Goal: Book appointment/travel/reservation

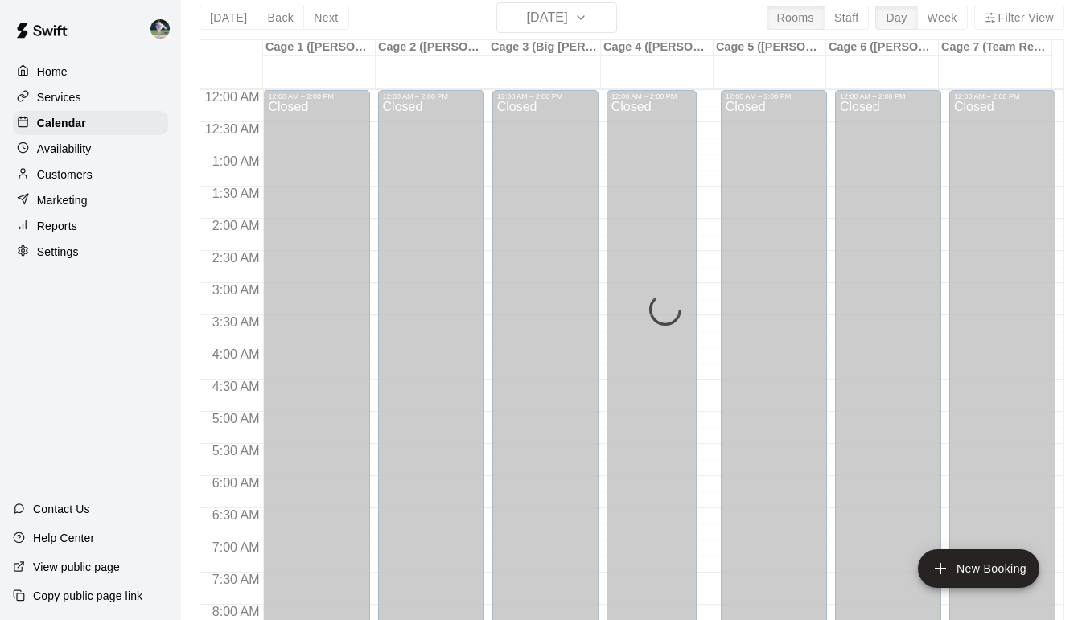
scroll to position [849, 0]
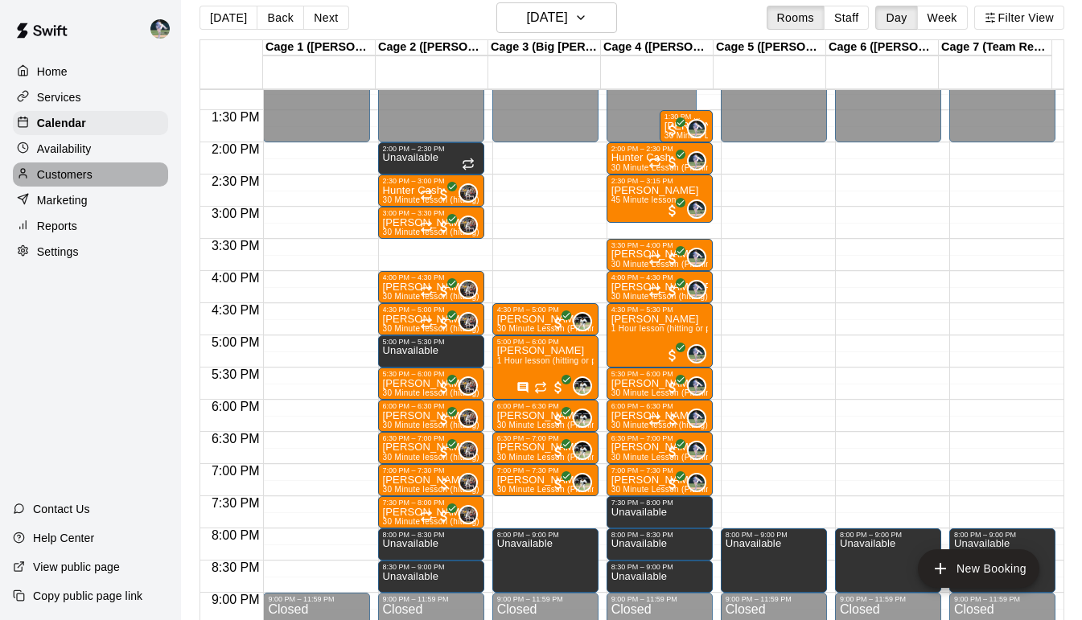
click at [52, 182] on p "Customers" at bounding box center [65, 175] width 56 height 16
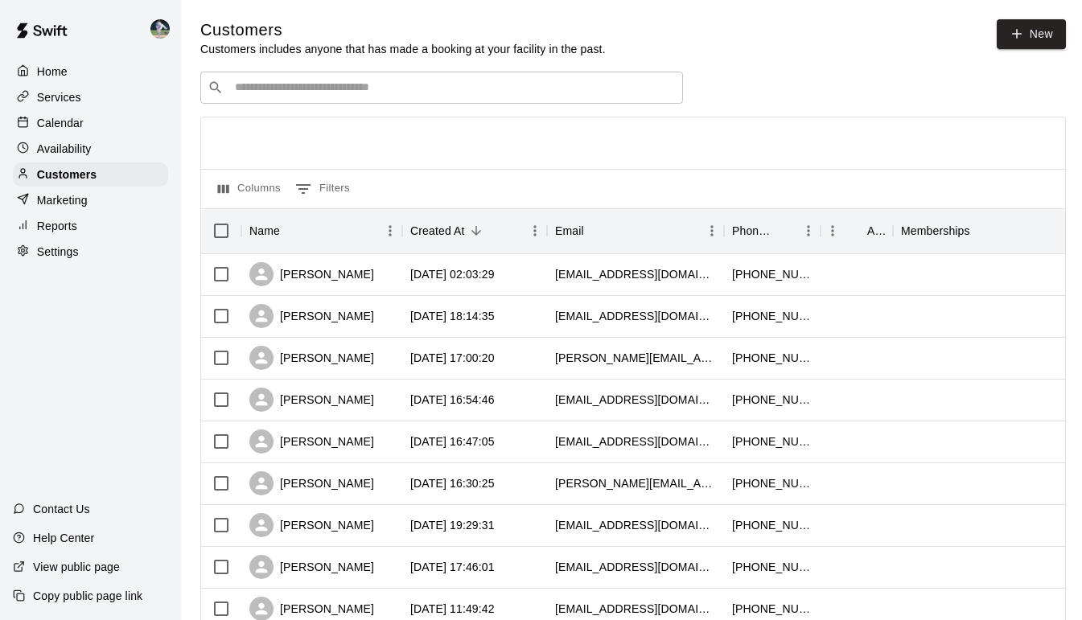
click at [262, 83] on input "Search customers by name or email" at bounding box center [453, 88] width 446 height 16
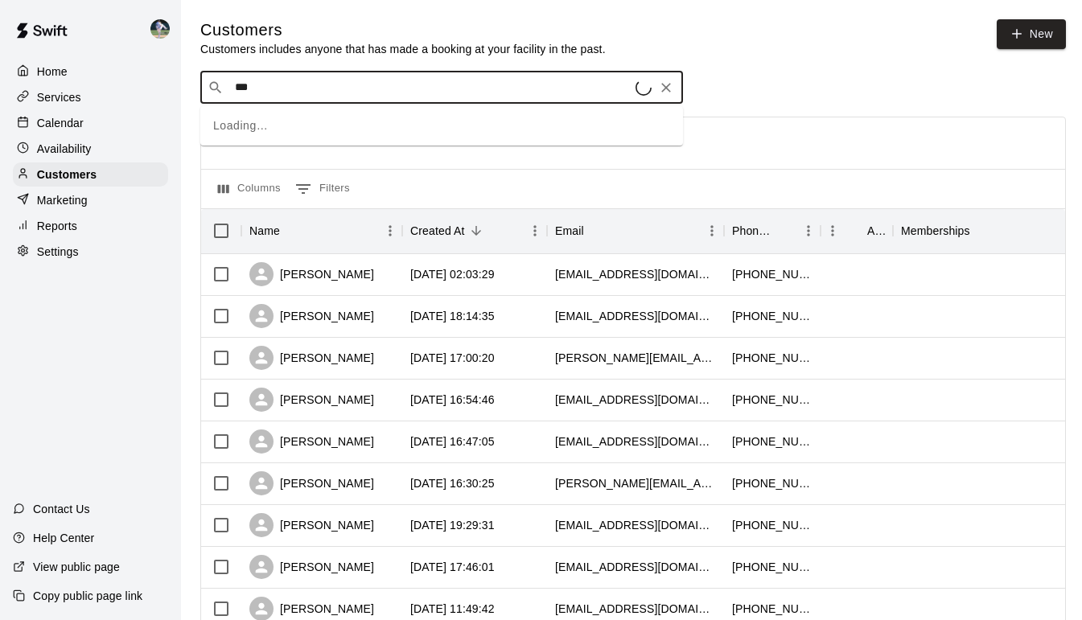
type input "****"
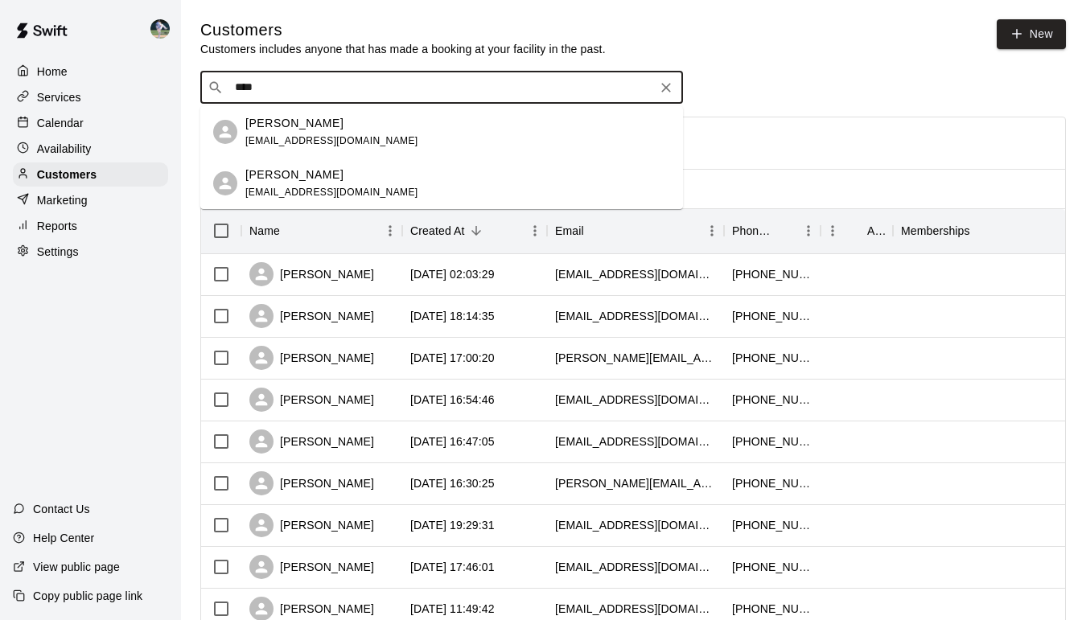
click at [281, 113] on div "[PERSON_NAME] [EMAIL_ADDRESS][DOMAIN_NAME]" at bounding box center [441, 132] width 483 height 52
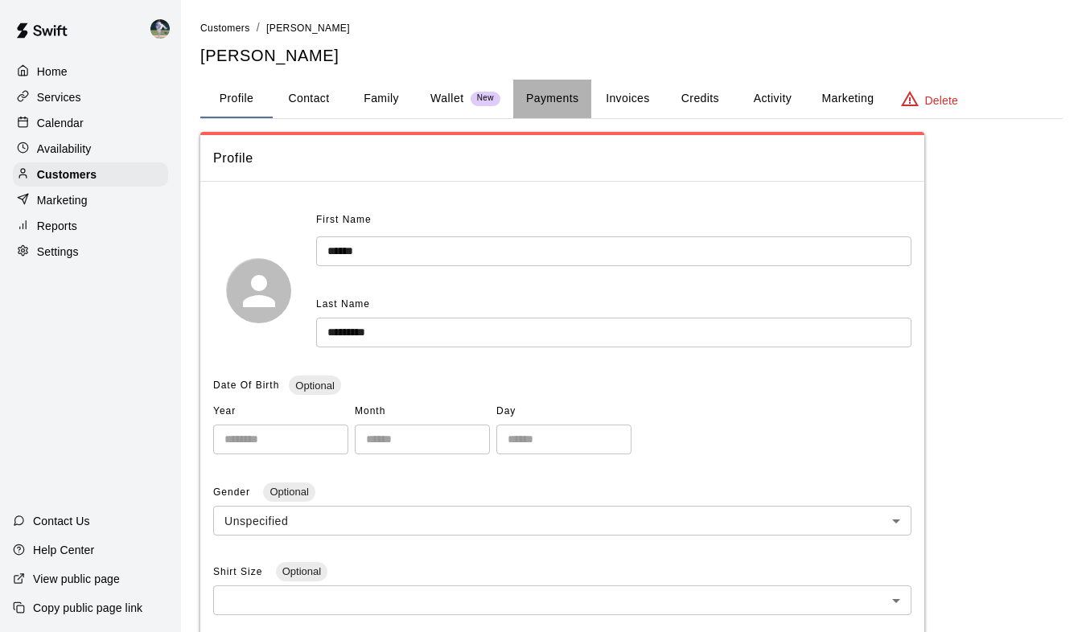
click at [560, 103] on button "Payments" at bounding box center [552, 99] width 78 height 39
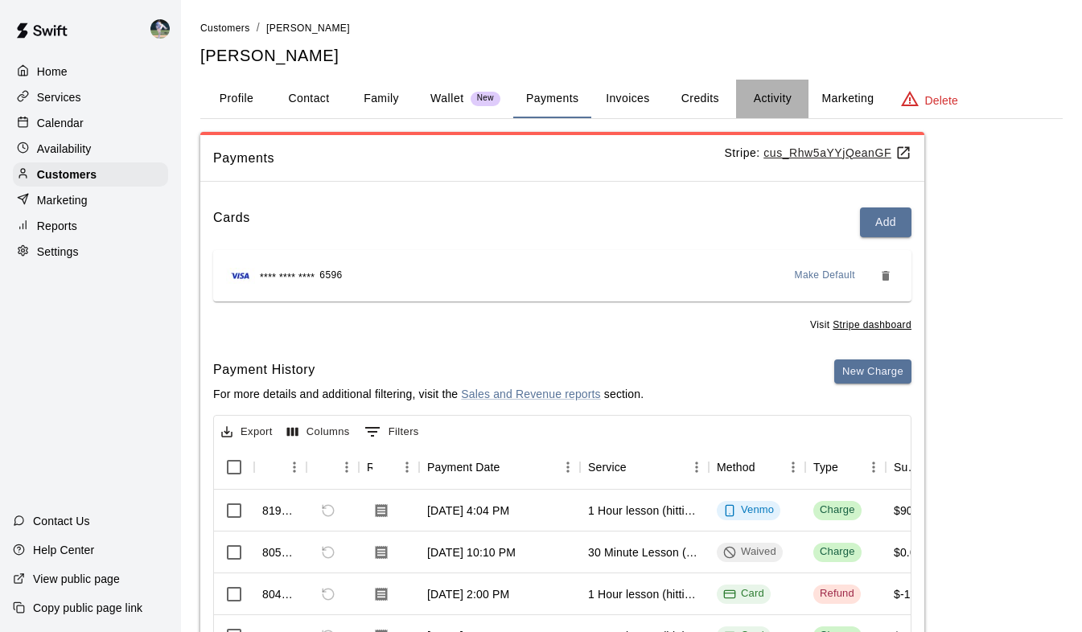
click at [781, 103] on button "Activity" at bounding box center [772, 99] width 72 height 39
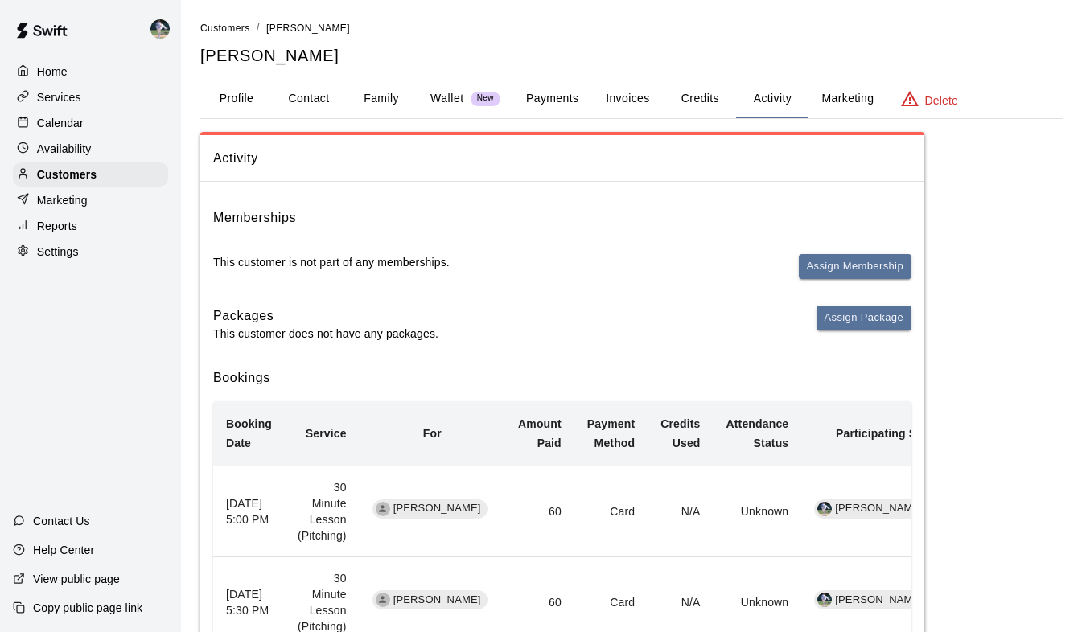
click at [534, 97] on button "Payments" at bounding box center [552, 99] width 78 height 39
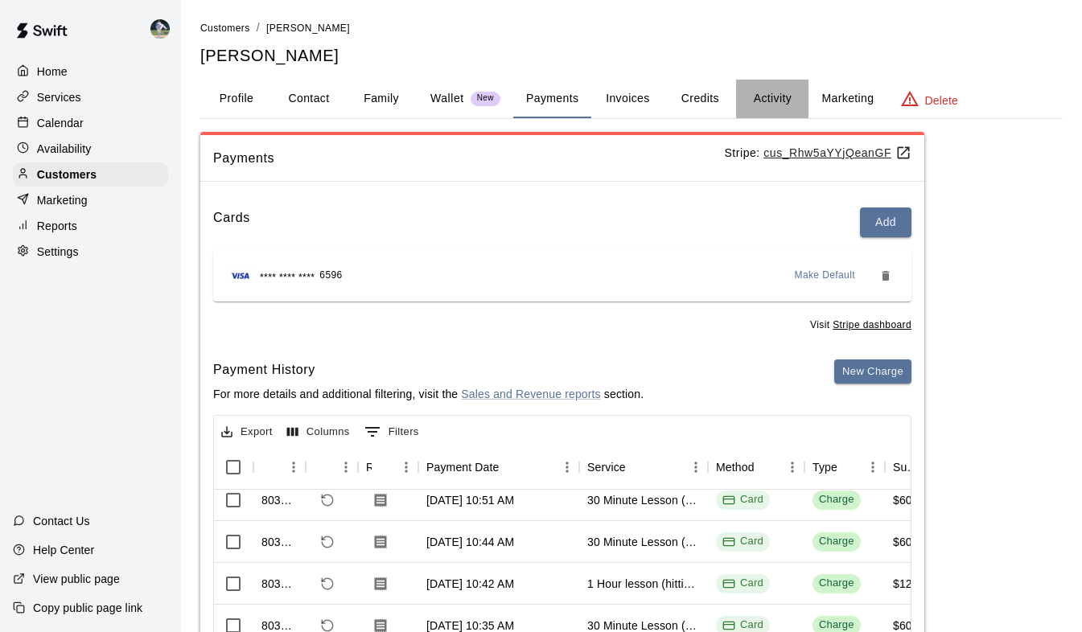
click at [772, 99] on button "Activity" at bounding box center [772, 99] width 72 height 39
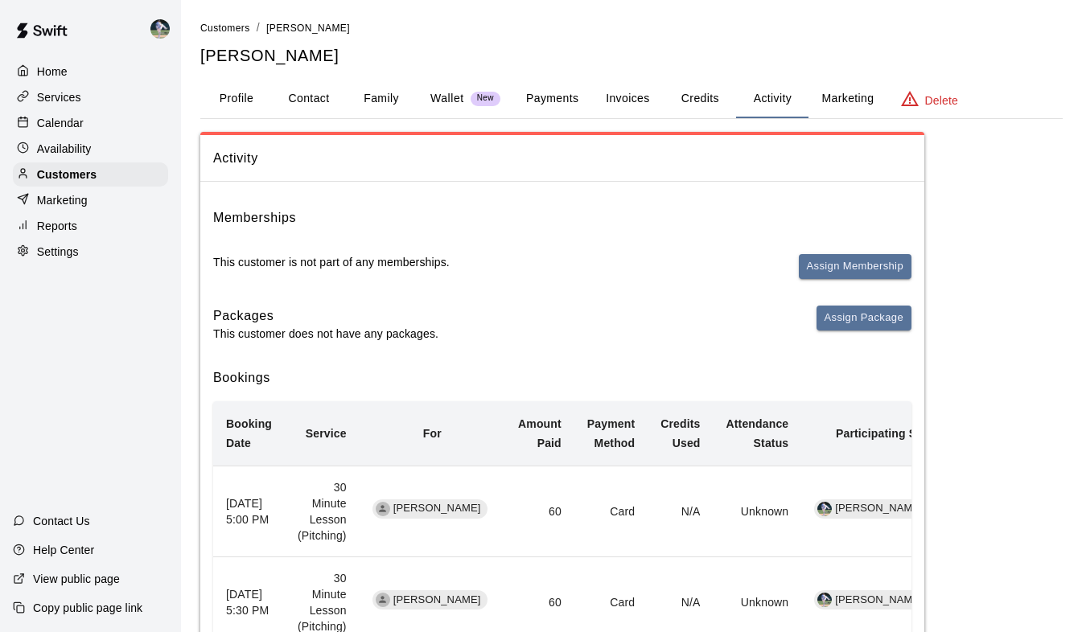
click at [548, 103] on button "Payments" at bounding box center [552, 99] width 78 height 39
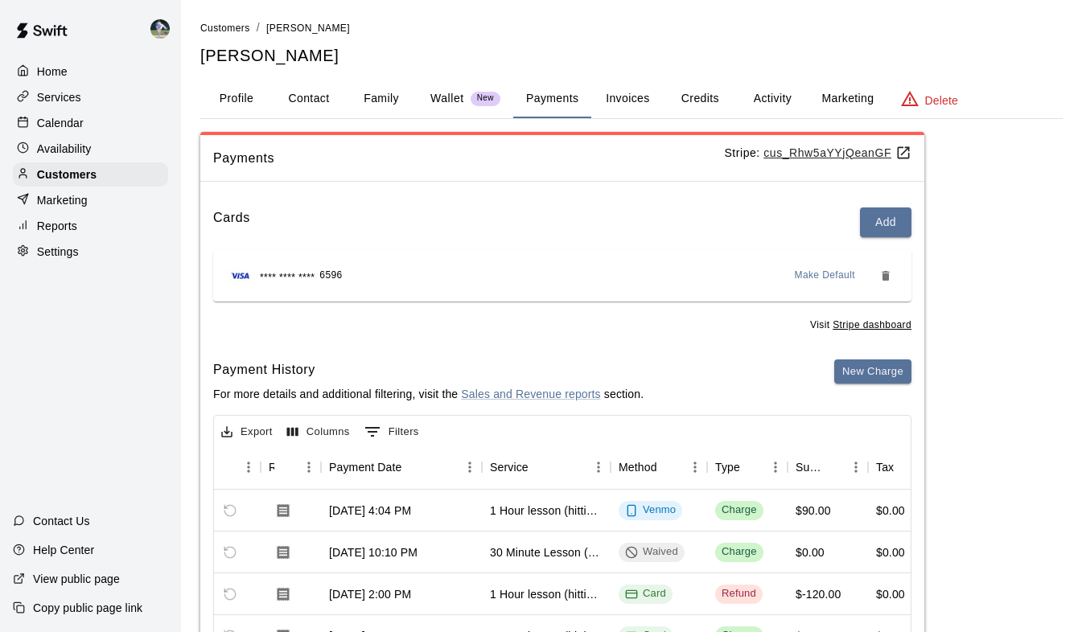
drag, startPoint x: 799, startPoint y: 102, endPoint x: 785, endPoint y: 101, distance: 14.6
click at [785, 101] on button "Activity" at bounding box center [772, 99] width 72 height 39
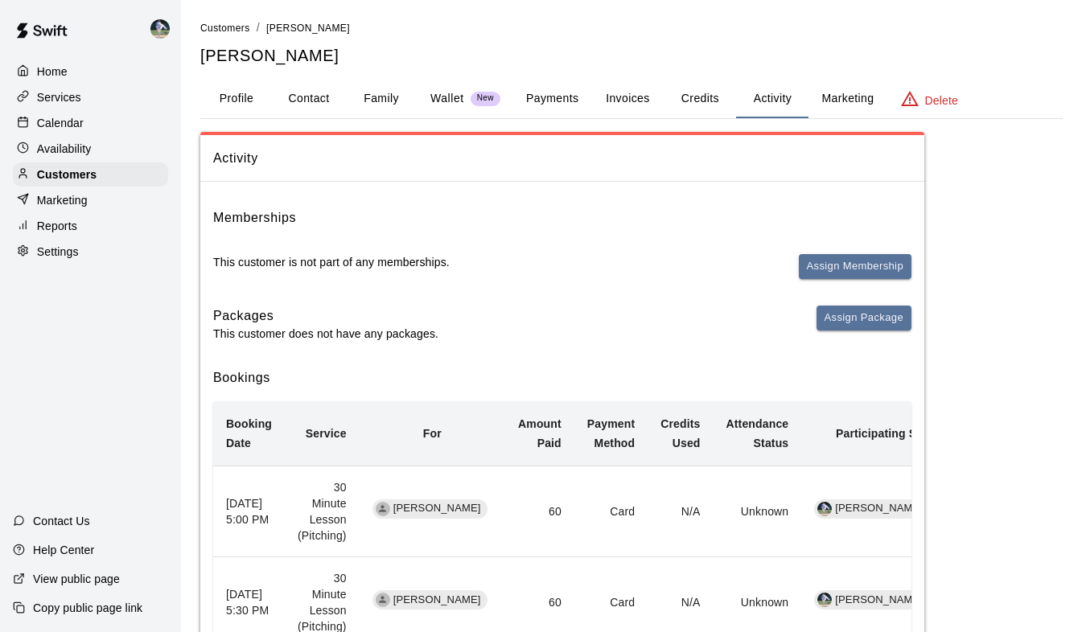
click at [555, 97] on button "Payments" at bounding box center [552, 99] width 78 height 39
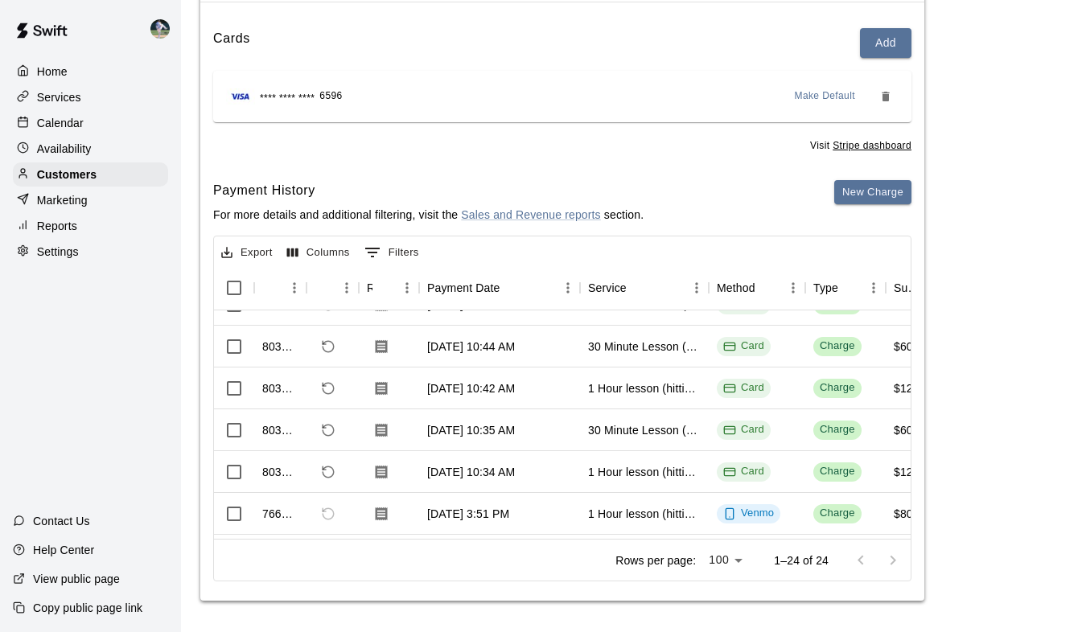
scroll to position [190, 0]
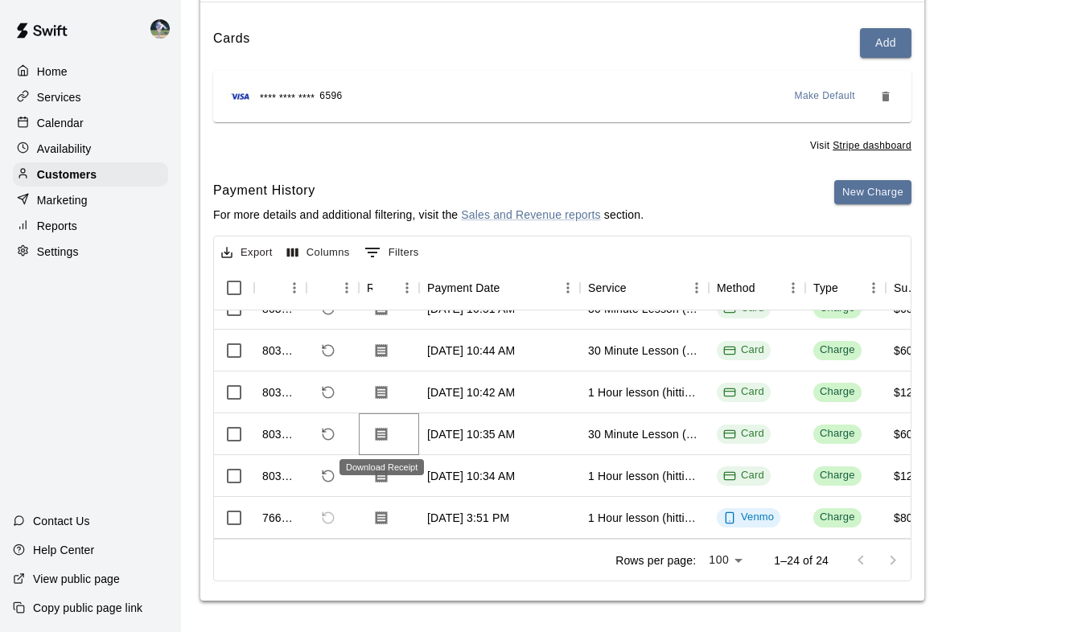
click at [384, 428] on icon "Download Receipt" at bounding box center [382, 434] width 12 height 14
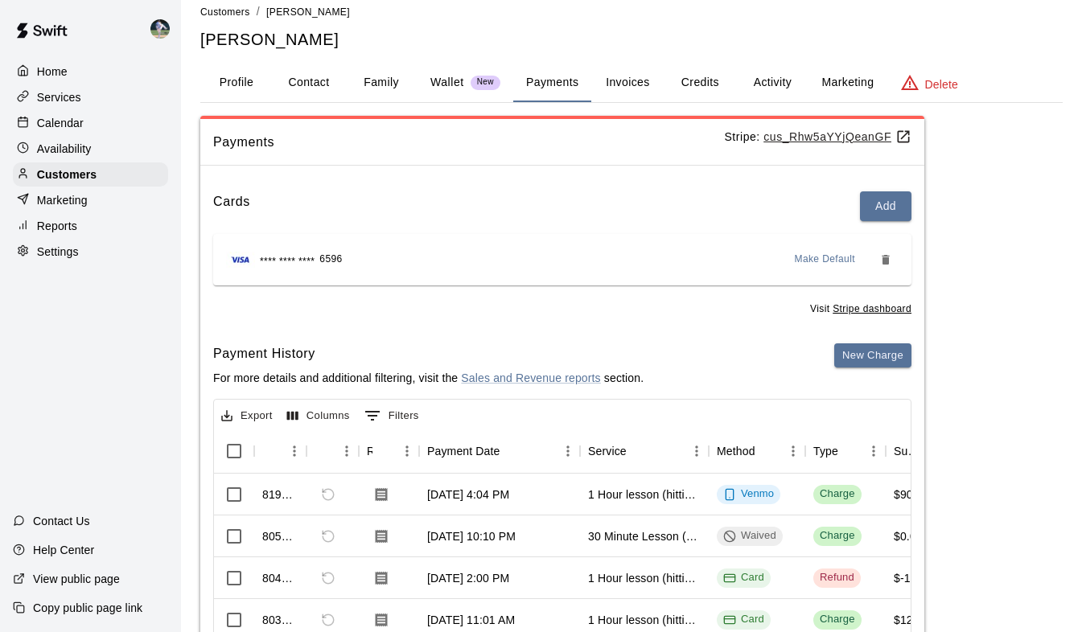
scroll to position [0, 0]
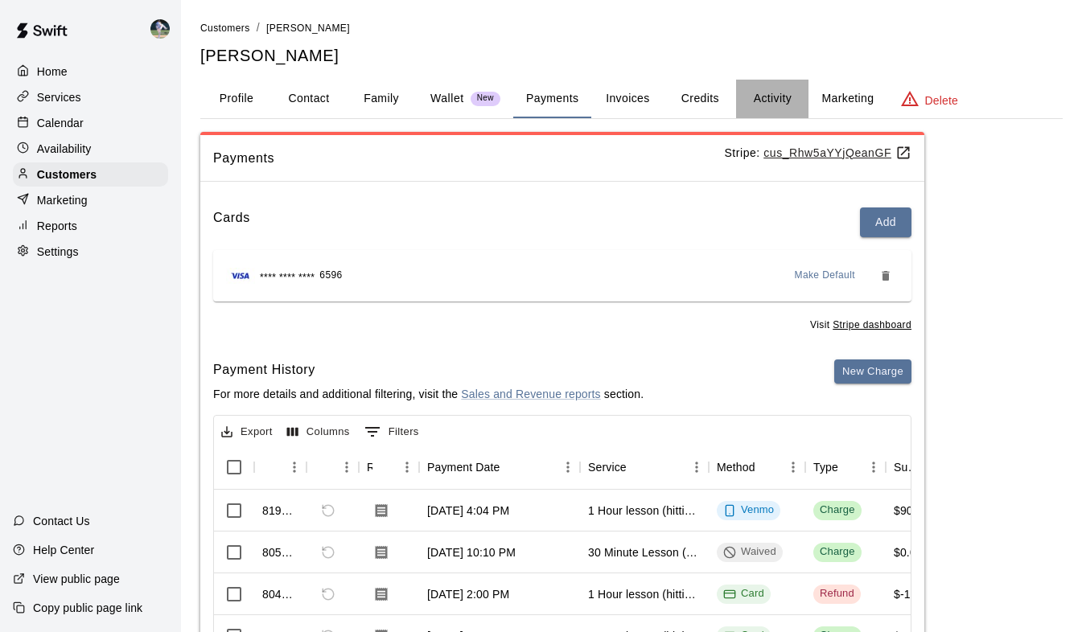
click at [783, 92] on button "Activity" at bounding box center [772, 99] width 72 height 39
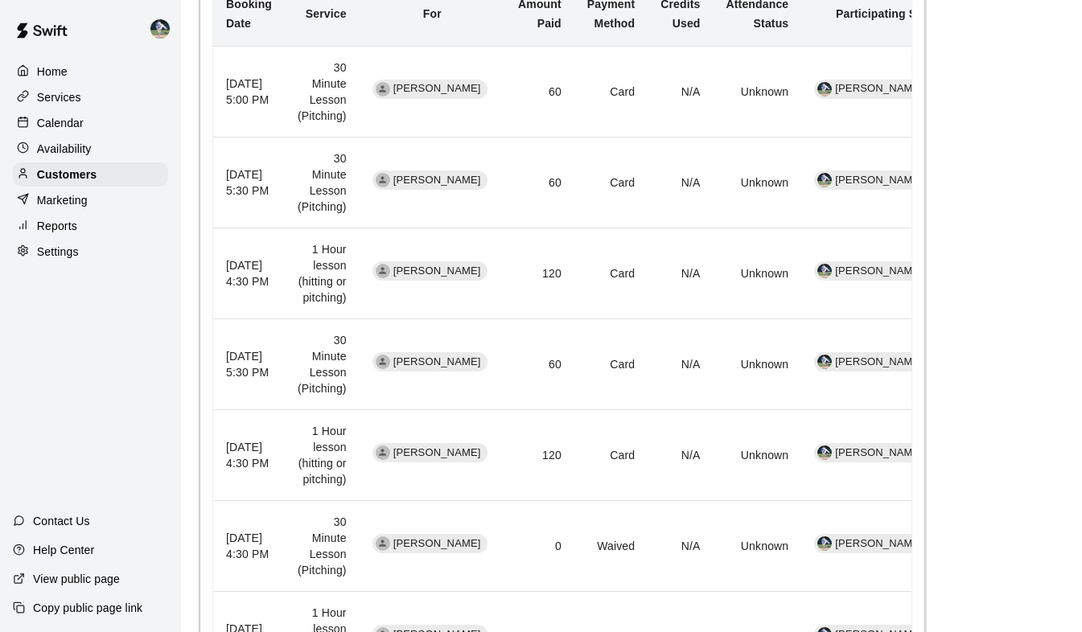
scroll to position [414, 0]
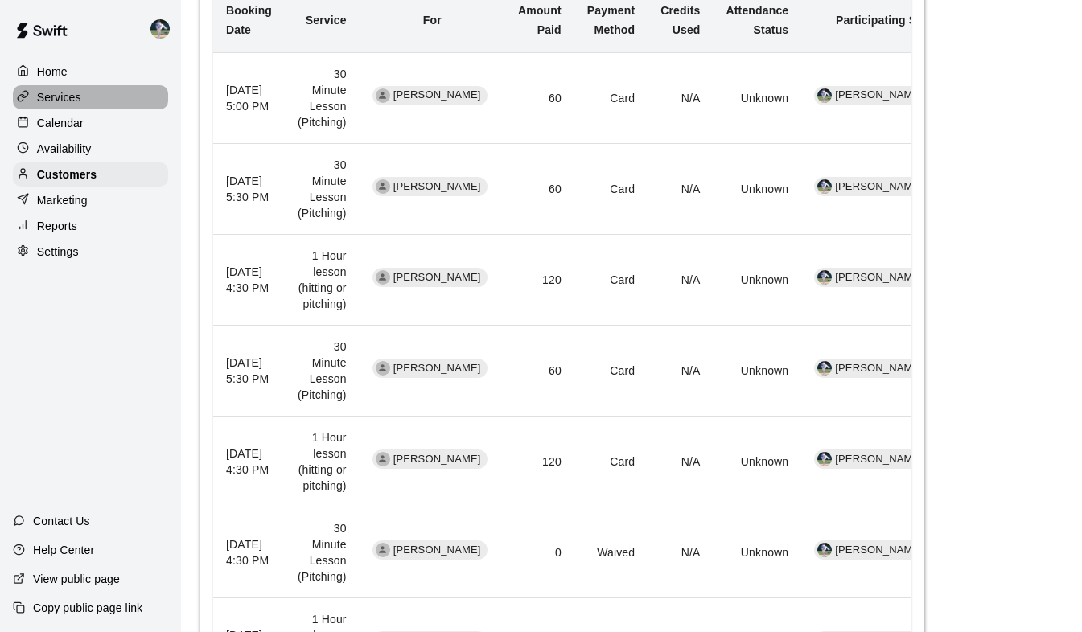
click at [60, 101] on p "Services" at bounding box center [59, 97] width 44 height 16
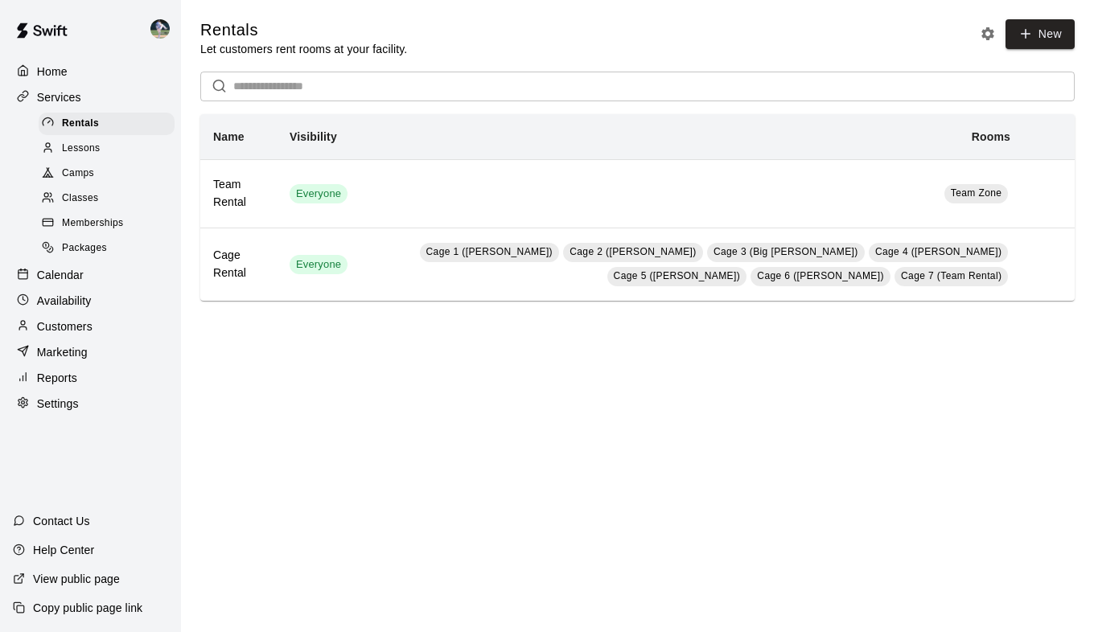
click at [47, 283] on p "Calendar" at bounding box center [60, 275] width 47 height 16
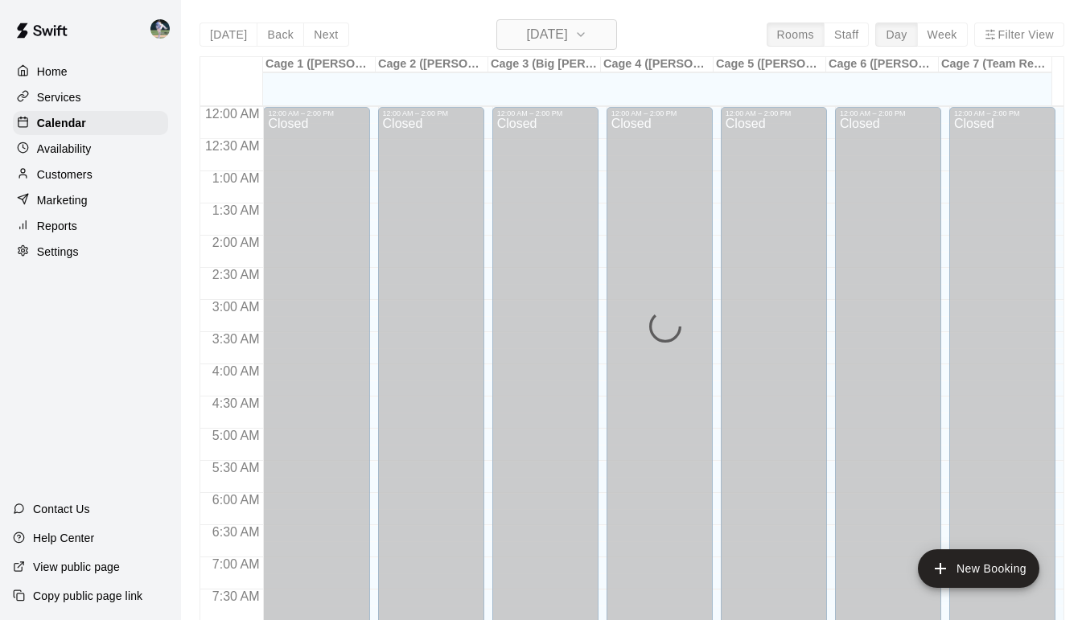
click at [587, 33] on icon "button" at bounding box center [581, 34] width 13 height 19
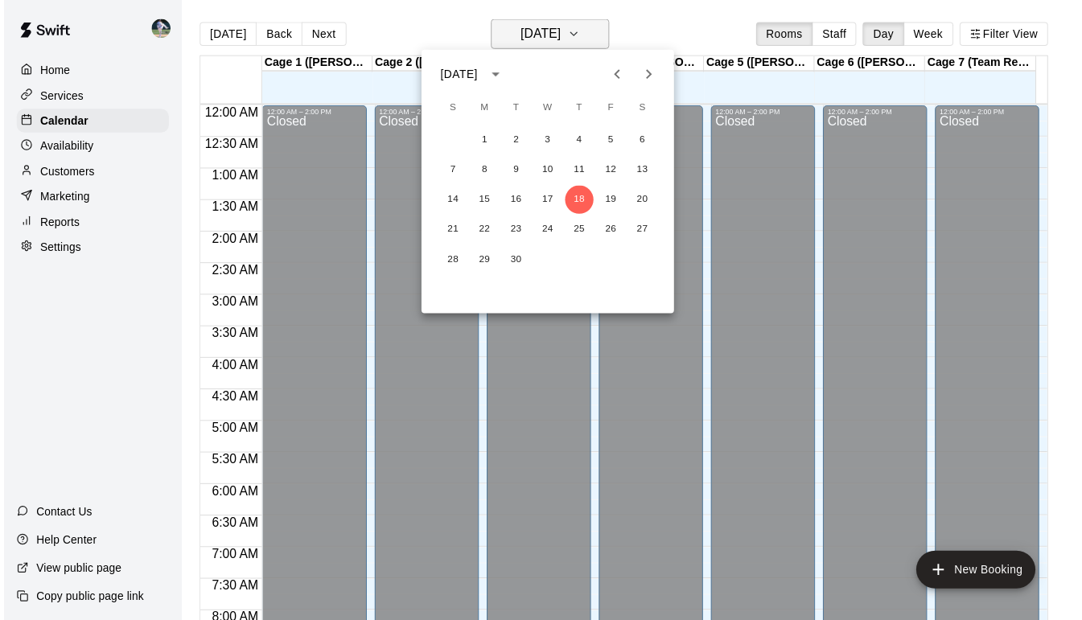
scroll to position [580, 0]
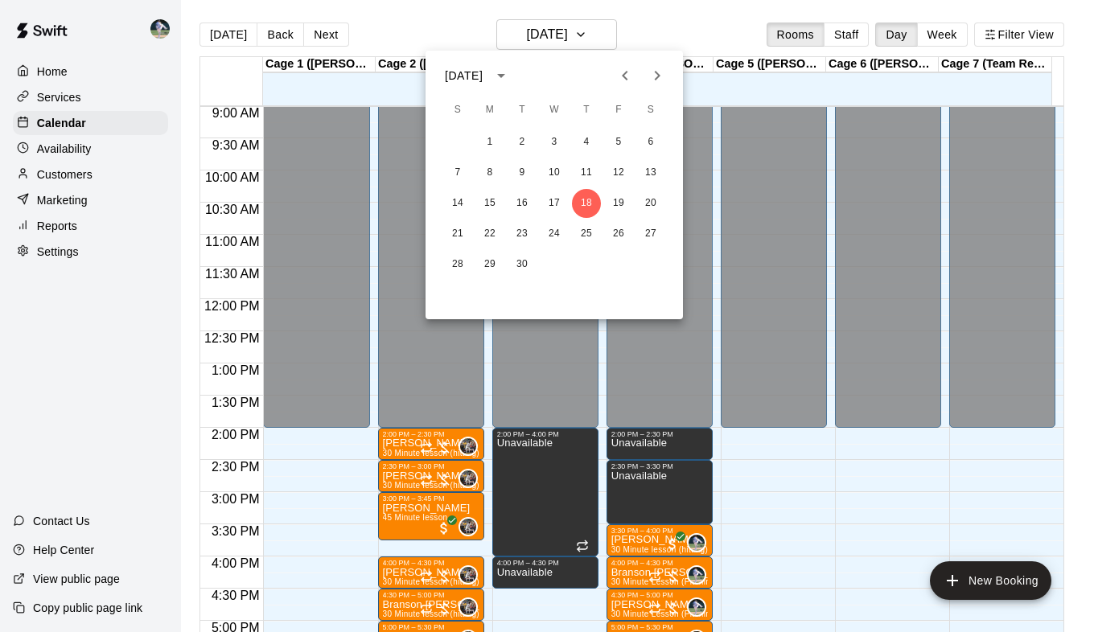
click at [656, 82] on icon "Next month" at bounding box center [657, 75] width 19 height 19
click at [558, 224] on button "22" at bounding box center [554, 234] width 29 height 29
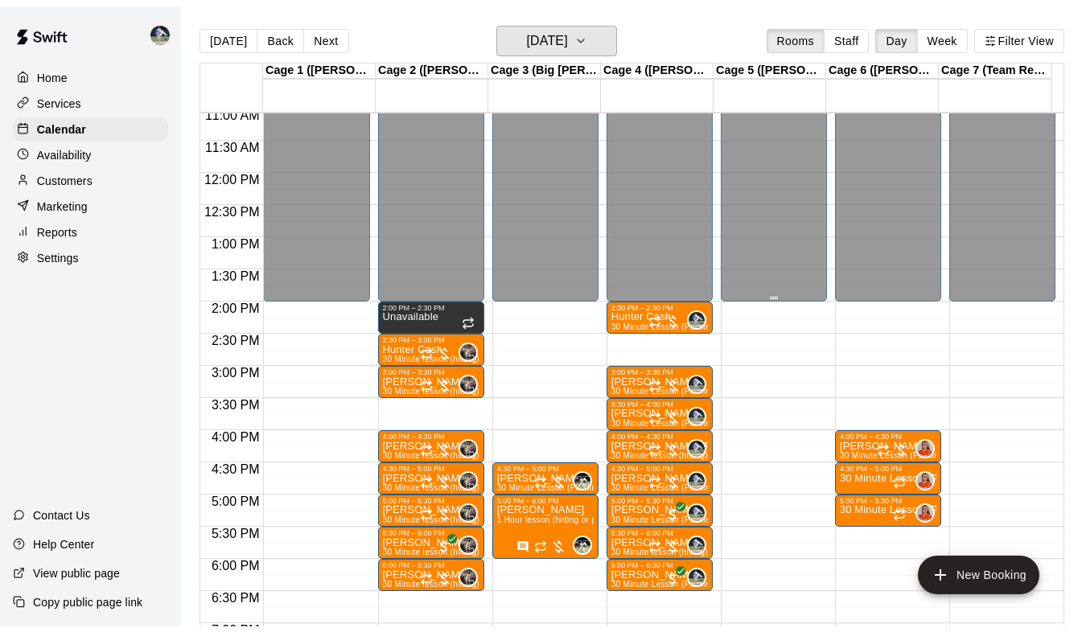
scroll to position [719, 0]
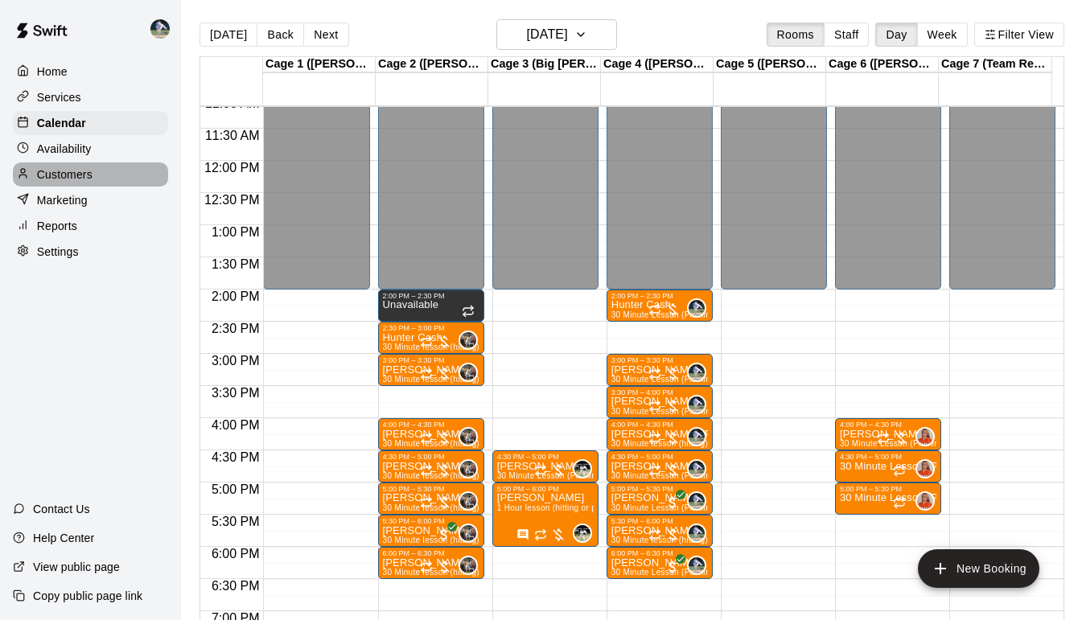
click at [72, 178] on p "Customers" at bounding box center [65, 175] width 56 height 16
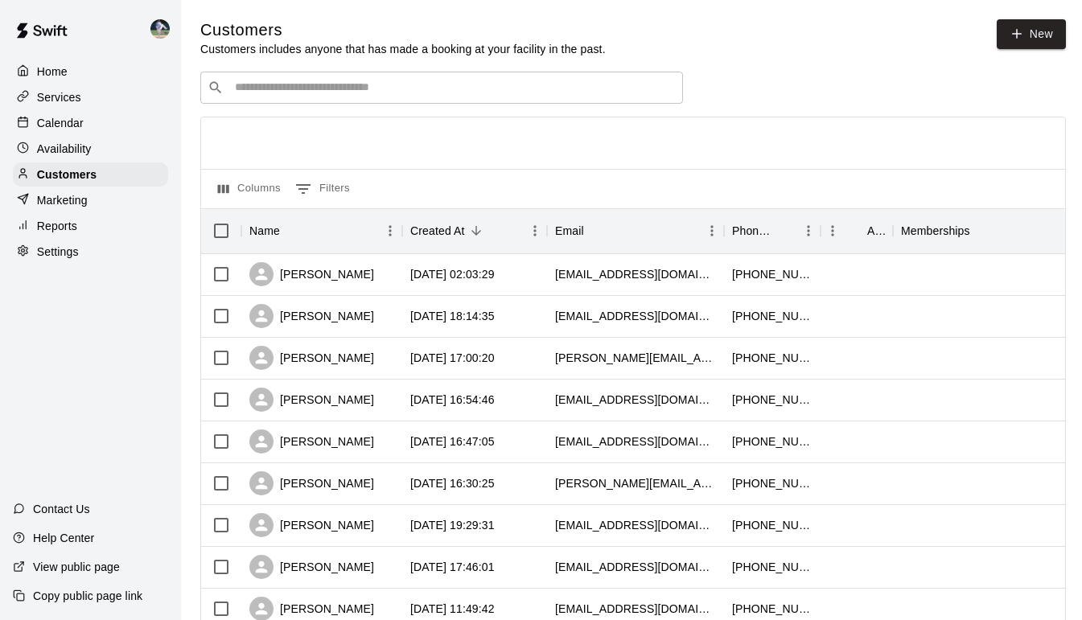
click at [291, 96] on input "Search customers by name or email" at bounding box center [453, 88] width 446 height 16
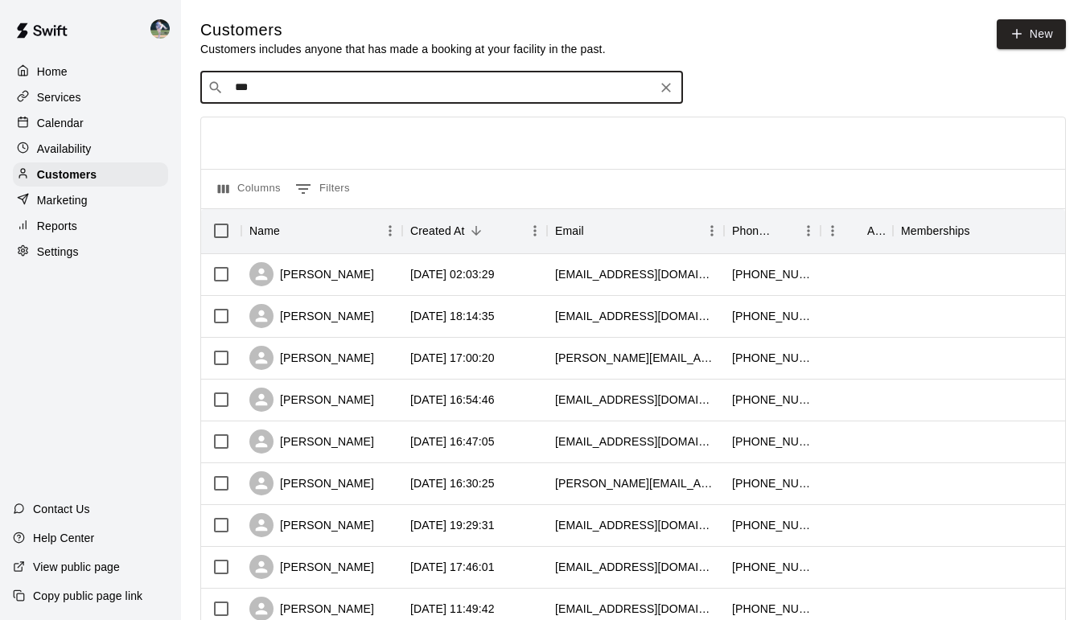
type input "****"
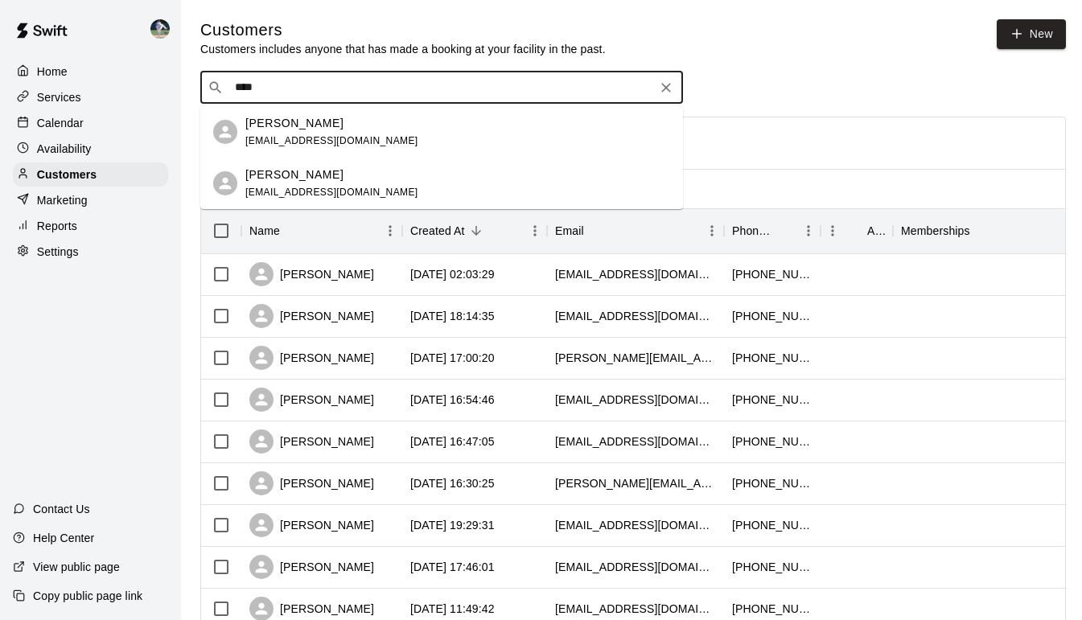
click at [302, 125] on p "[PERSON_NAME]" at bounding box center [294, 123] width 98 height 17
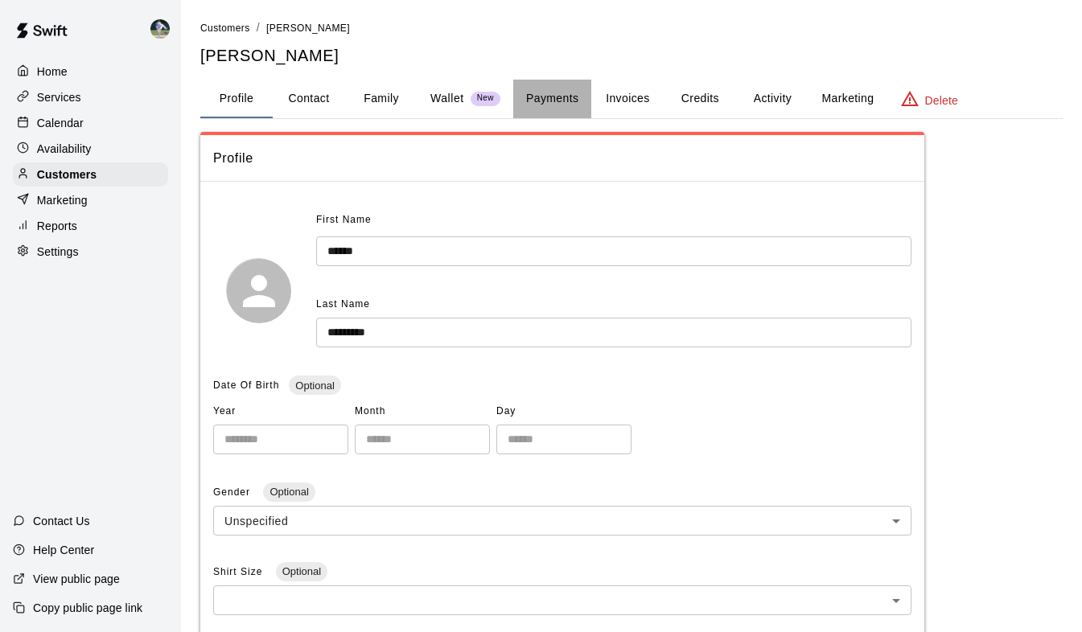
click at [554, 104] on button "Payments" at bounding box center [552, 99] width 78 height 39
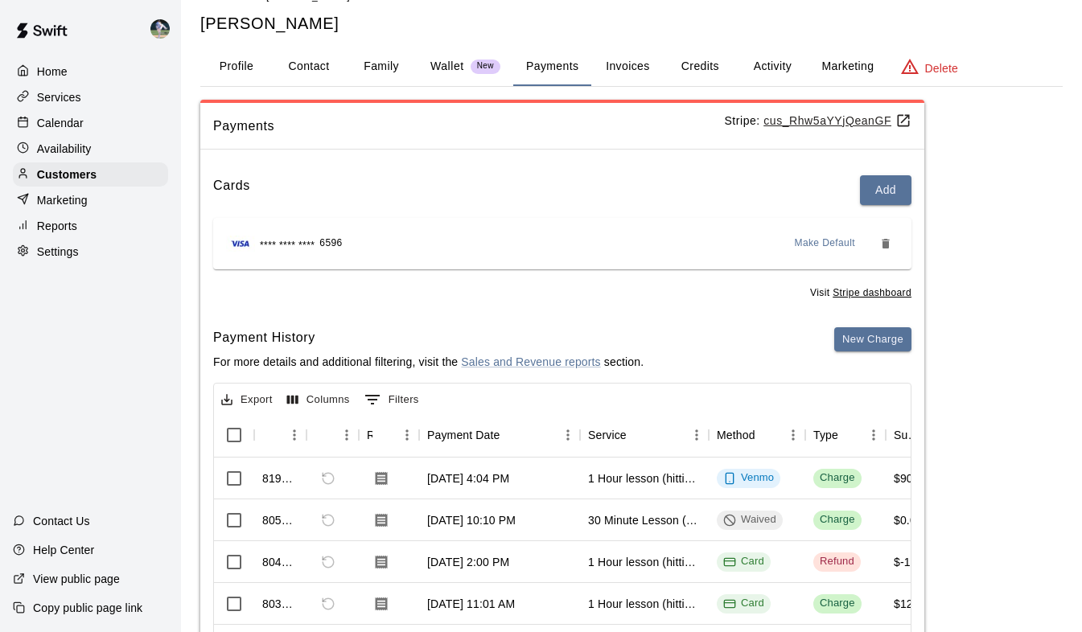
scroll to position [23, 0]
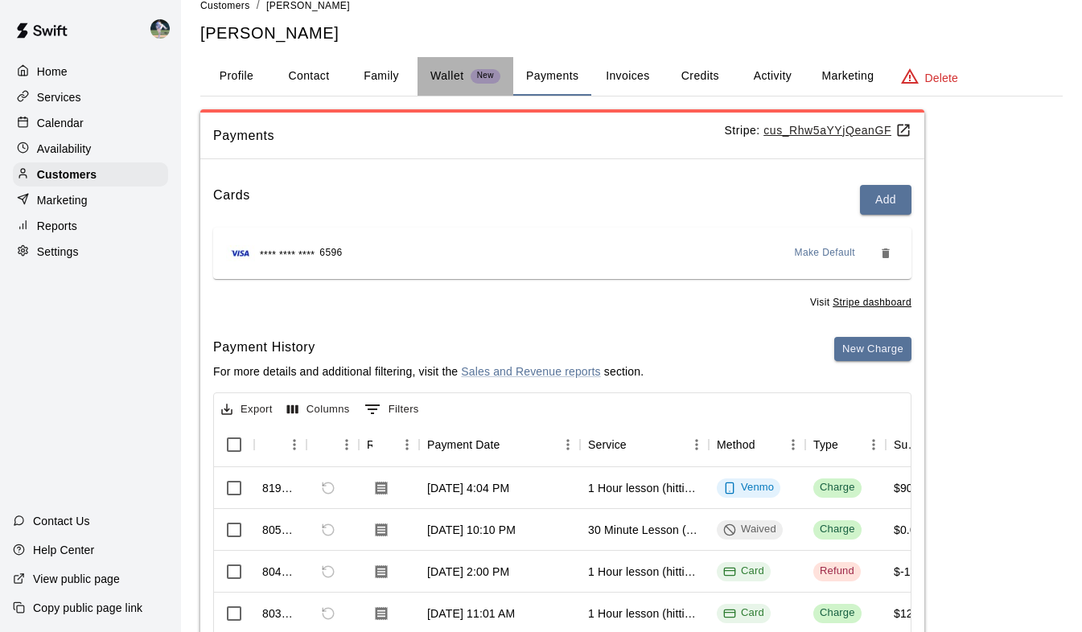
click at [447, 75] on p "Wallet" at bounding box center [448, 76] width 34 height 17
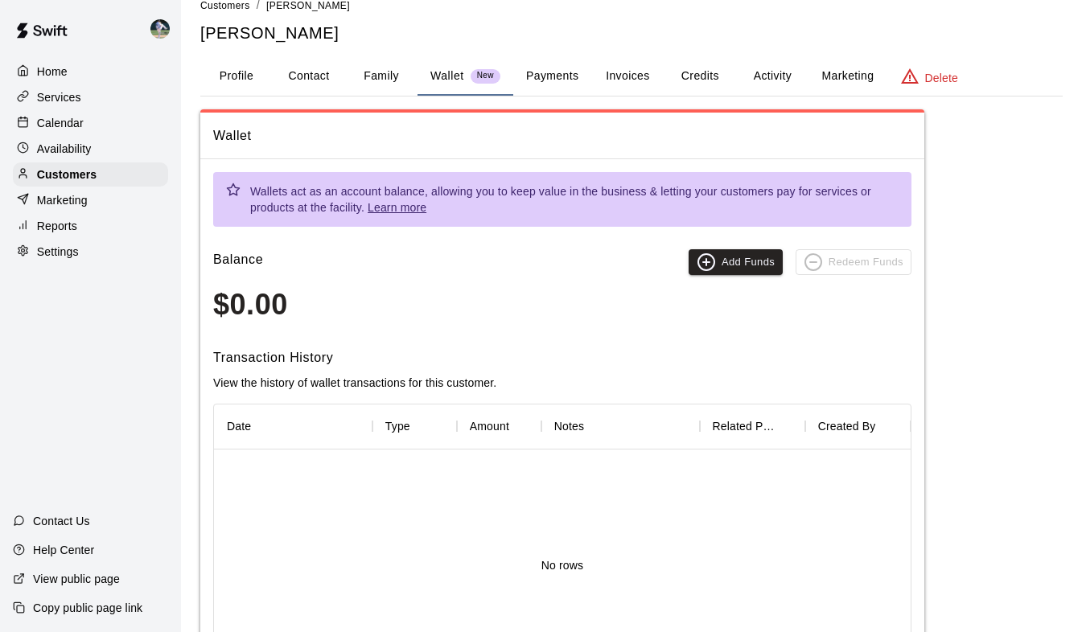
click at [769, 76] on button "Activity" at bounding box center [772, 76] width 72 height 39
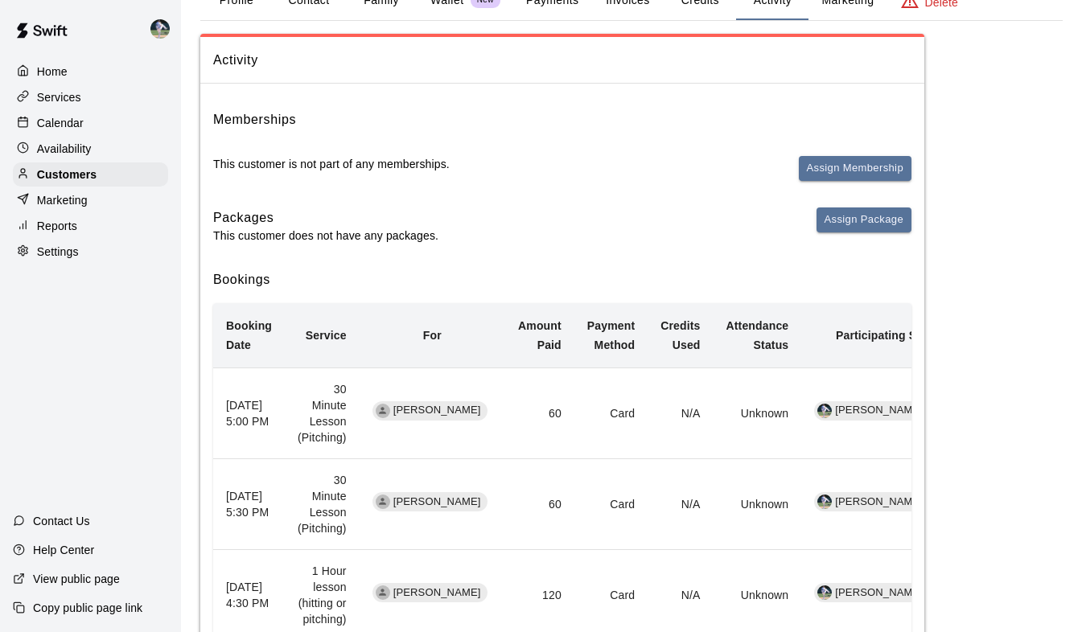
scroll to position [96, 0]
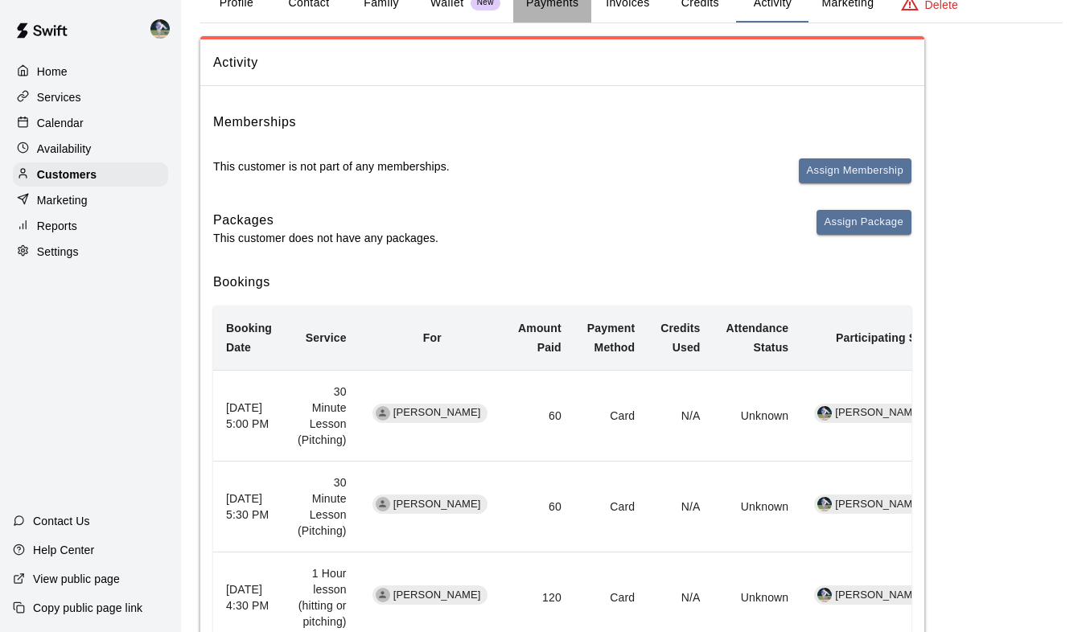
click at [545, 2] on button "Payments" at bounding box center [552, 3] width 78 height 39
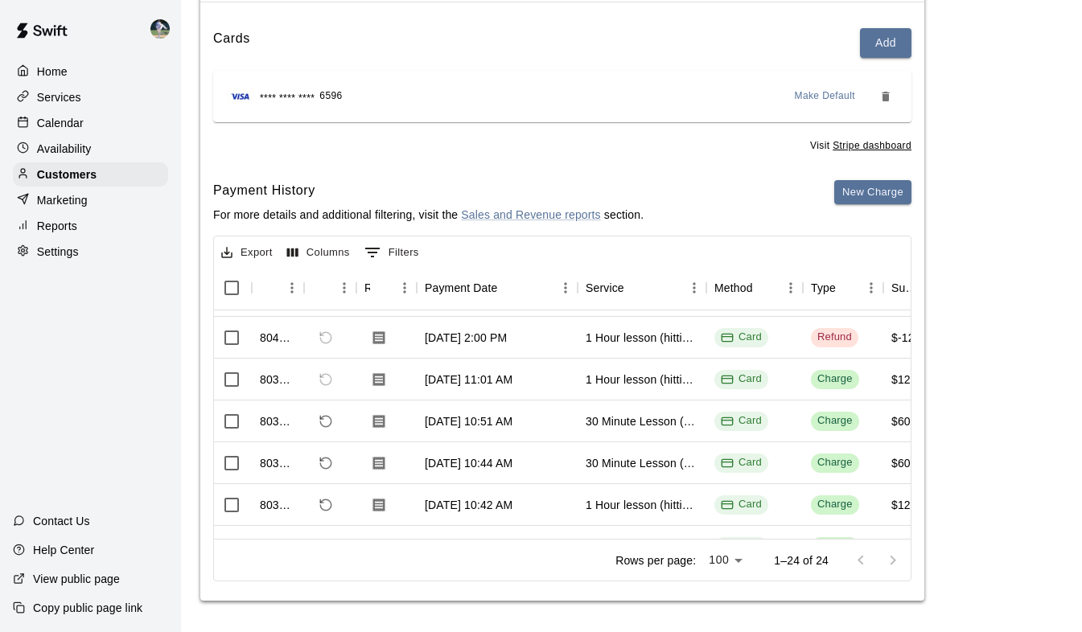
scroll to position [97, 2]
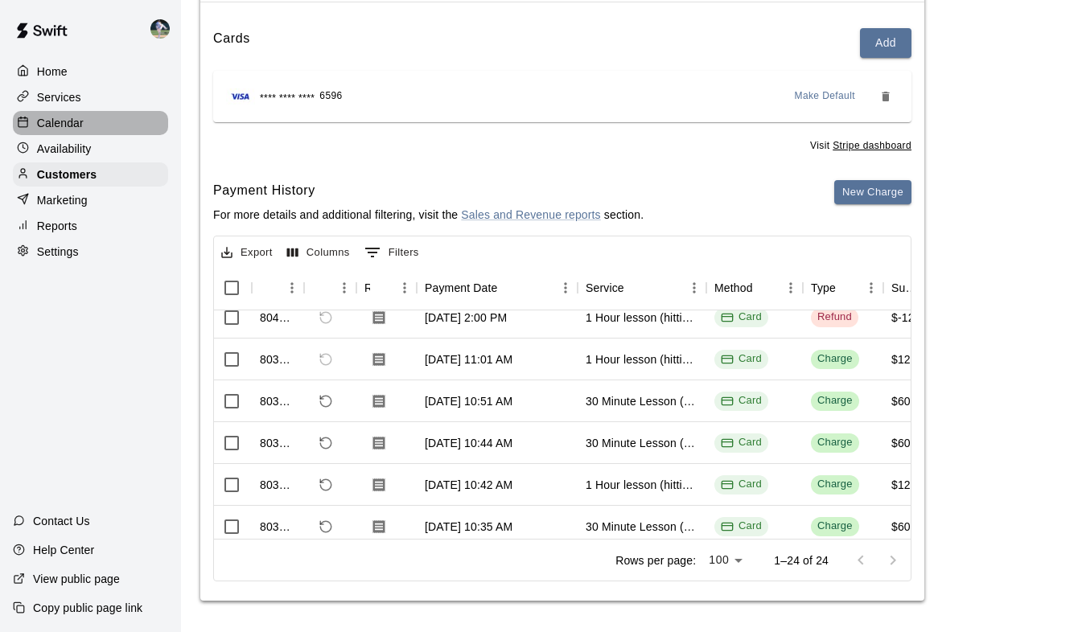
click at [58, 123] on p "Calendar" at bounding box center [60, 123] width 47 height 16
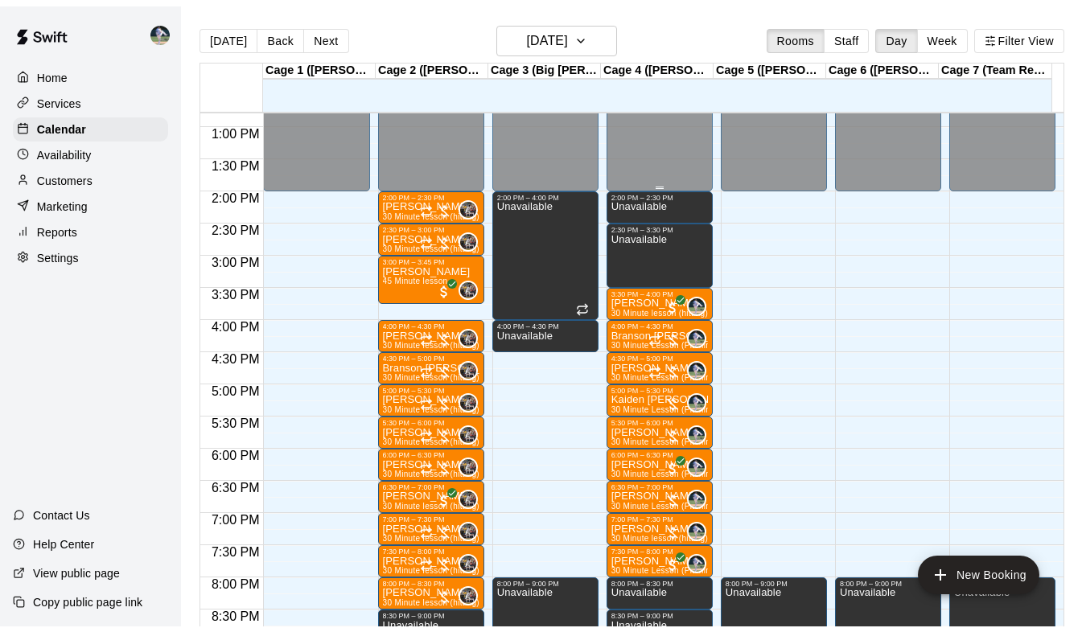
scroll to position [824, 0]
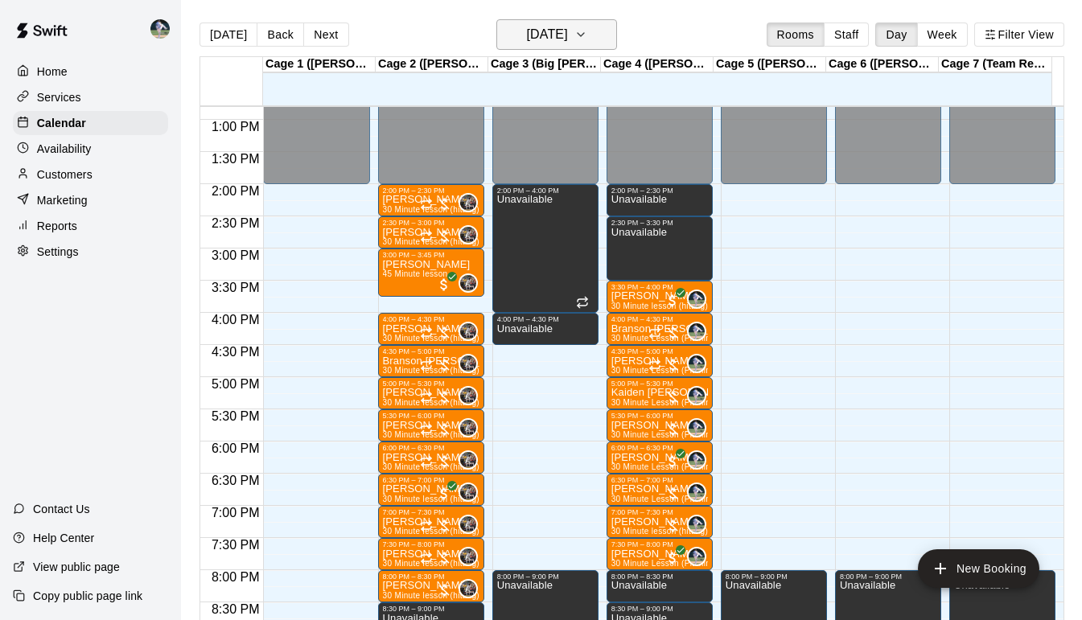
click at [587, 34] on icon "button" at bounding box center [581, 34] width 13 height 19
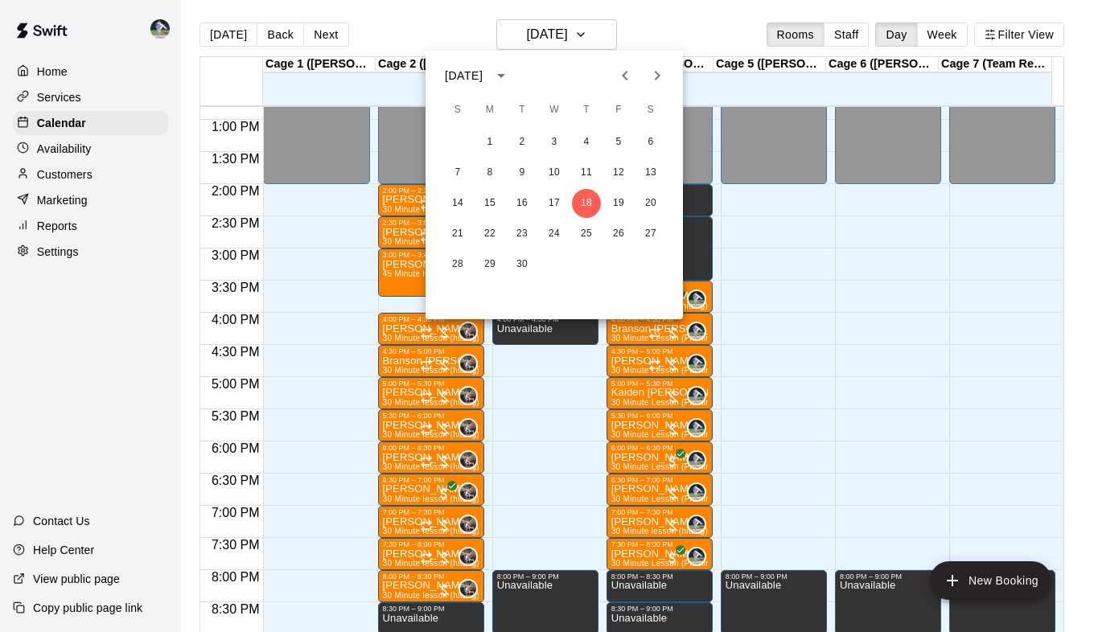
click at [64, 180] on div at bounding box center [547, 316] width 1094 height 632
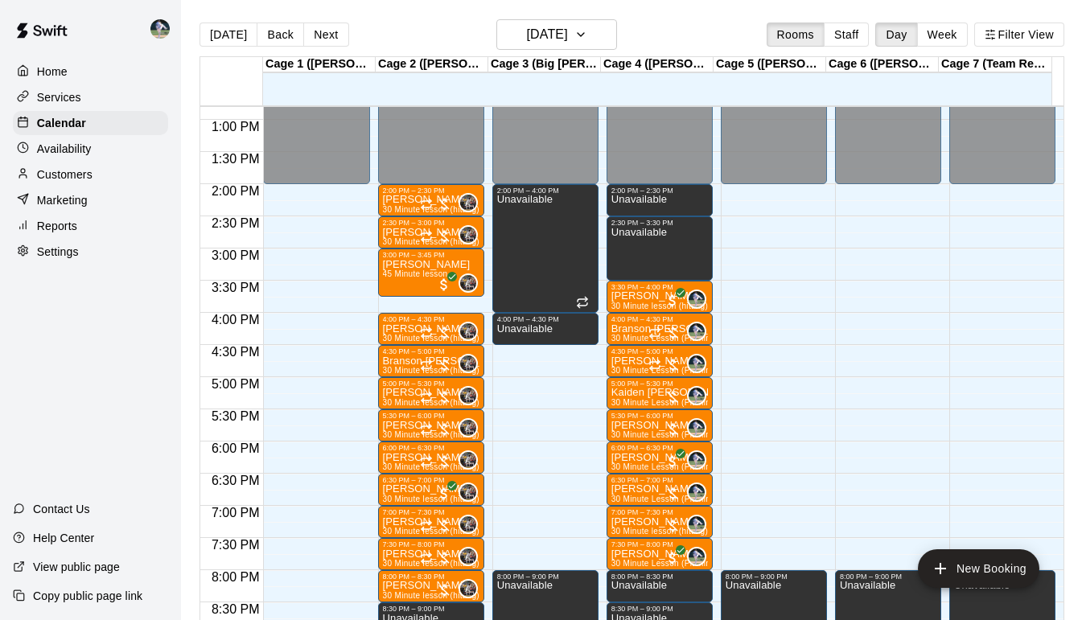
click at [68, 183] on p "Customers" at bounding box center [65, 175] width 56 height 16
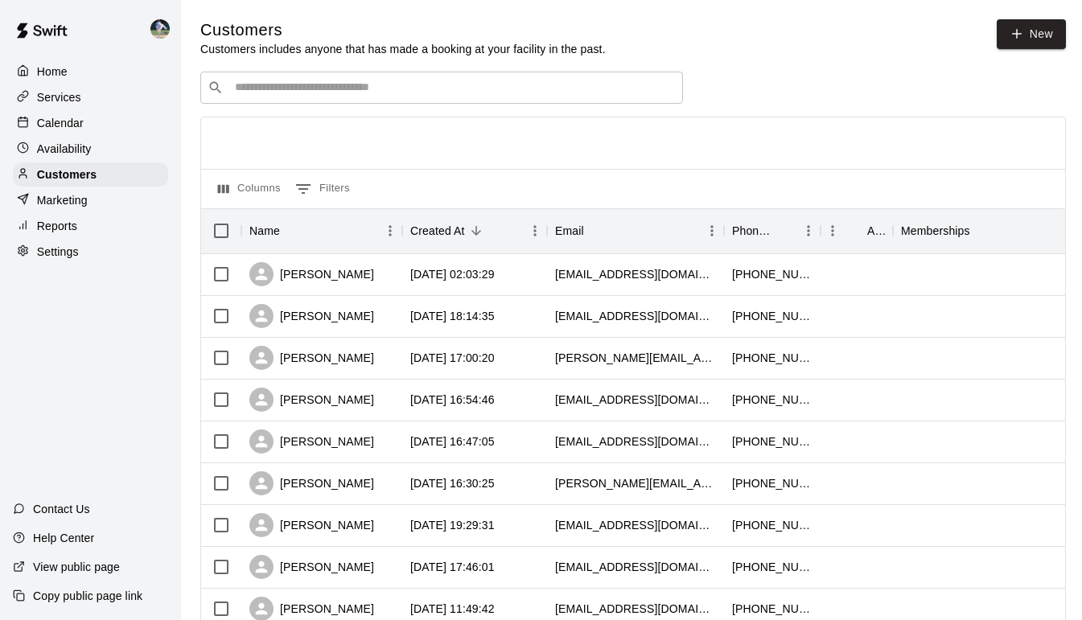
click at [386, 96] on input "Search customers by name or email" at bounding box center [453, 88] width 446 height 16
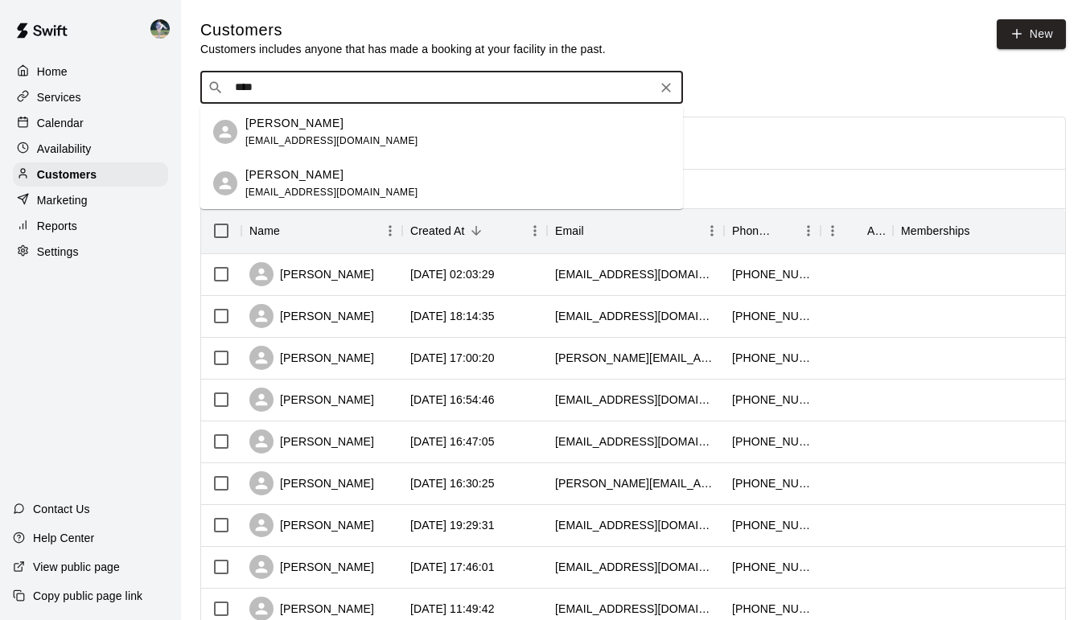
type input "*****"
click at [357, 135] on span "[EMAIL_ADDRESS][DOMAIN_NAME]" at bounding box center [331, 140] width 173 height 11
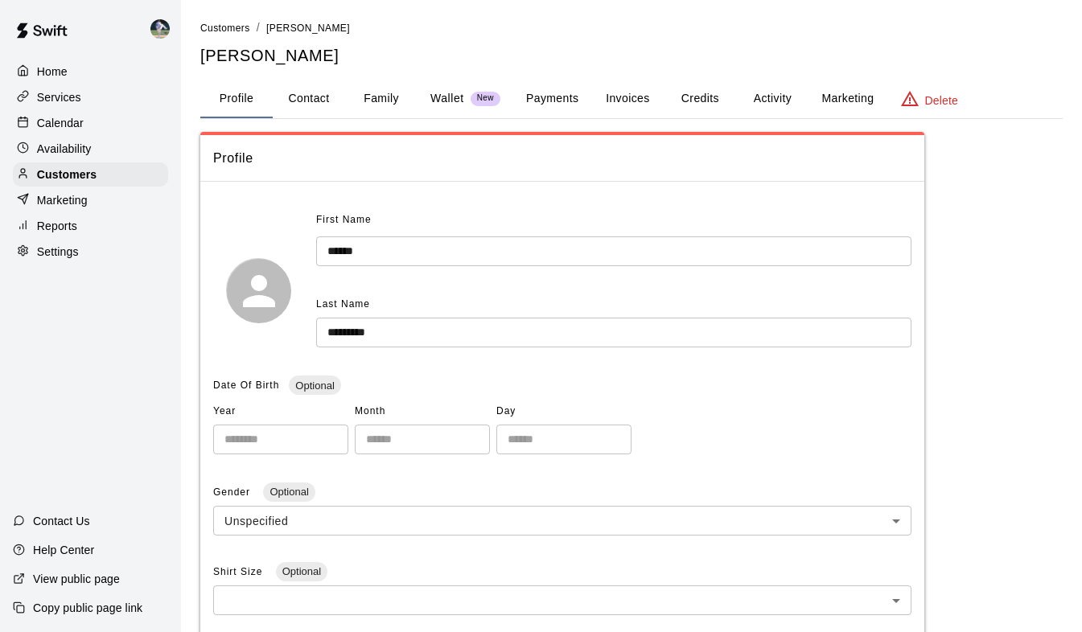
click at [534, 96] on button "Payments" at bounding box center [552, 99] width 78 height 39
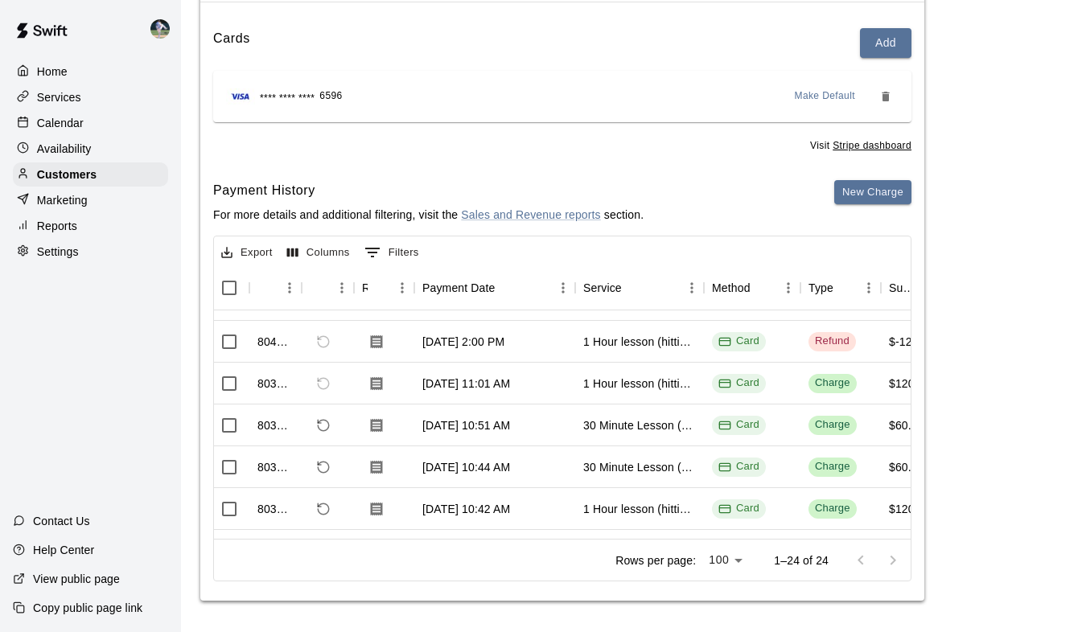
scroll to position [83, 5]
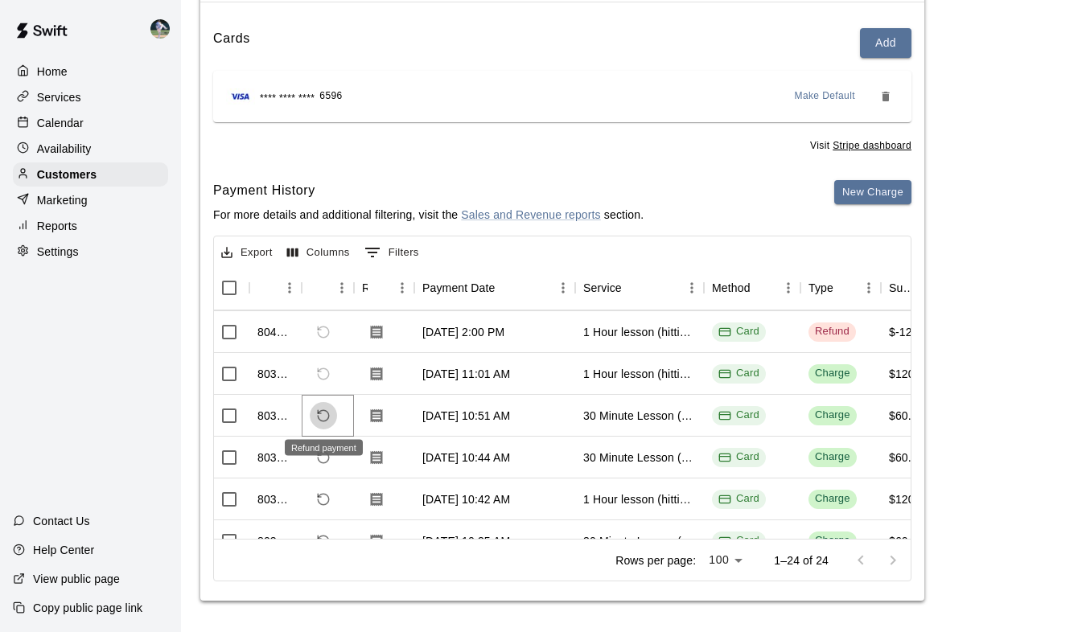
click at [323, 413] on icon "Refund payment" at bounding box center [323, 416] width 14 height 14
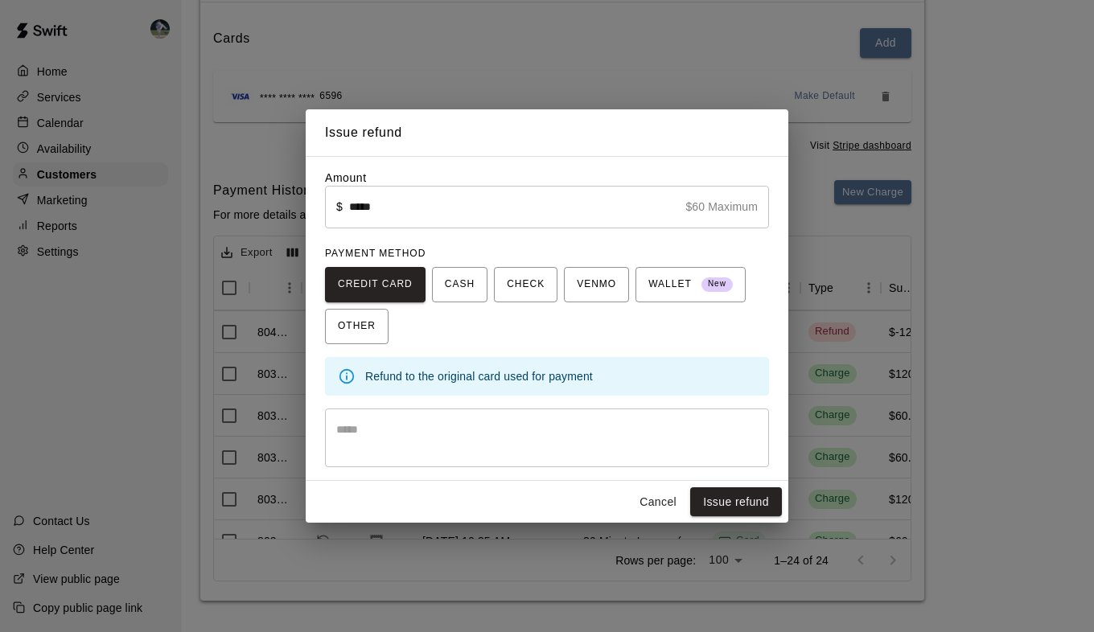
click at [674, 505] on button "Cancel" at bounding box center [658, 503] width 52 height 30
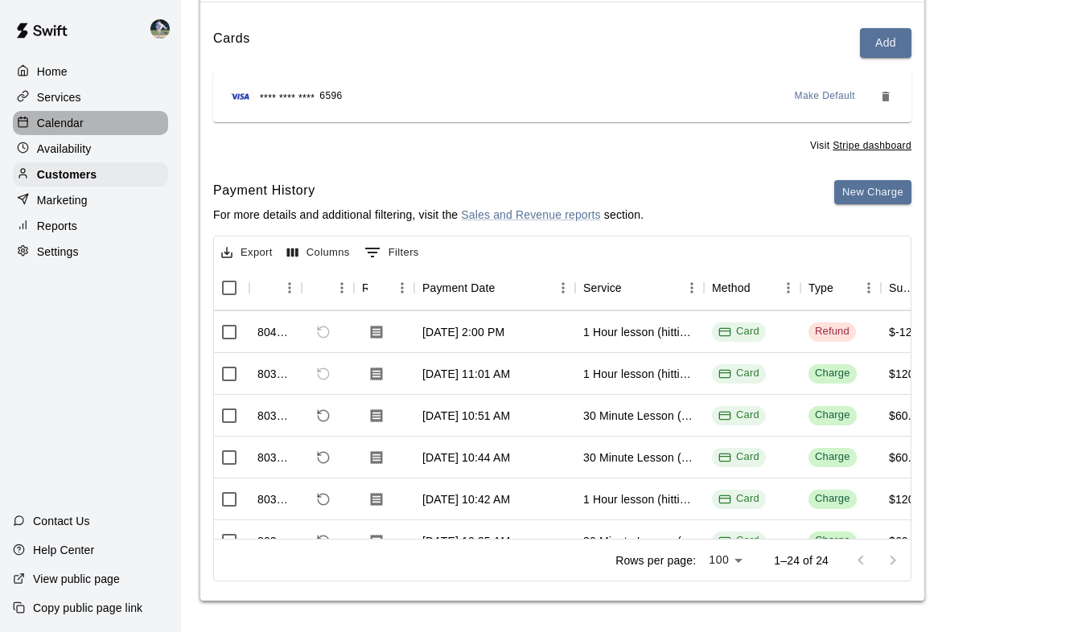
click at [58, 126] on p "Calendar" at bounding box center [60, 123] width 47 height 16
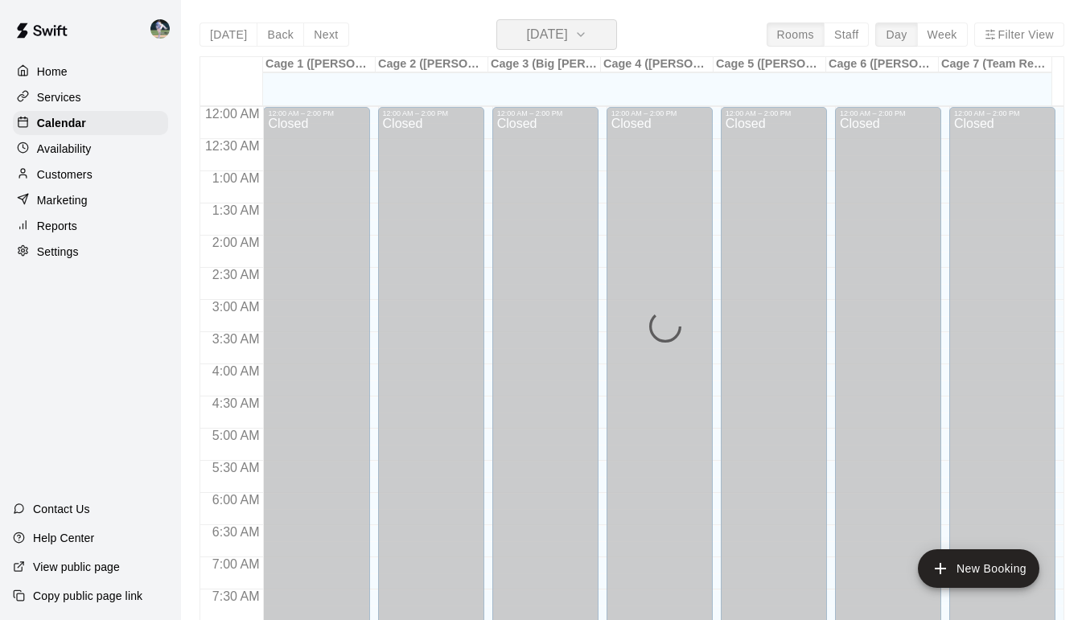
click at [587, 33] on icon "button" at bounding box center [581, 34] width 13 height 19
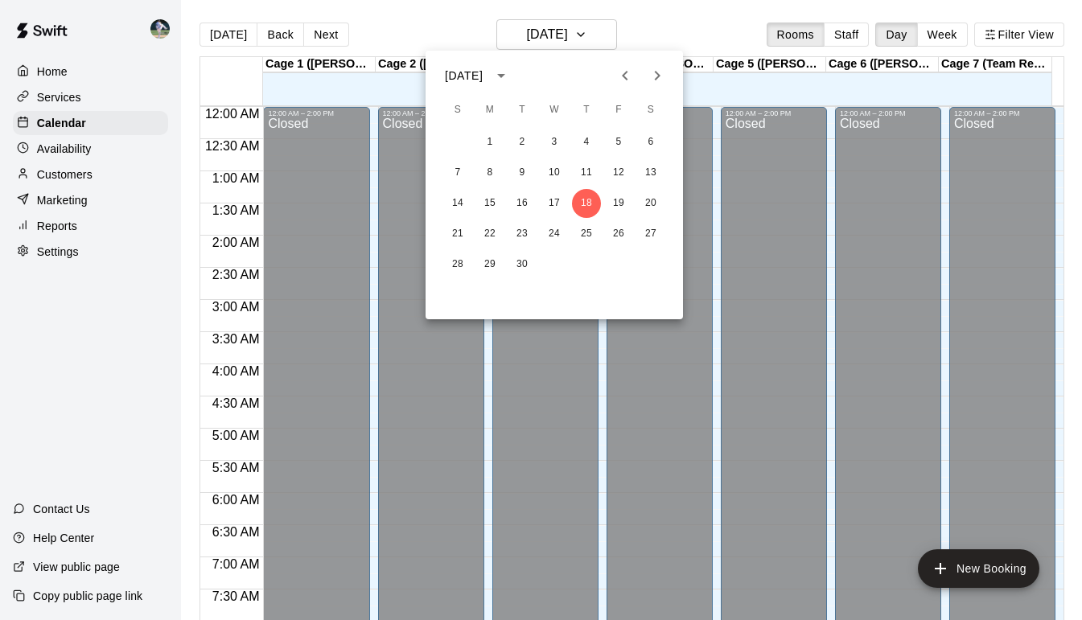
scroll to position [587, 0]
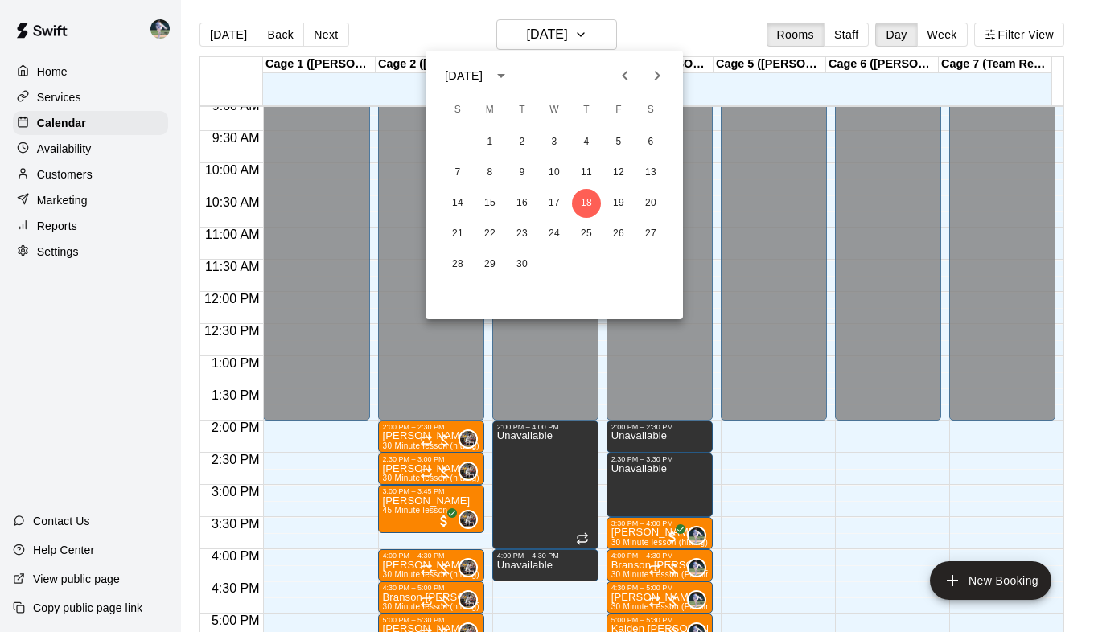
click at [657, 66] on icon "Next month" at bounding box center [657, 75] width 19 height 19
click at [550, 240] on button "22" at bounding box center [554, 234] width 29 height 29
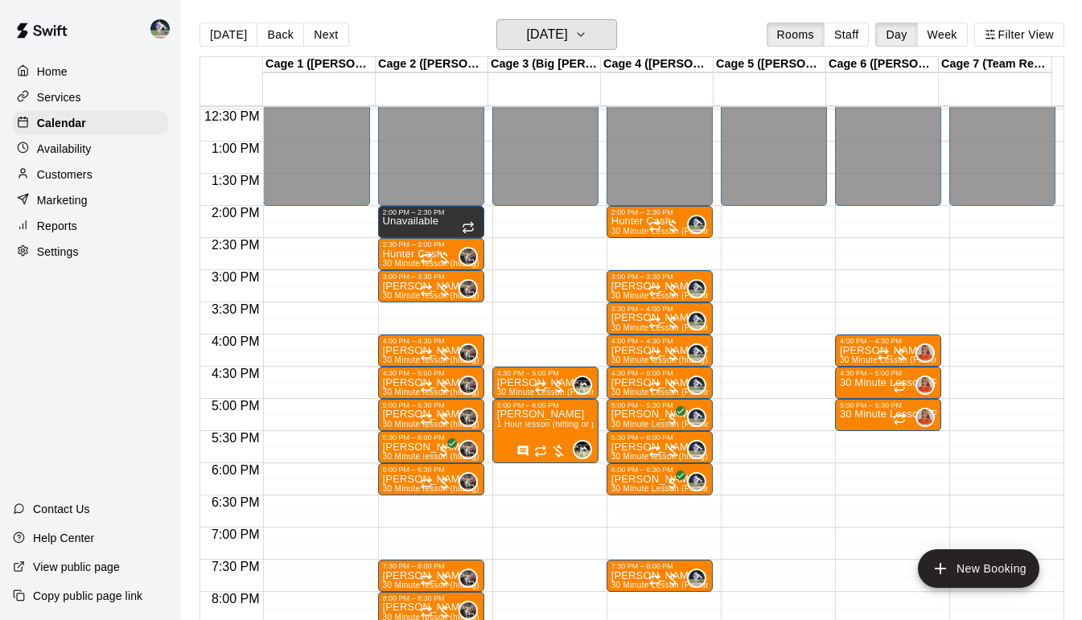
scroll to position [805, 0]
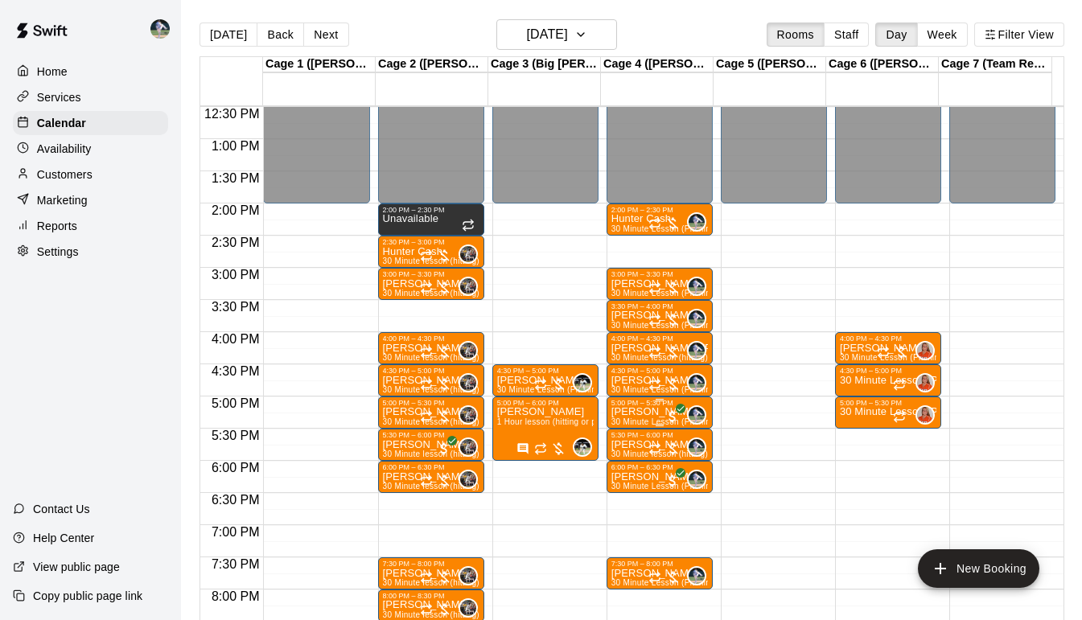
click at [628, 407] on div "5:00 PM – 5:30 PM" at bounding box center [660, 403] width 97 height 8
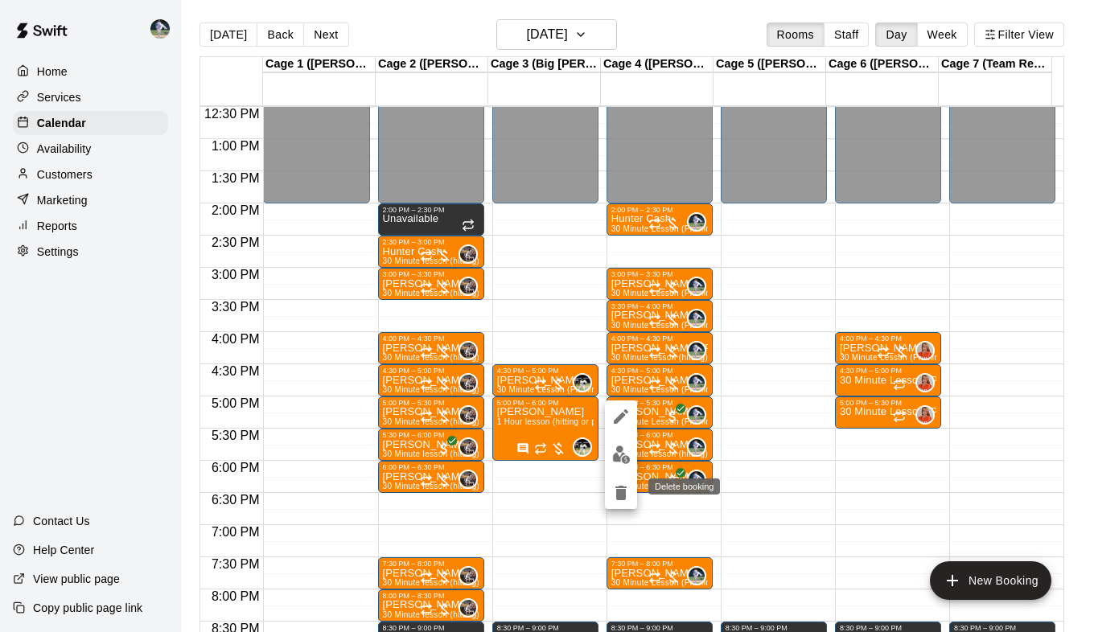
click at [622, 492] on icon "delete" at bounding box center [621, 493] width 11 height 14
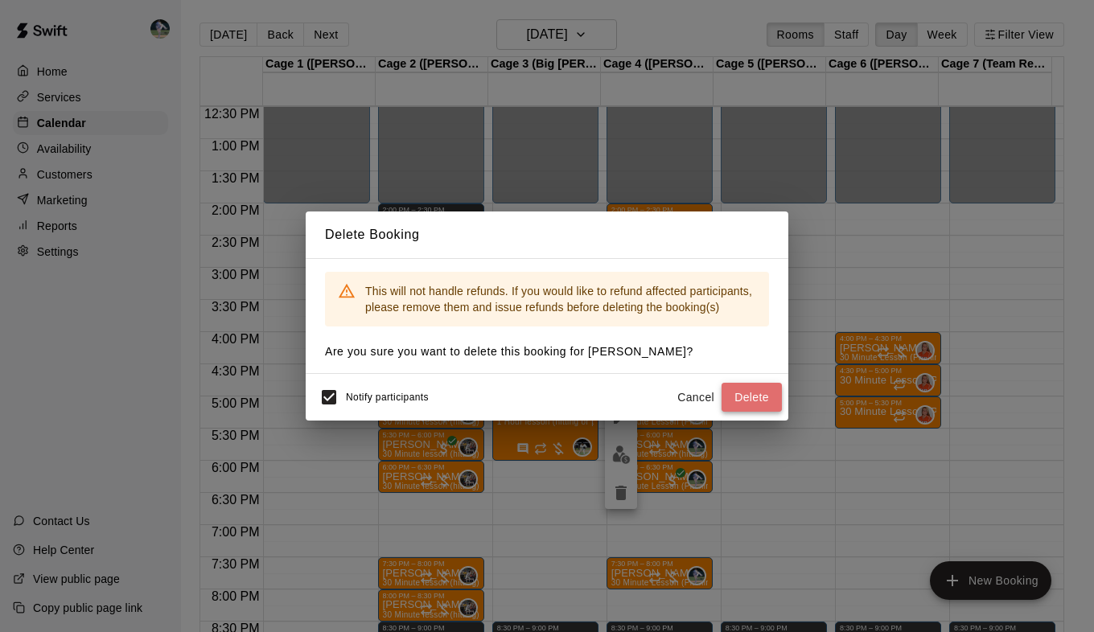
click at [758, 402] on button "Delete" at bounding box center [752, 398] width 60 height 30
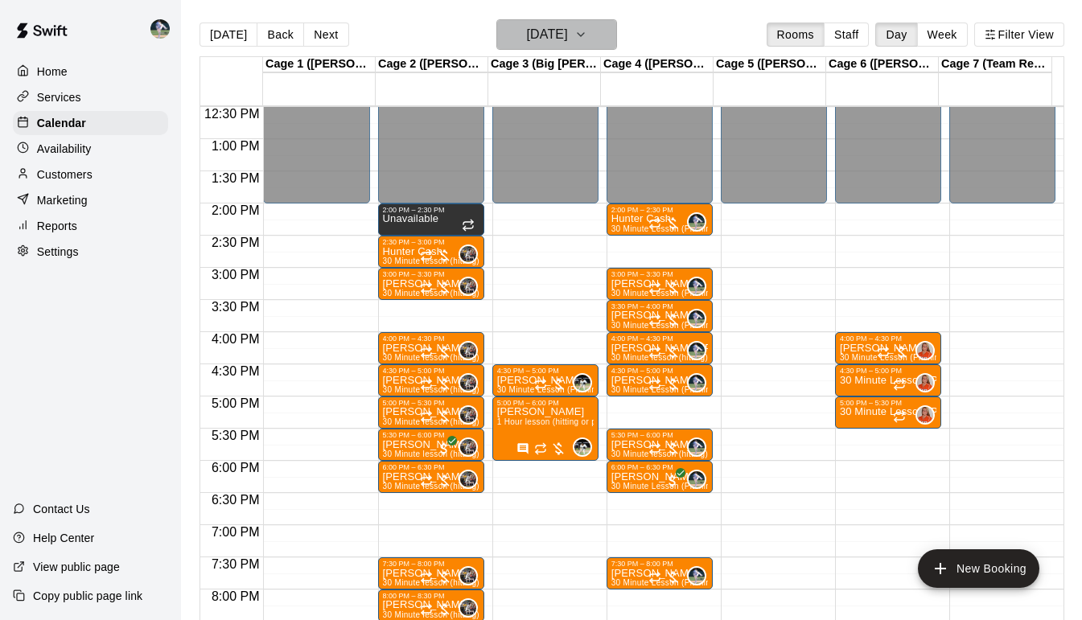
click at [567, 32] on h6 "[DATE]" at bounding box center [546, 34] width 41 height 23
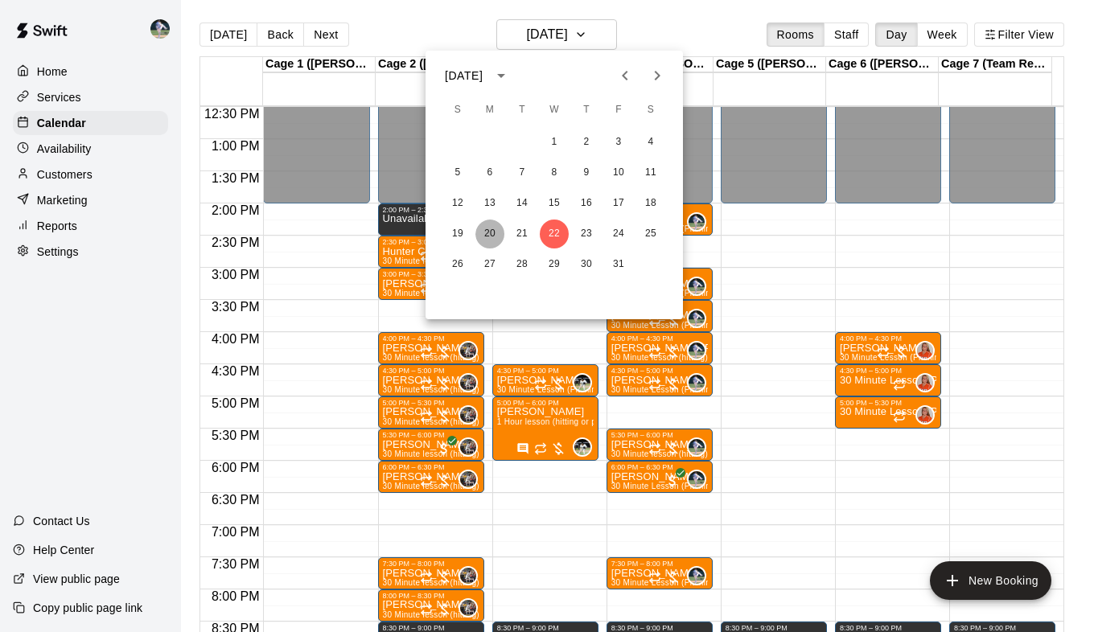
click at [489, 236] on button "20" at bounding box center [490, 234] width 29 height 29
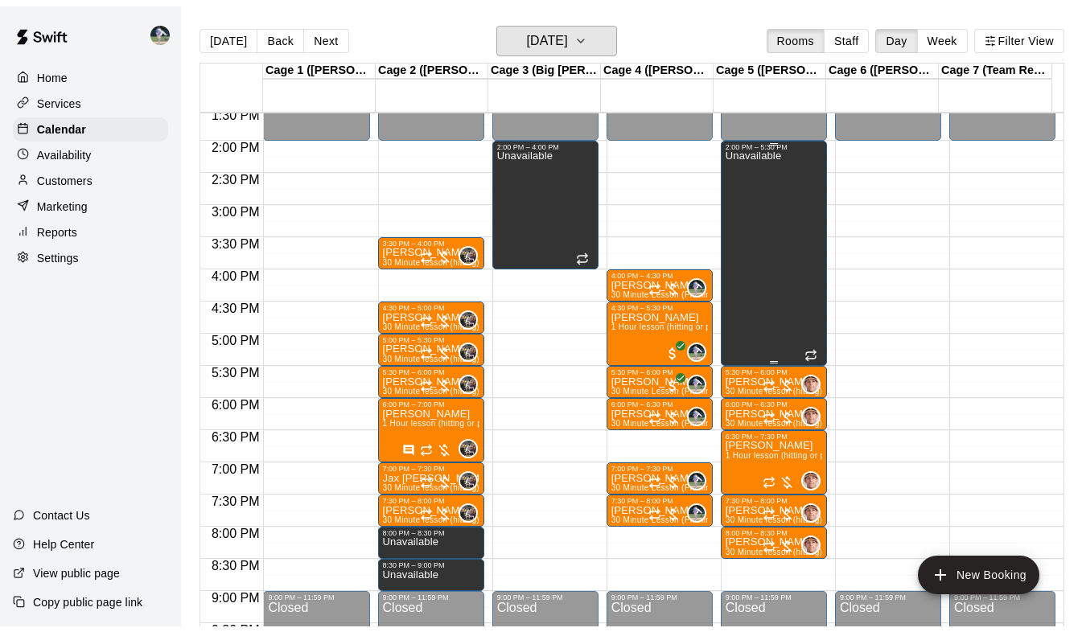
scroll to position [904, 0]
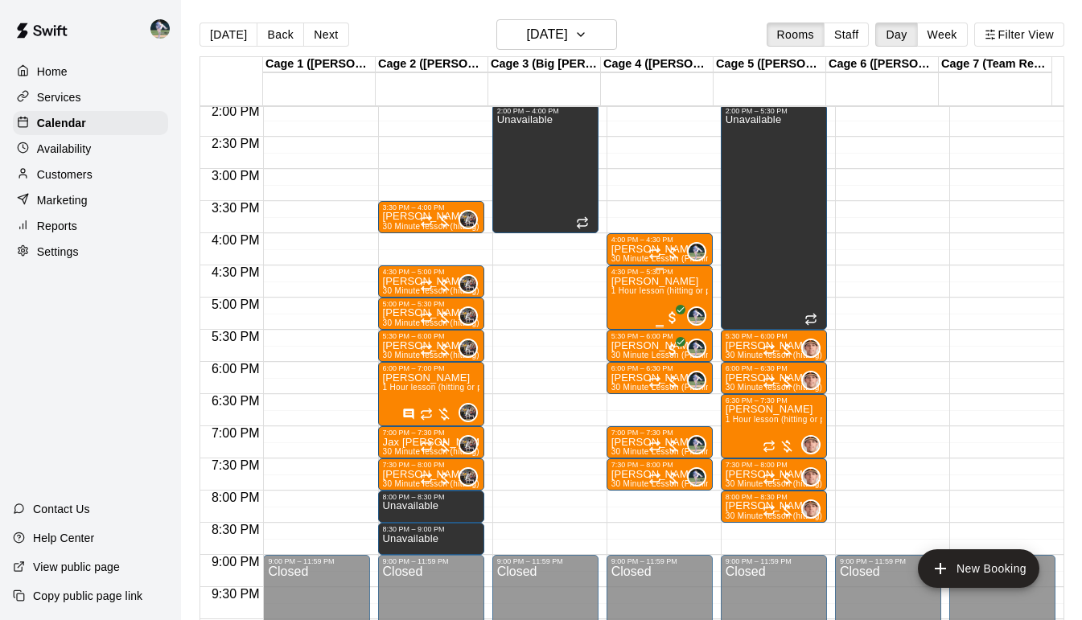
click at [665, 303] on div "[PERSON_NAME] 1 Hour lesson (hitting or pitching)" at bounding box center [660, 586] width 97 height 620
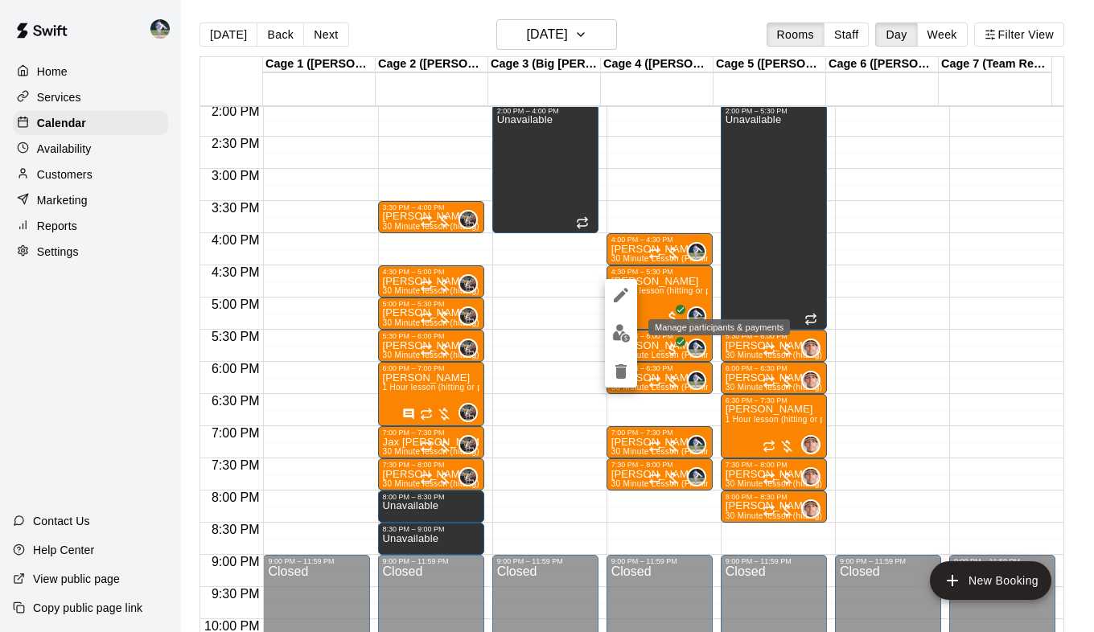
click at [624, 328] on img "edit" at bounding box center [621, 333] width 19 height 19
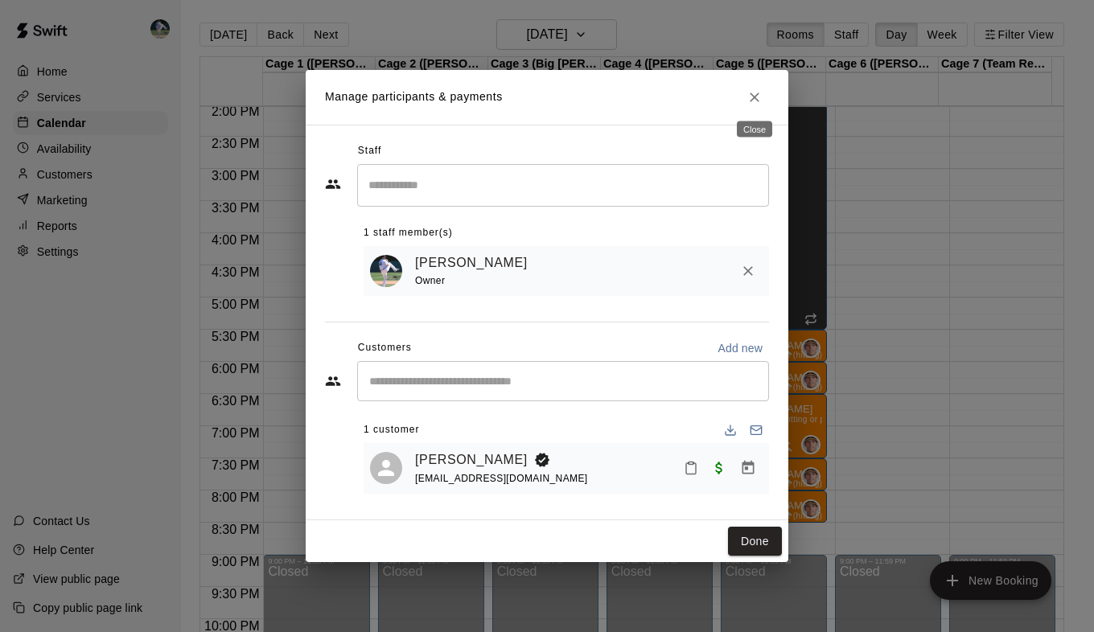
click at [752, 100] on icon "Close" at bounding box center [755, 97] width 16 height 16
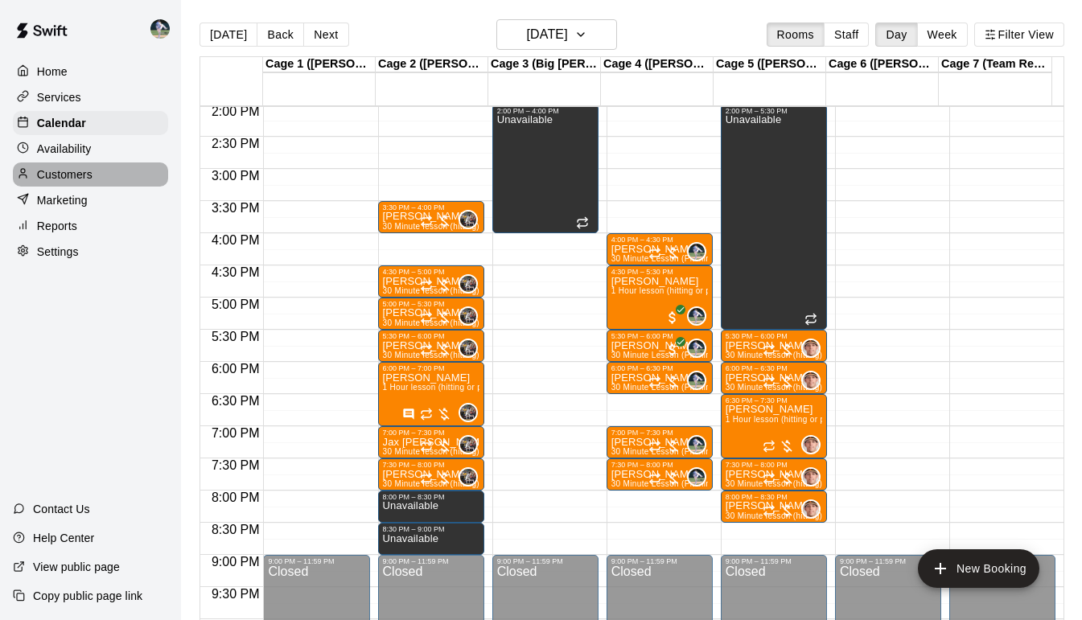
click at [64, 178] on p "Customers" at bounding box center [65, 175] width 56 height 16
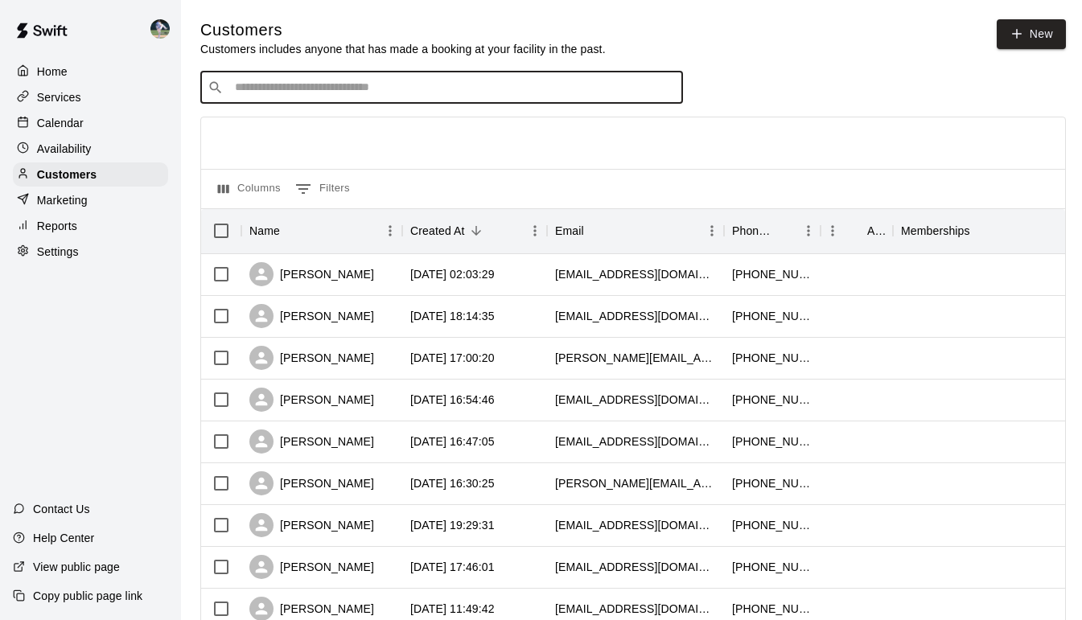
click at [259, 93] on input "Search customers by name or email" at bounding box center [453, 88] width 446 height 16
type input "*****"
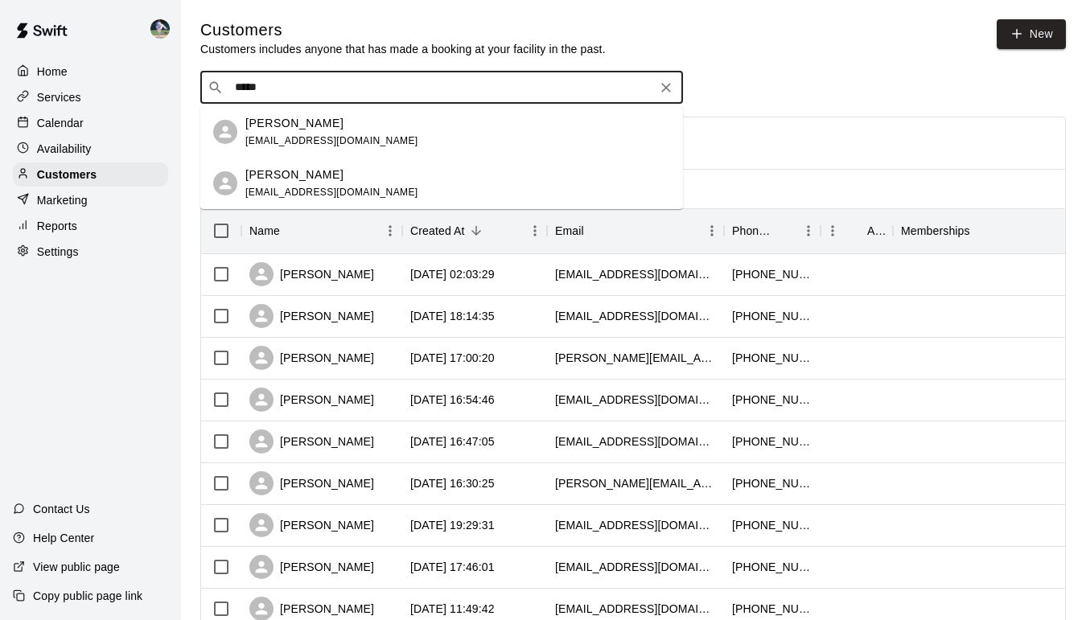
click at [315, 137] on span "[EMAIL_ADDRESS][DOMAIN_NAME]" at bounding box center [331, 140] width 173 height 11
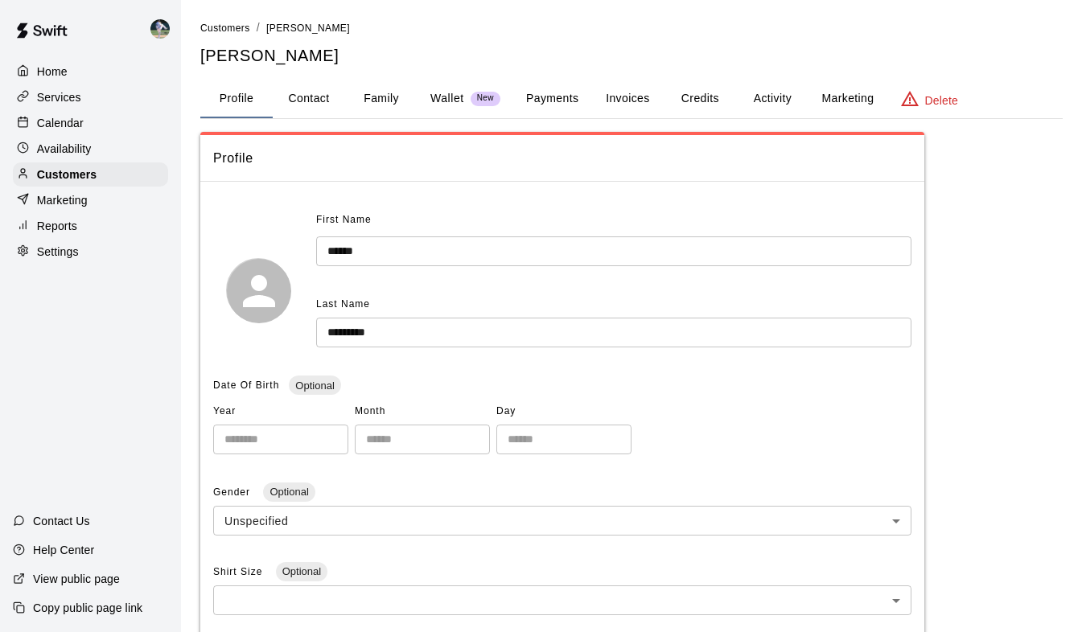
click at [772, 103] on button "Activity" at bounding box center [772, 99] width 72 height 39
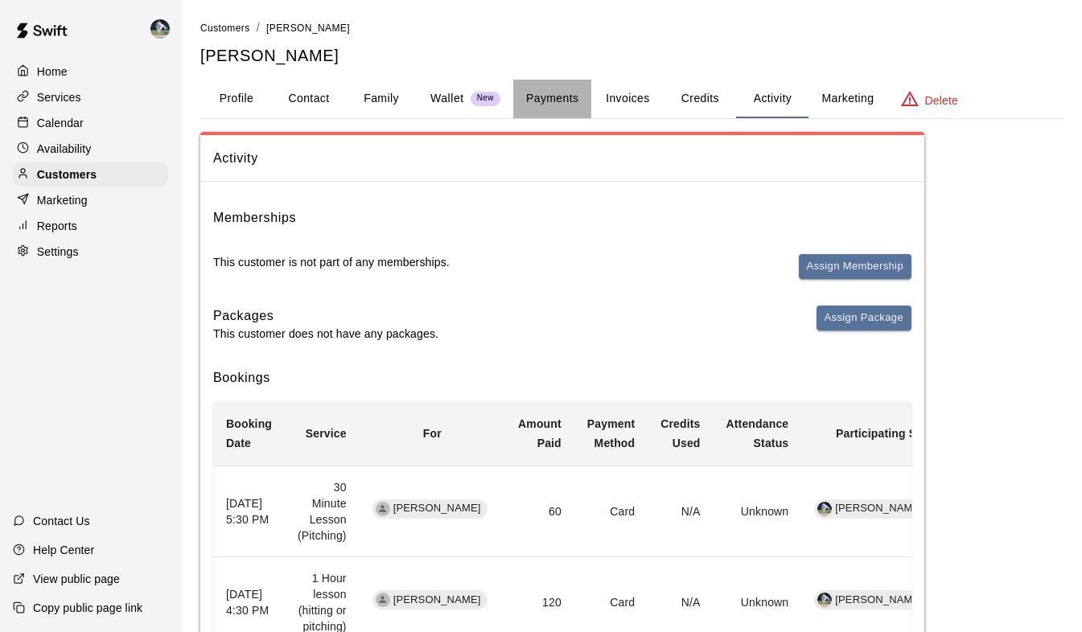
click at [547, 105] on button "Payments" at bounding box center [552, 99] width 78 height 39
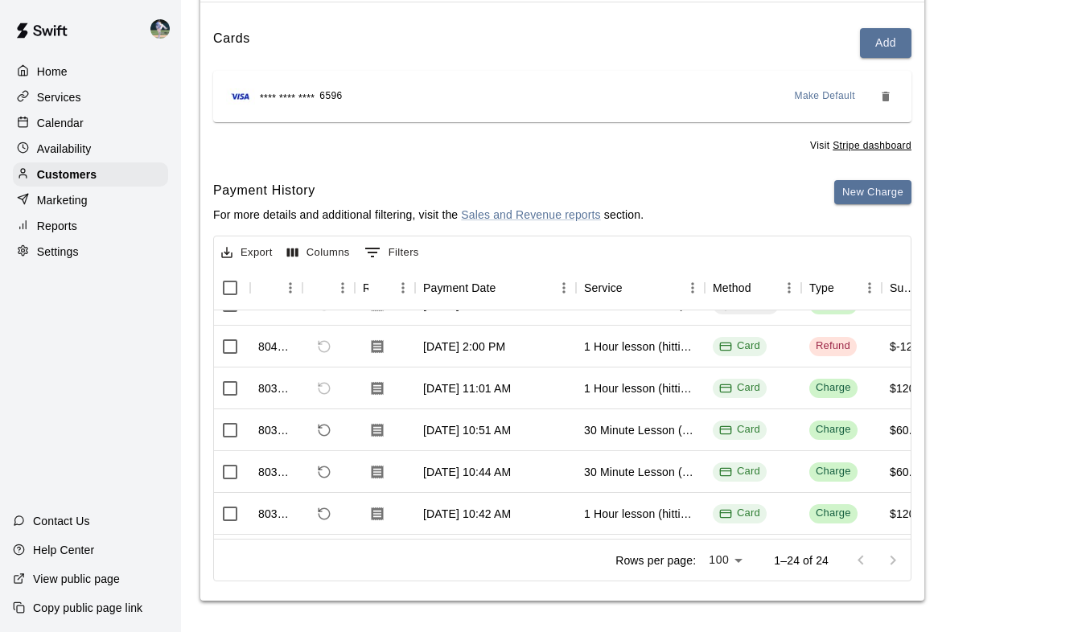
scroll to position [66, 4]
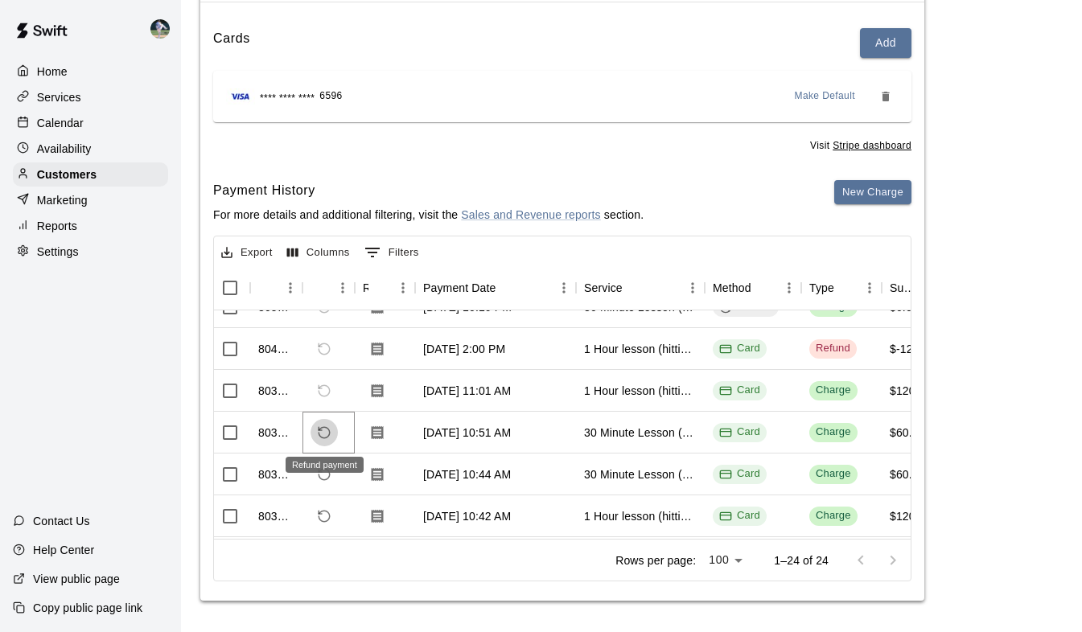
click at [329, 429] on icon "Refund payment" at bounding box center [324, 432] width 11 height 11
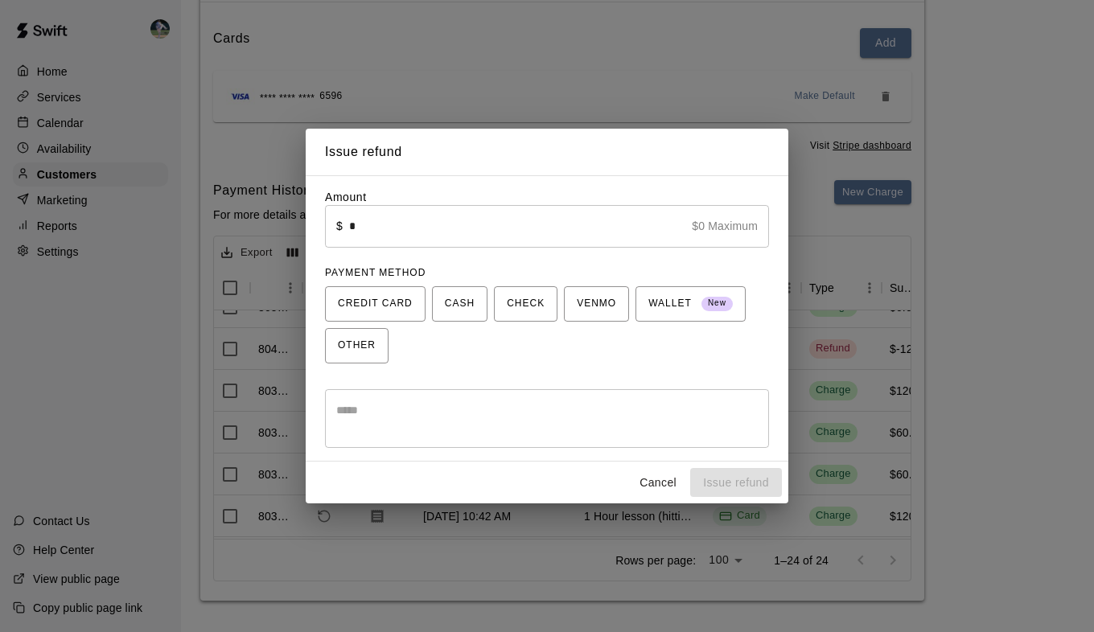
type input "*****"
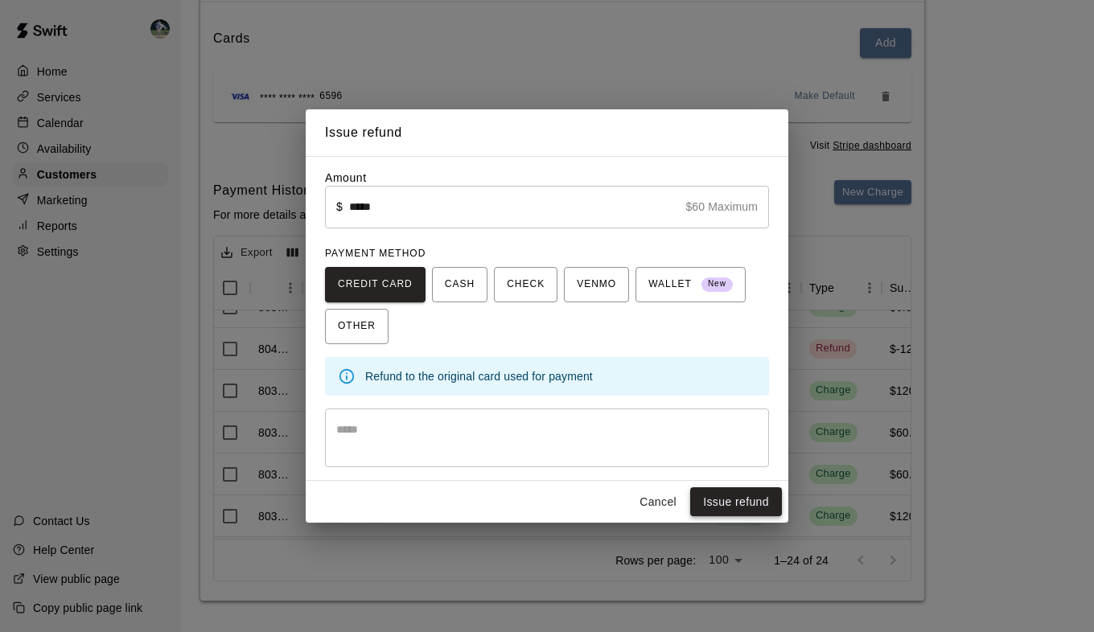
click at [743, 496] on button "Issue refund" at bounding box center [736, 503] width 92 height 30
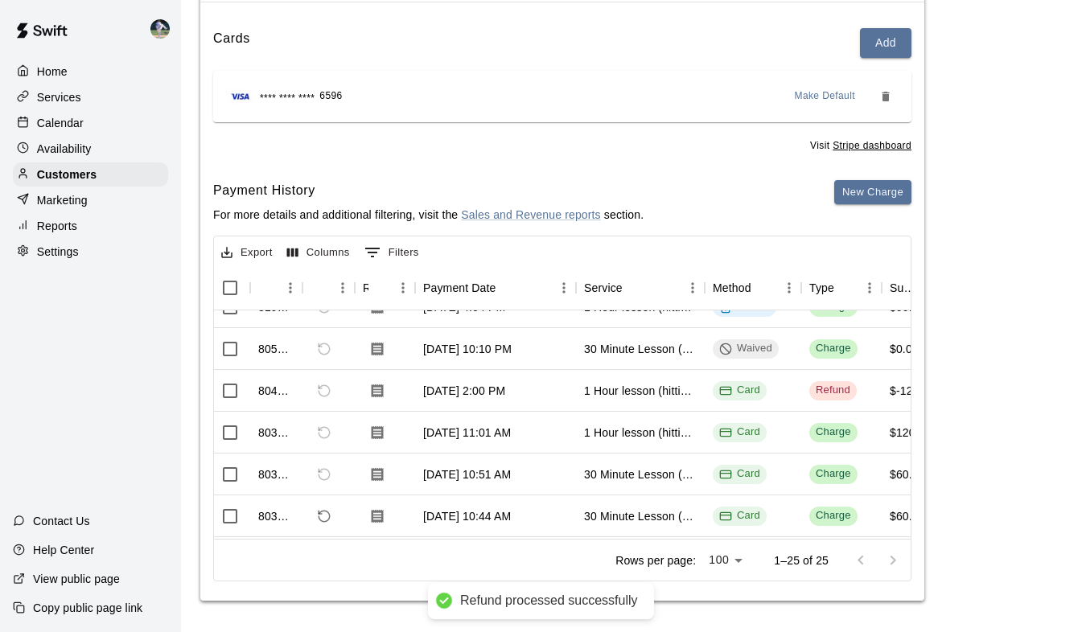
scroll to position [108, 4]
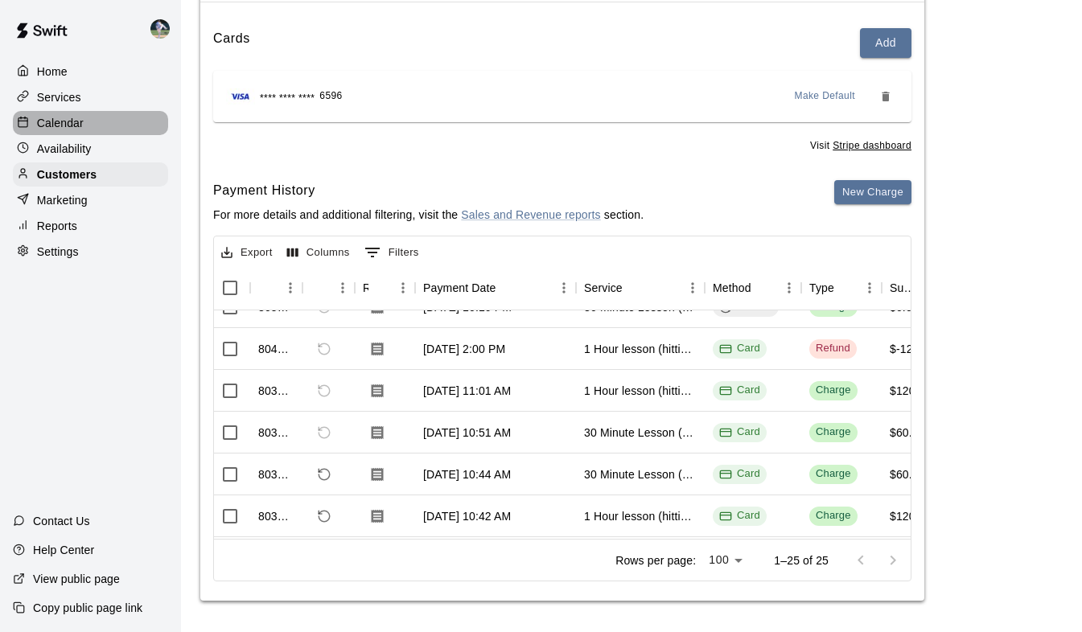
click at [72, 128] on p "Calendar" at bounding box center [60, 123] width 47 height 16
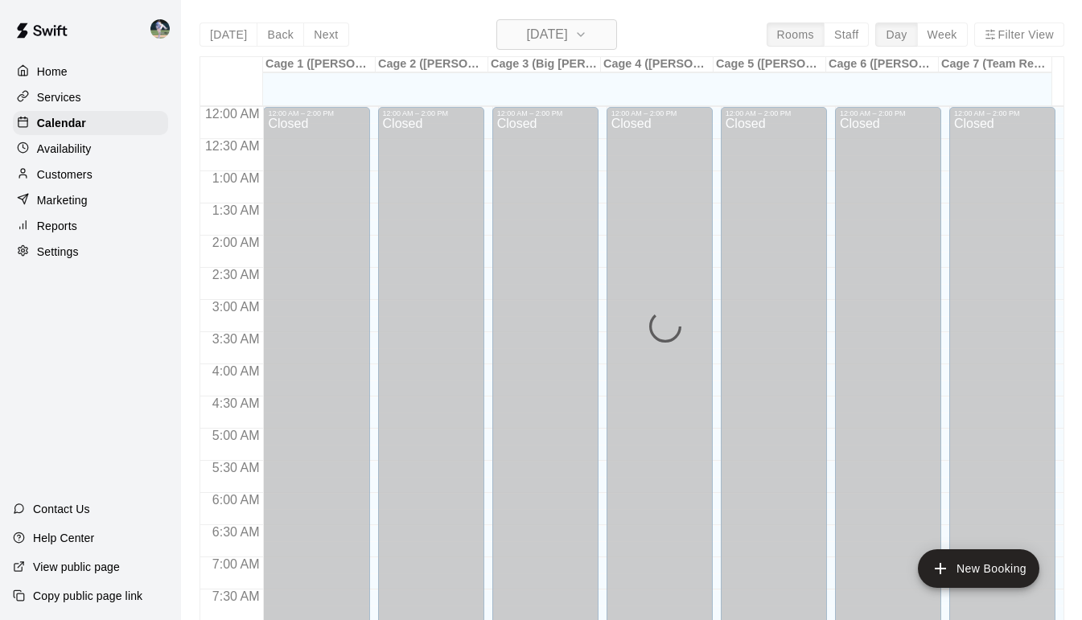
click at [587, 35] on icon "button" at bounding box center [581, 34] width 13 height 19
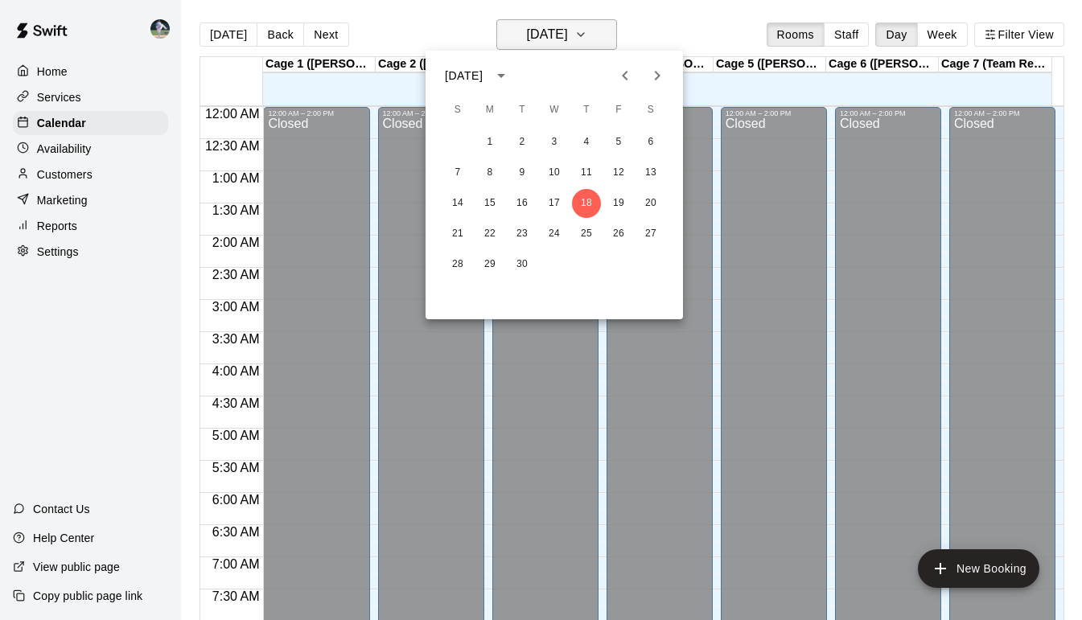
scroll to position [589, 0]
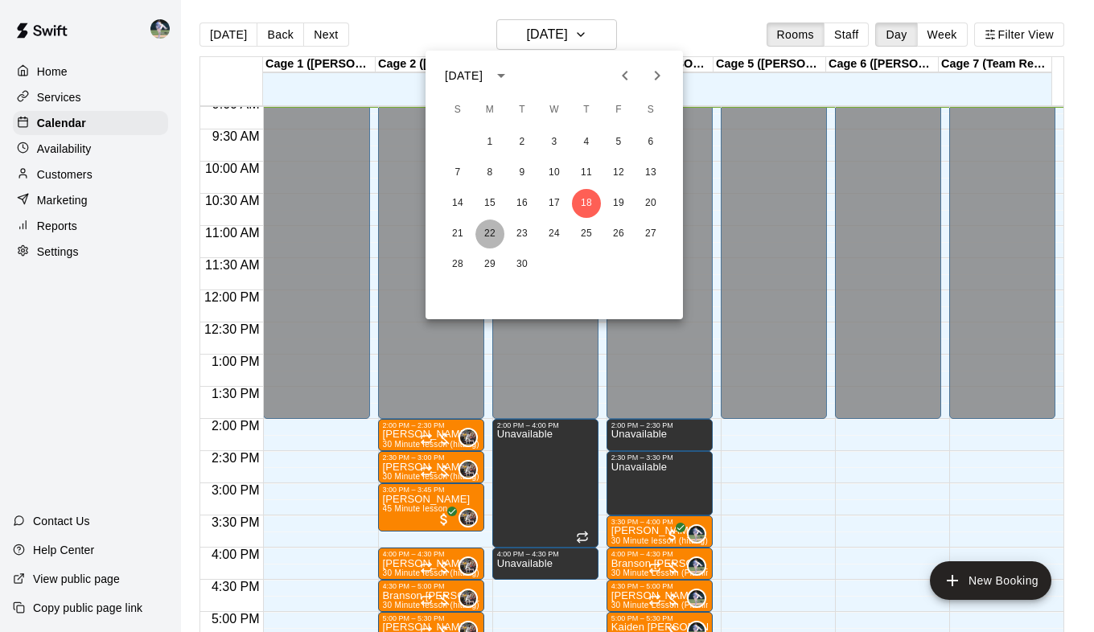
click at [489, 231] on button "22" at bounding box center [490, 234] width 29 height 29
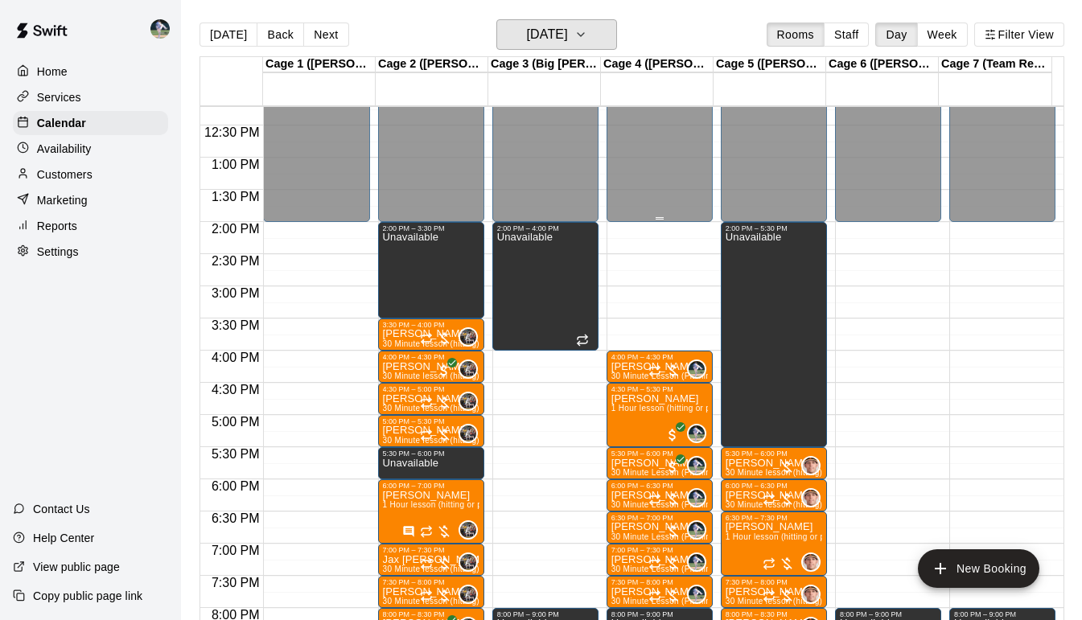
scroll to position [788, 0]
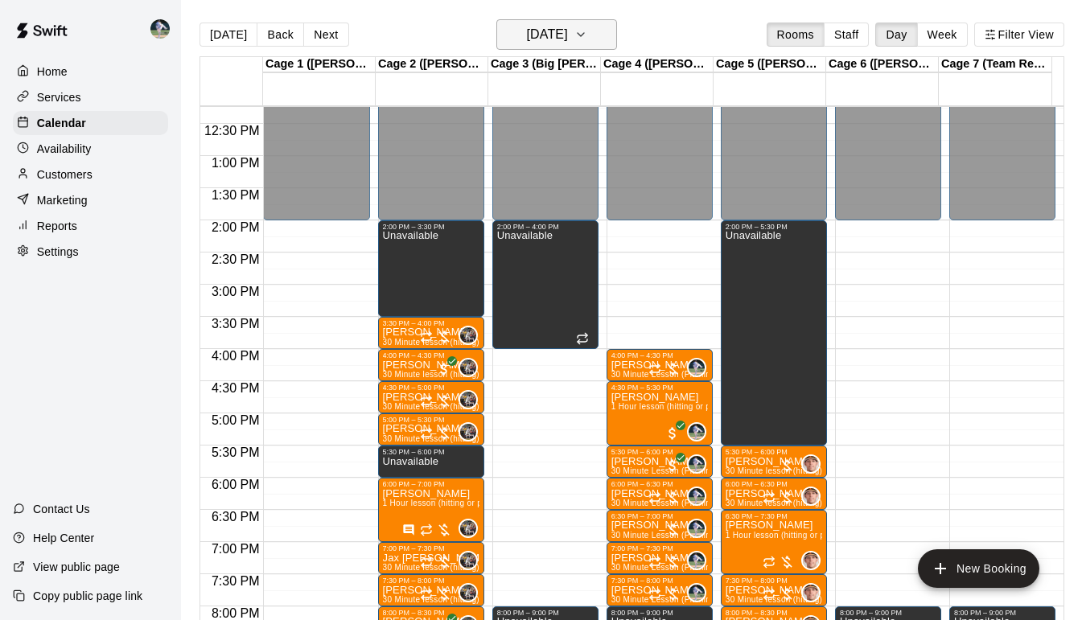
click at [587, 42] on icon "button" at bounding box center [581, 34] width 13 height 19
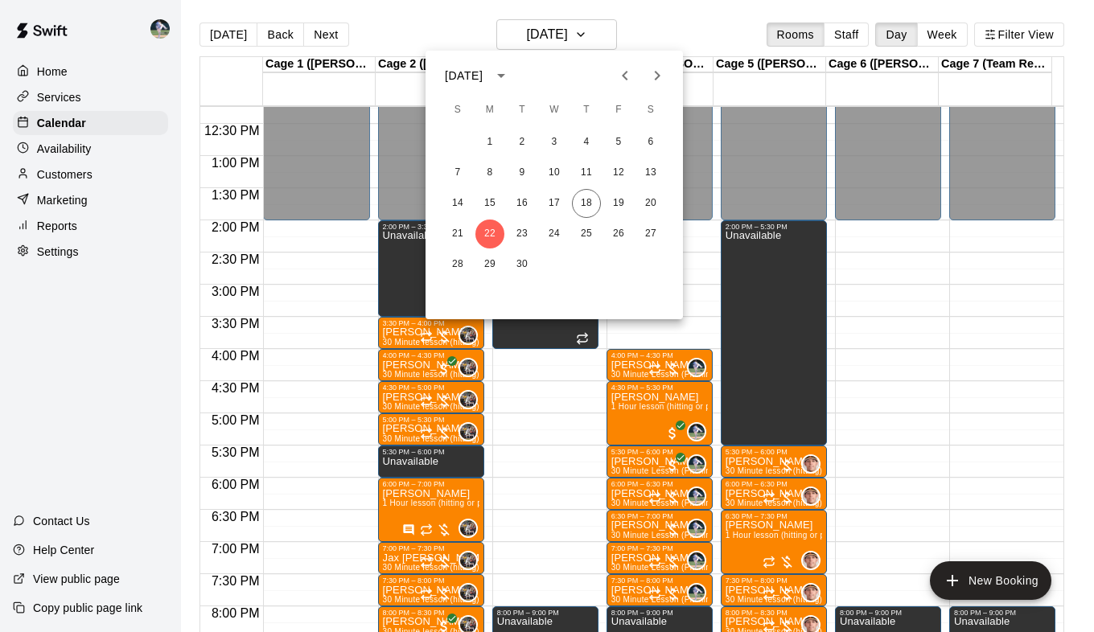
click at [659, 76] on icon "Next month" at bounding box center [658, 76] width 6 height 10
click at [489, 199] on button "13" at bounding box center [490, 203] width 29 height 29
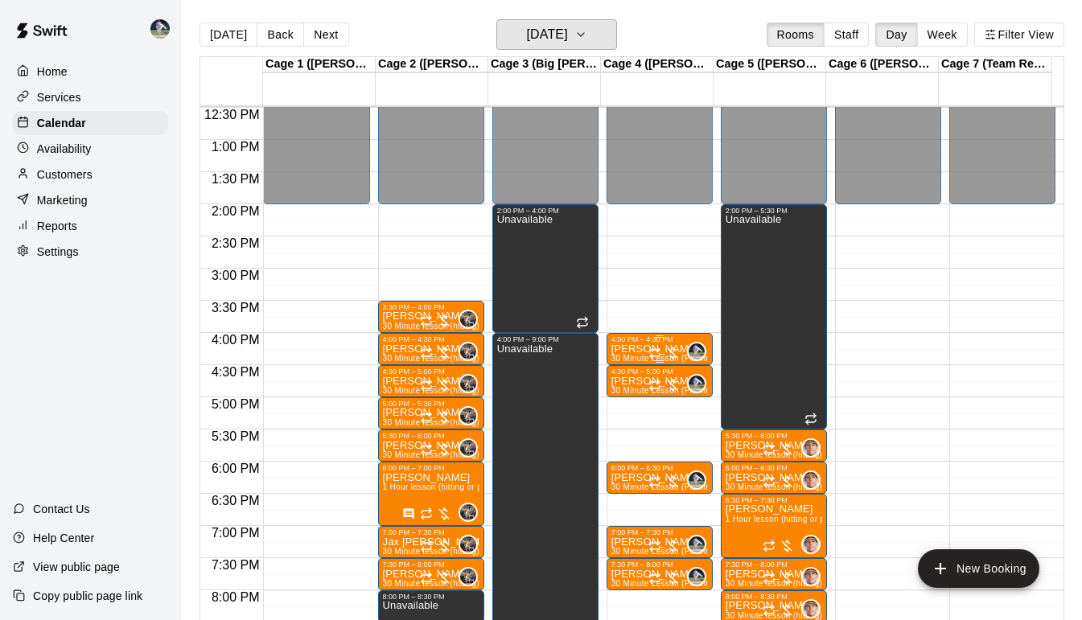
scroll to position [803, 0]
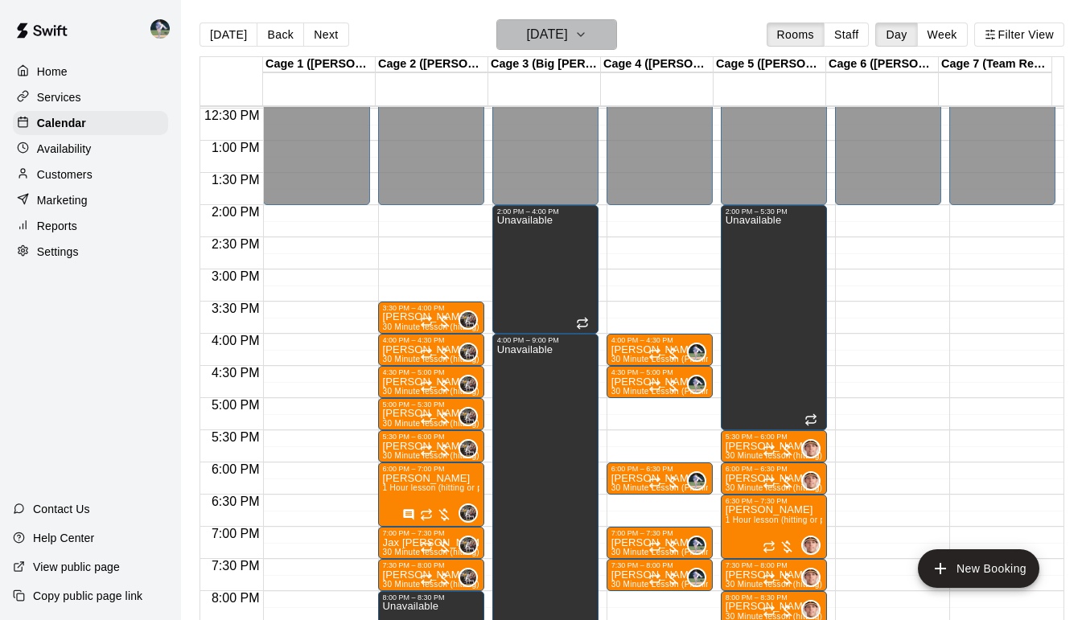
click at [587, 34] on icon "button" at bounding box center [581, 34] width 13 height 19
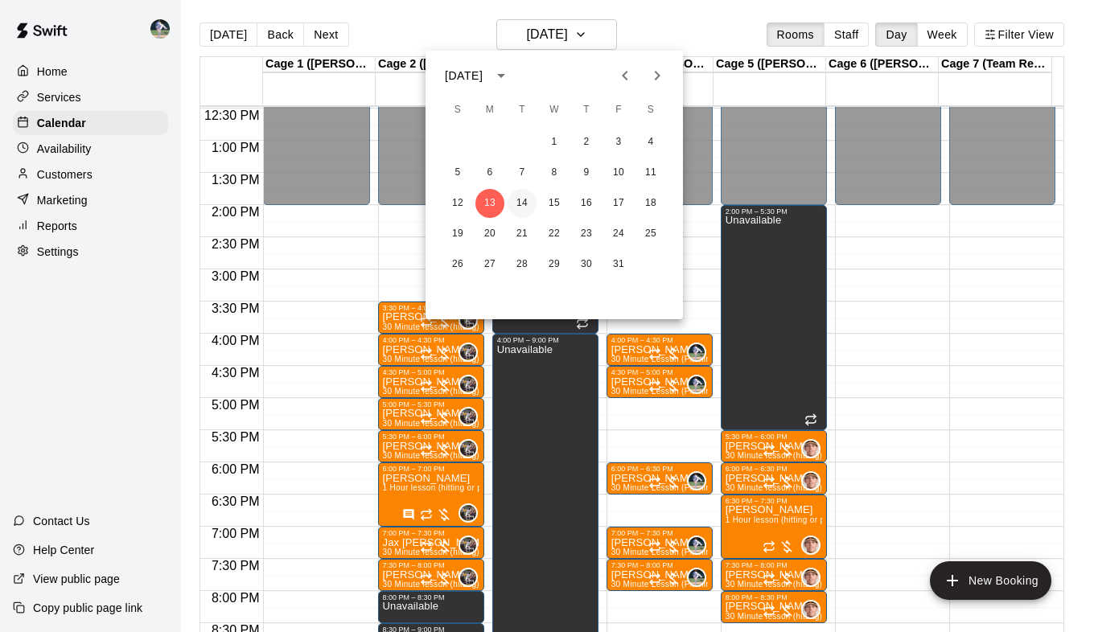
click at [524, 208] on button "14" at bounding box center [522, 203] width 29 height 29
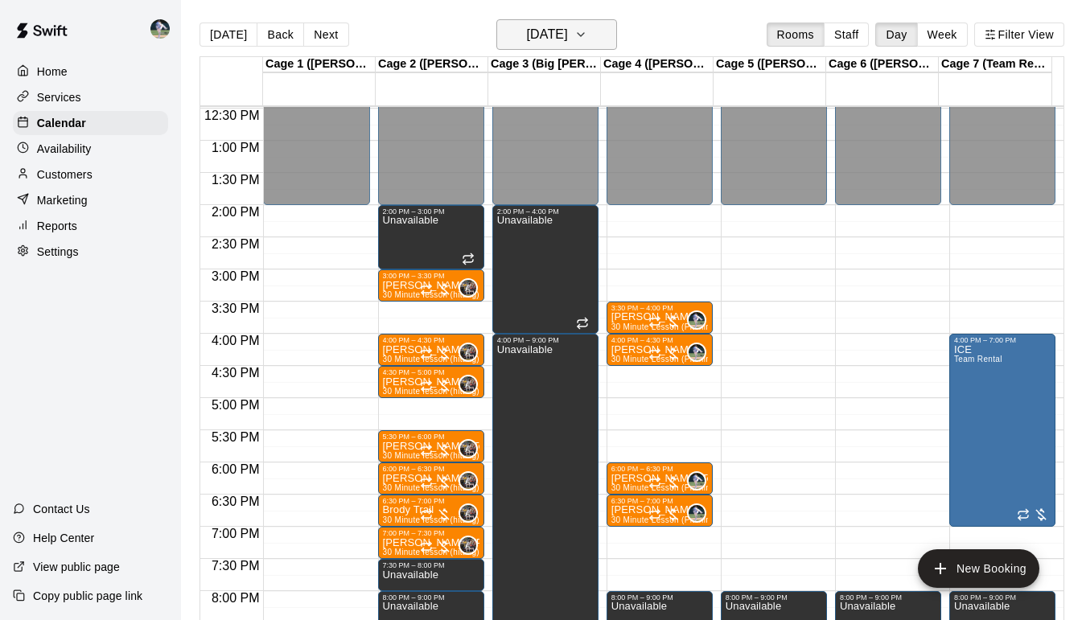
click at [587, 30] on icon "button" at bounding box center [581, 34] width 13 height 19
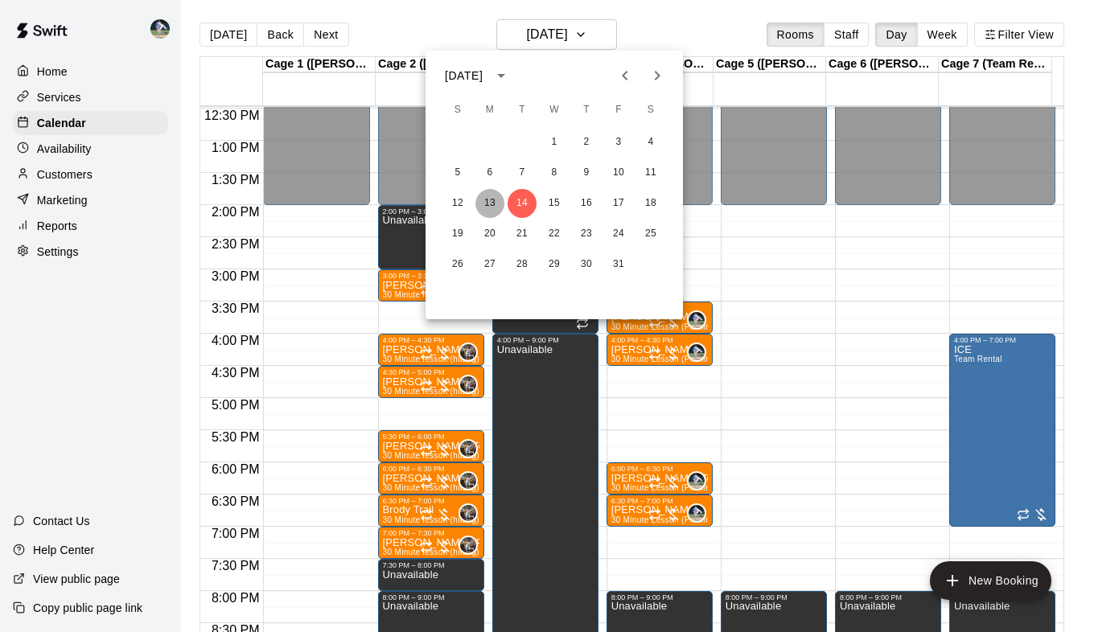
click at [490, 201] on button "13" at bounding box center [490, 203] width 29 height 29
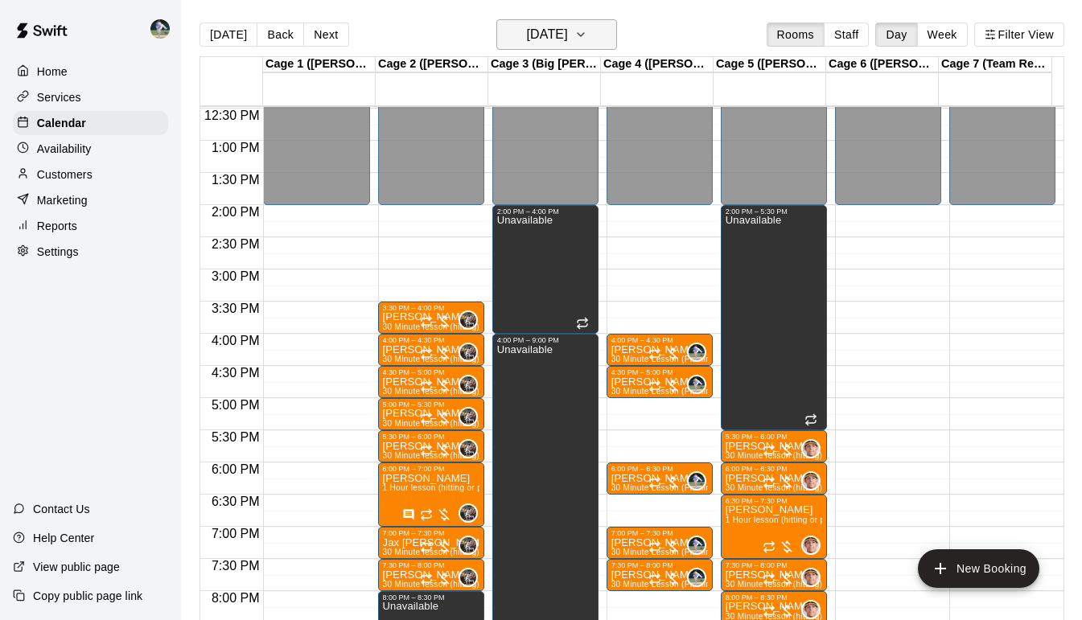
click at [587, 35] on icon "button" at bounding box center [581, 34] width 13 height 19
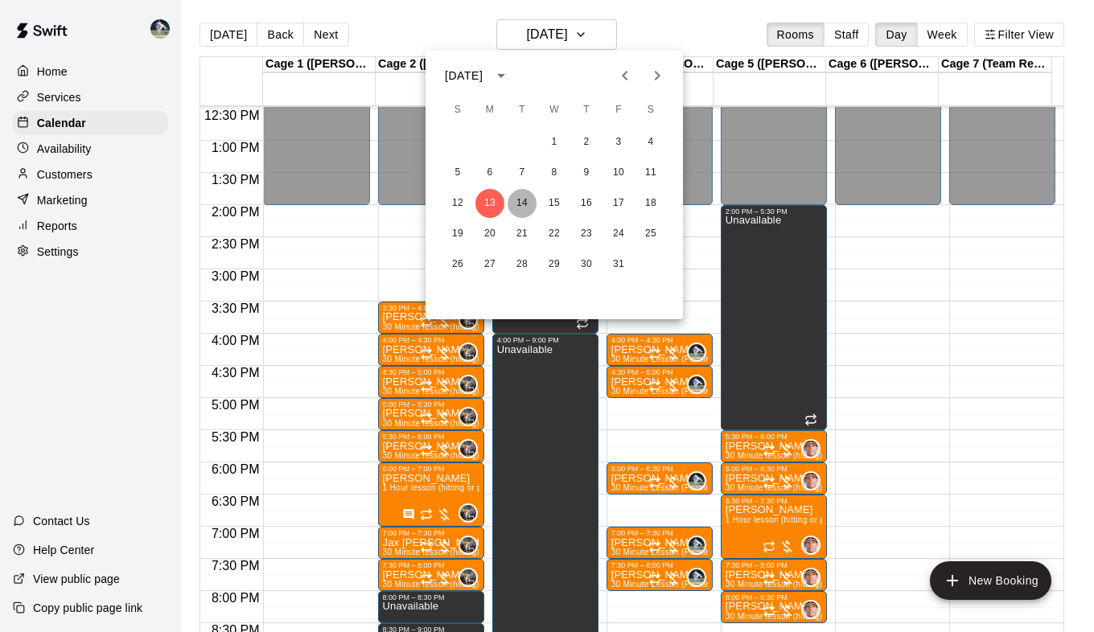
click at [518, 202] on button "14" at bounding box center [522, 203] width 29 height 29
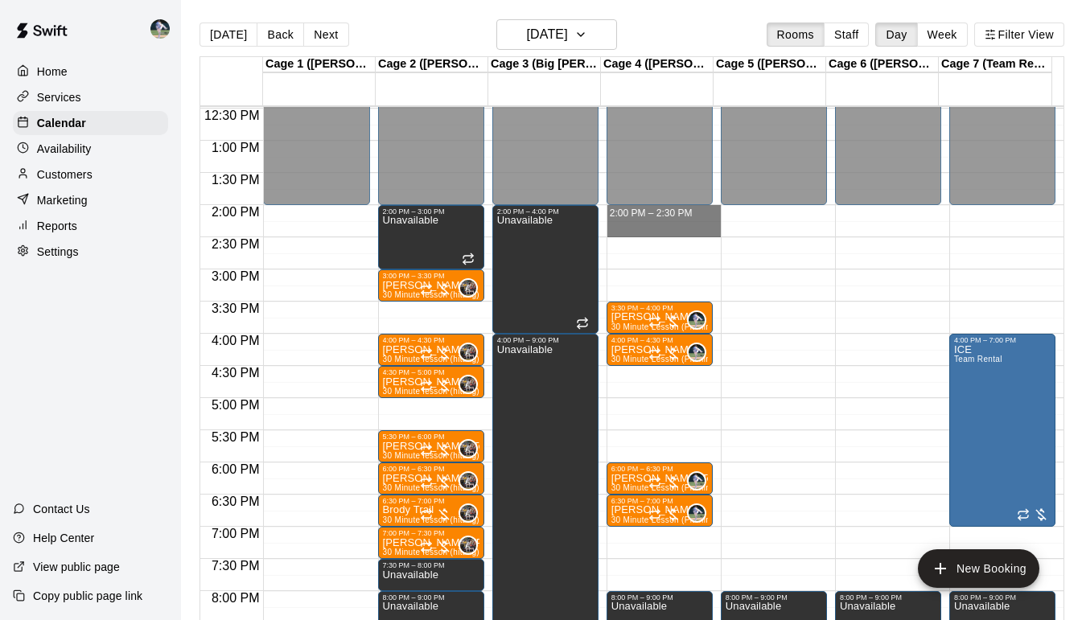
drag, startPoint x: 637, startPoint y: 211, endPoint x: 651, endPoint y: 222, distance: 18.4
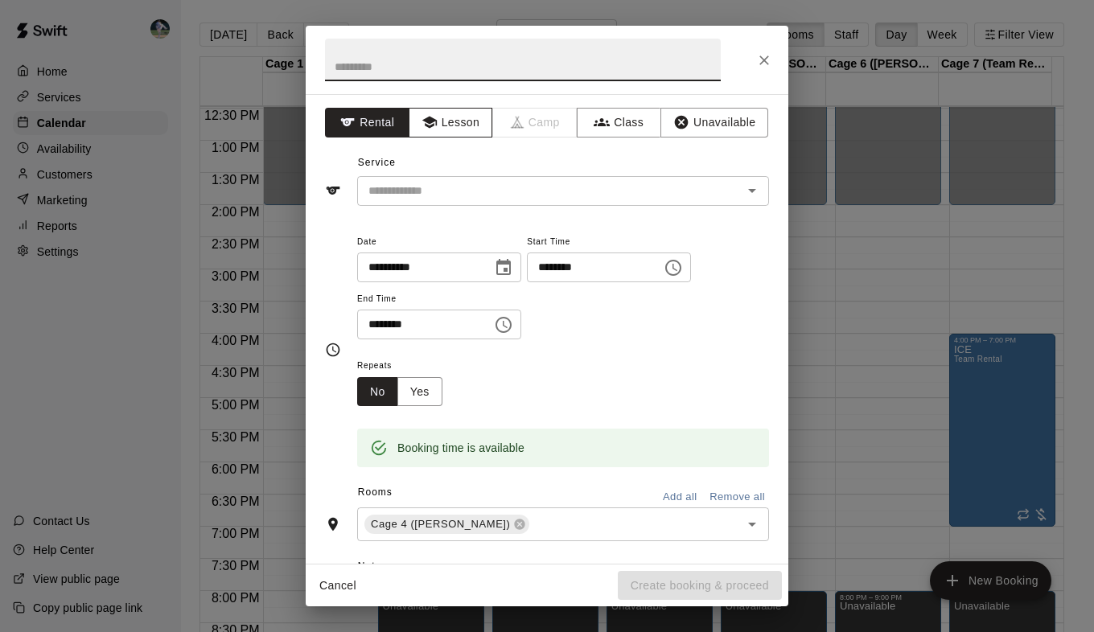
click at [442, 118] on button "Lesson" at bounding box center [451, 123] width 84 height 30
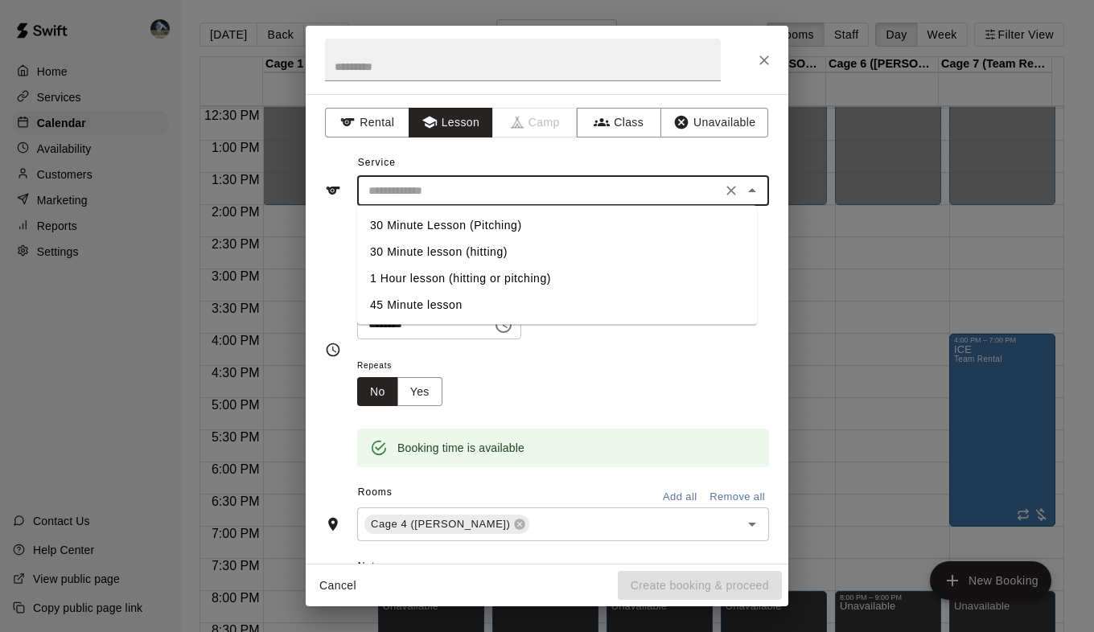
click at [431, 194] on input "text" at bounding box center [539, 191] width 355 height 20
click at [468, 225] on li "30 Minute Lesson (Pitching)" at bounding box center [557, 225] width 400 height 27
type input "**********"
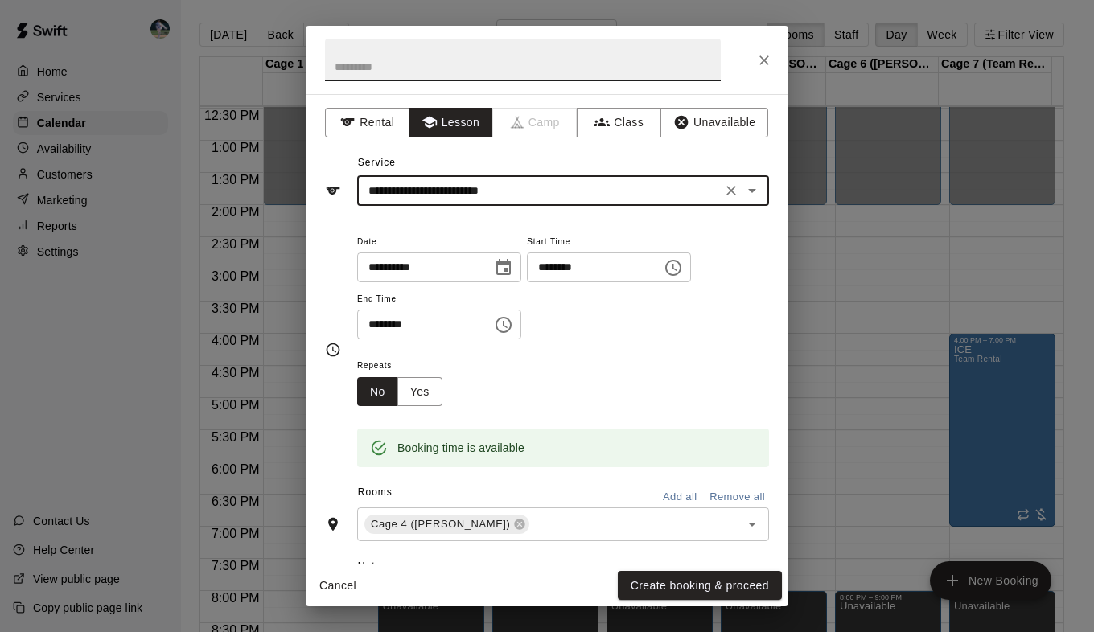
click at [369, 66] on input "text" at bounding box center [523, 60] width 396 height 43
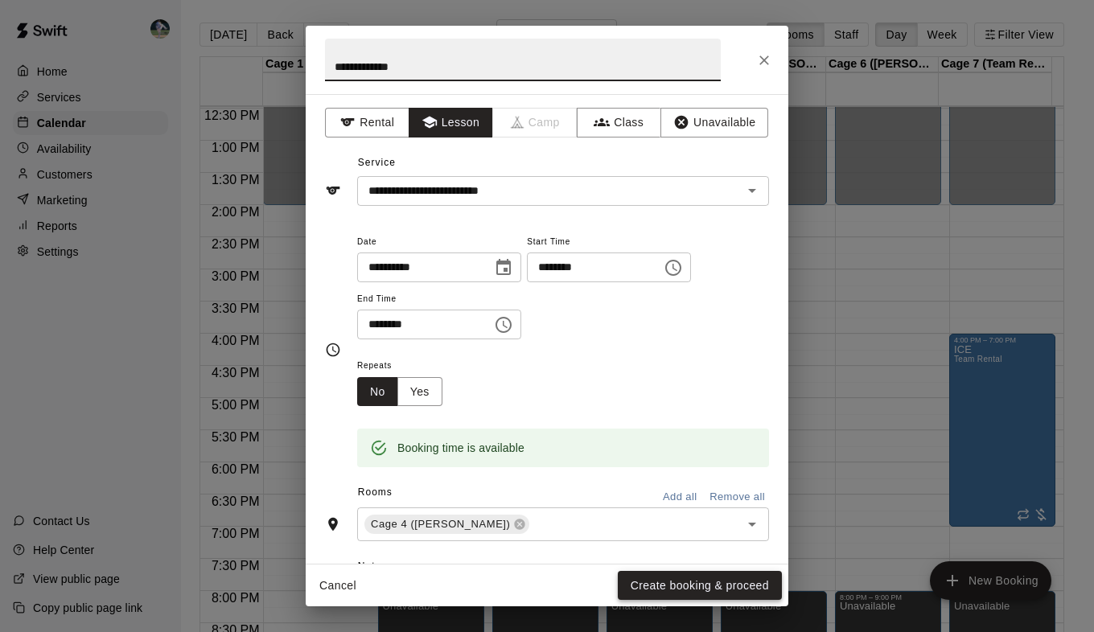
type input "**********"
click at [651, 585] on button "Create booking & proceed" at bounding box center [700, 586] width 164 height 30
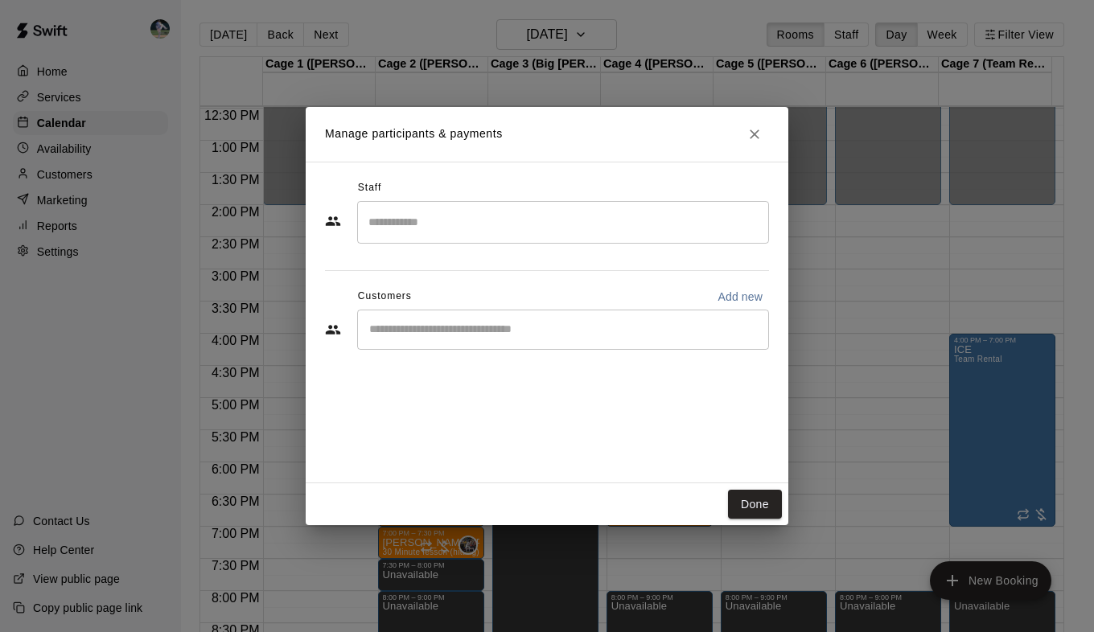
click at [519, 233] on input "Search staff" at bounding box center [564, 222] width 398 height 28
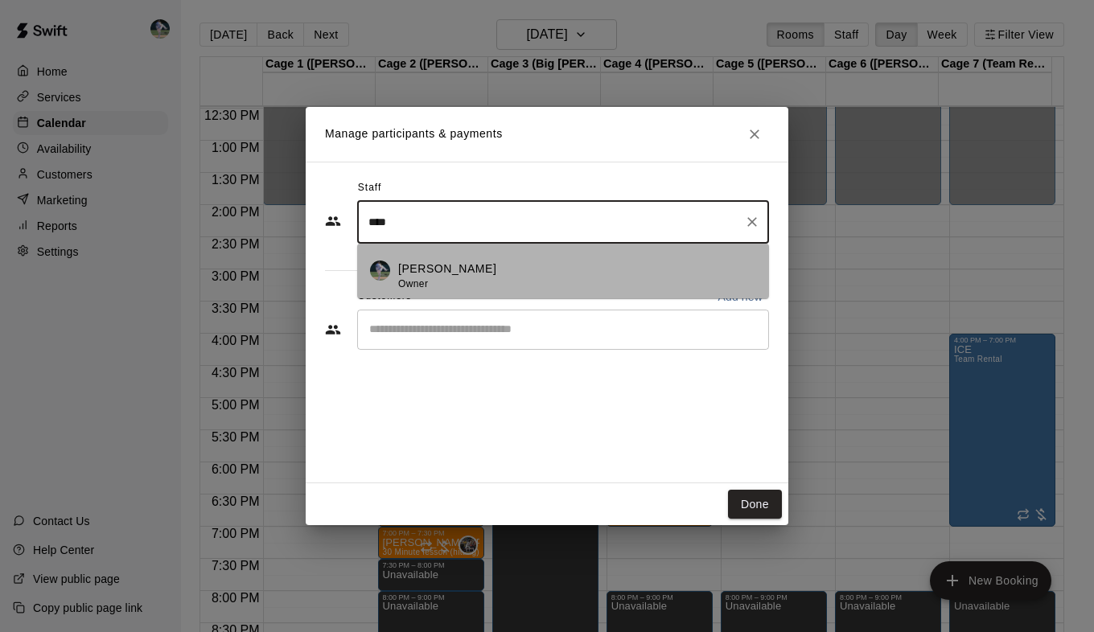
click at [472, 277] on div "[PERSON_NAME] Owner" at bounding box center [577, 276] width 358 height 31
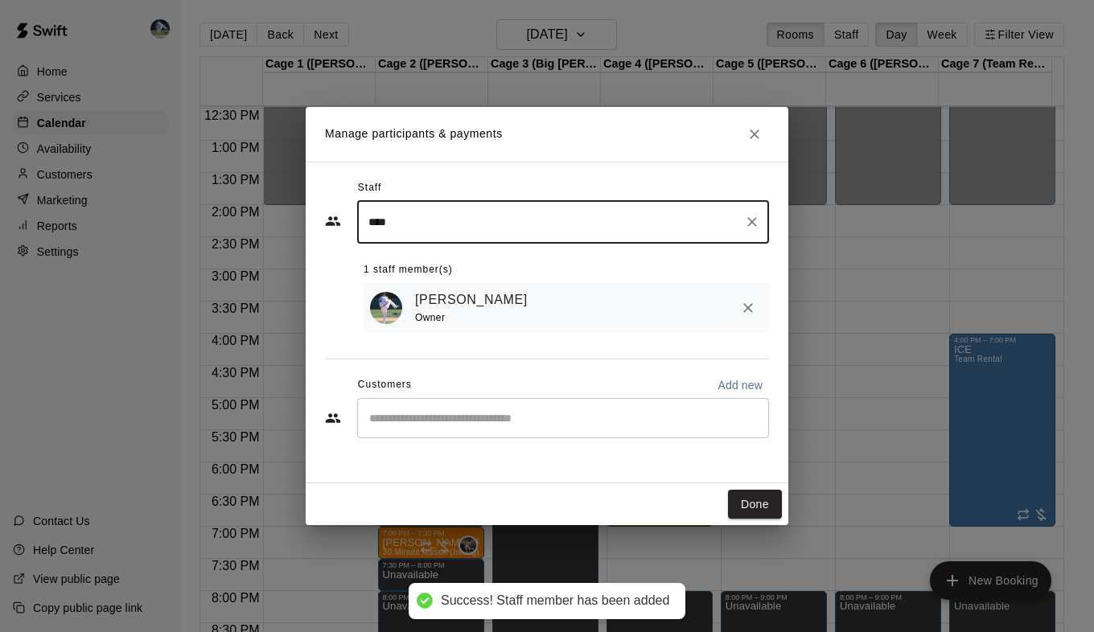
type input "****"
click at [483, 332] on div "[PERSON_NAME] Owner" at bounding box center [567, 308] width 406 height 51
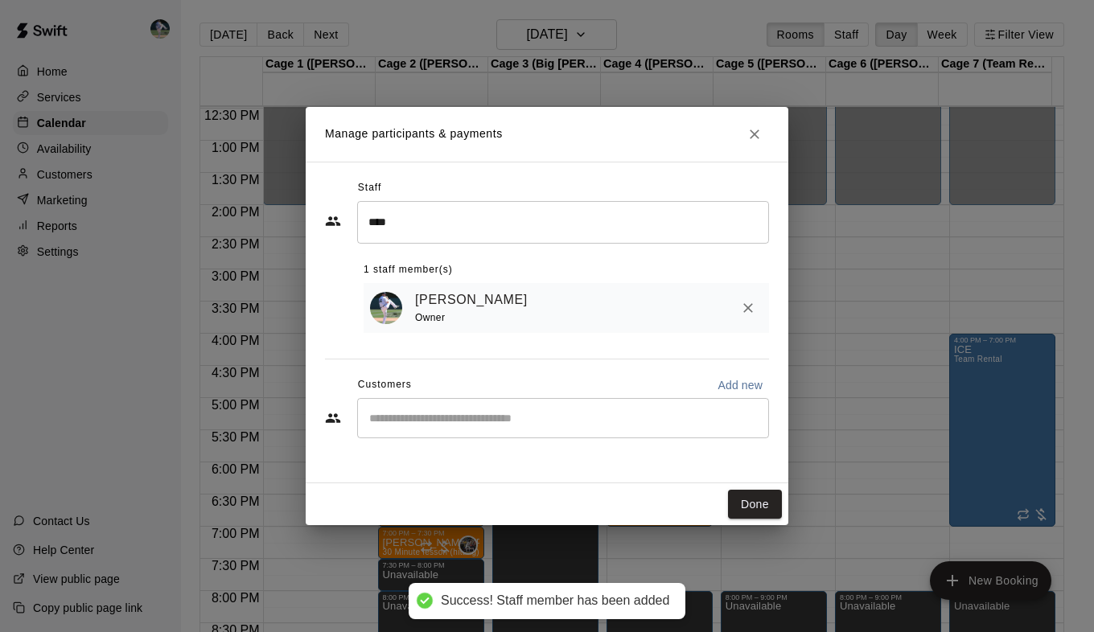
click at [489, 419] on input "Start typing to search customers..." at bounding box center [564, 418] width 398 height 16
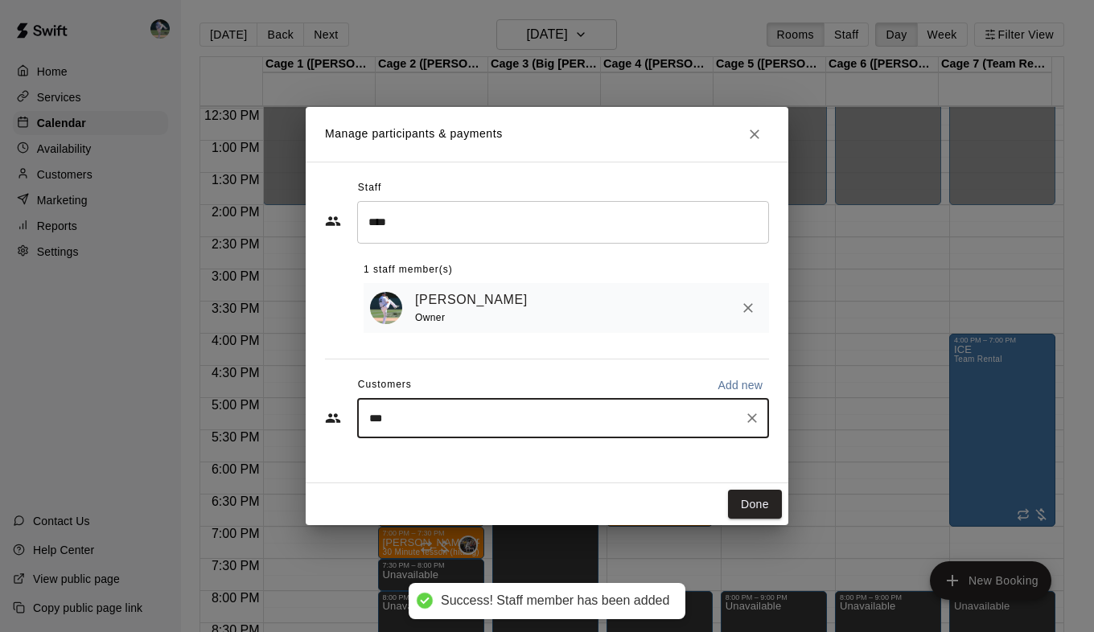
type input "****"
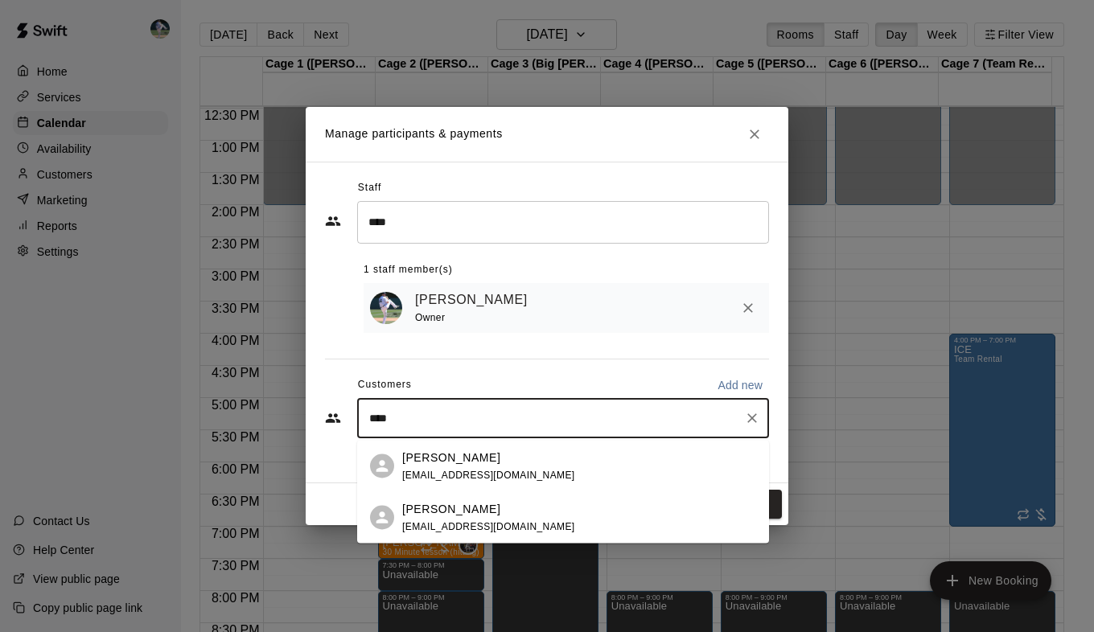
click at [490, 462] on p "[PERSON_NAME]" at bounding box center [451, 457] width 98 height 17
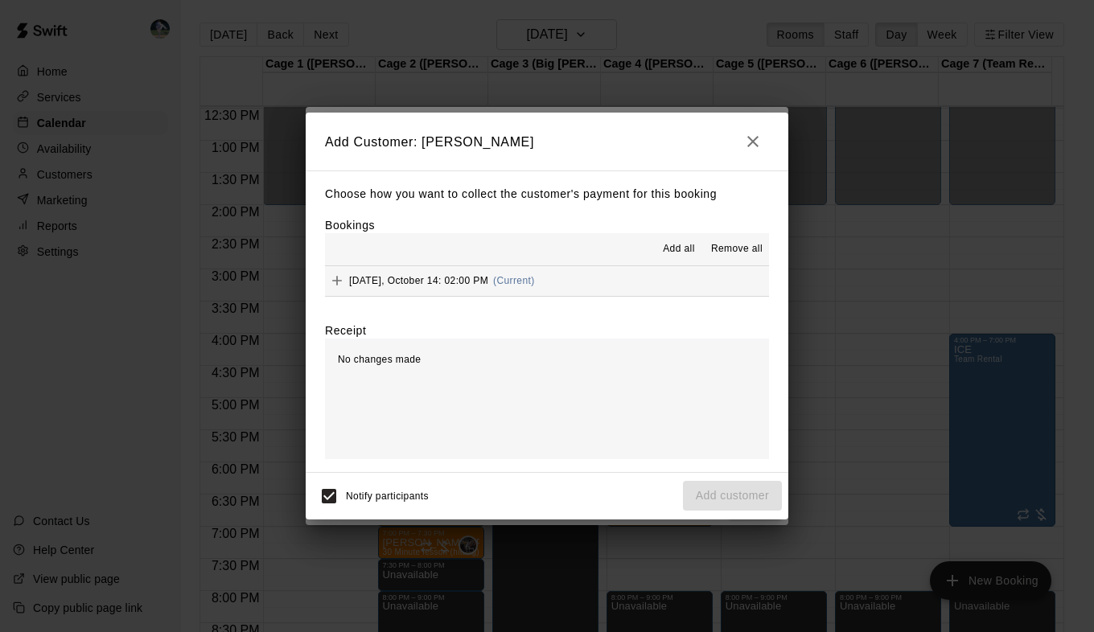
click at [678, 253] on span "Add all" at bounding box center [679, 249] width 32 height 16
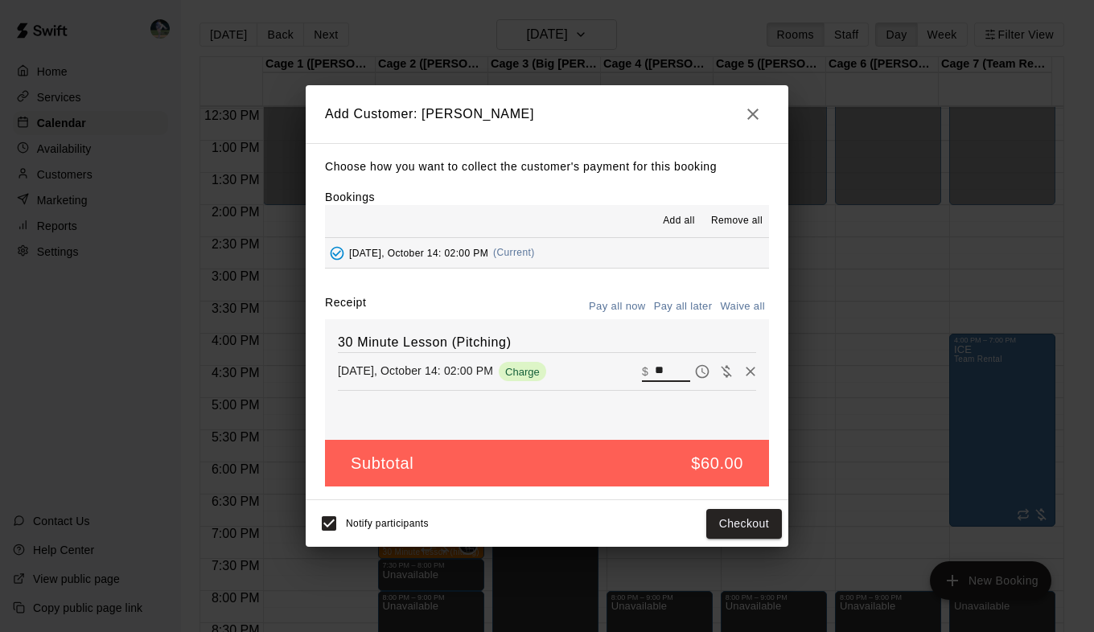
click at [655, 373] on input "**" at bounding box center [672, 371] width 35 height 21
type input "*"
type input "**"
click at [690, 311] on button "Pay all later" at bounding box center [683, 307] width 67 height 25
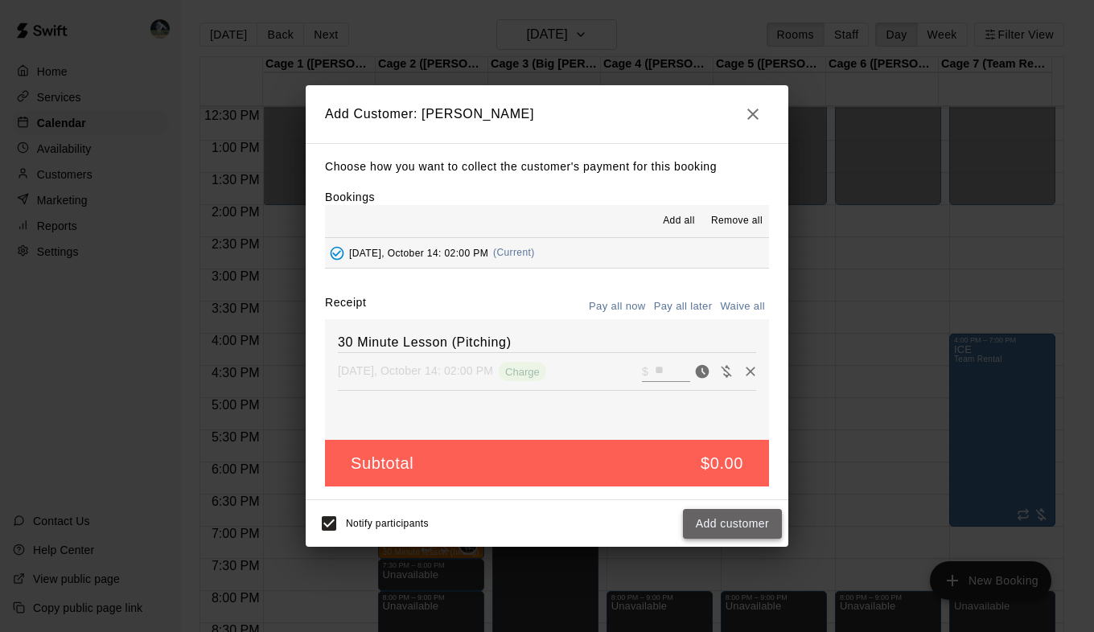
click at [748, 533] on button "Add customer" at bounding box center [732, 524] width 99 height 30
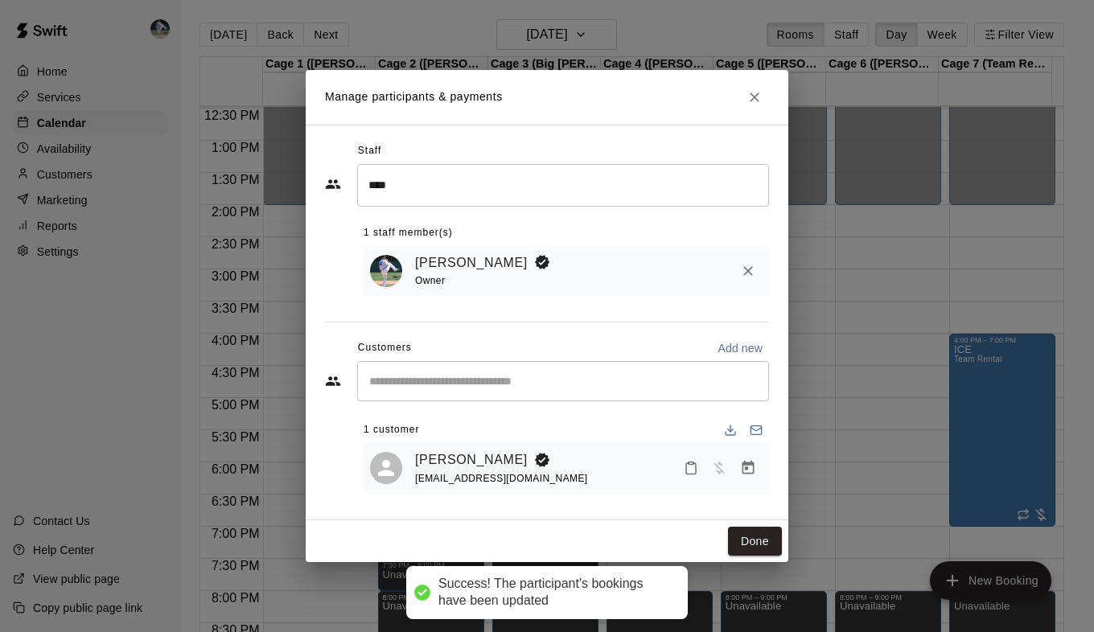
click at [521, 387] on input "Start typing to search customers..." at bounding box center [564, 381] width 398 height 16
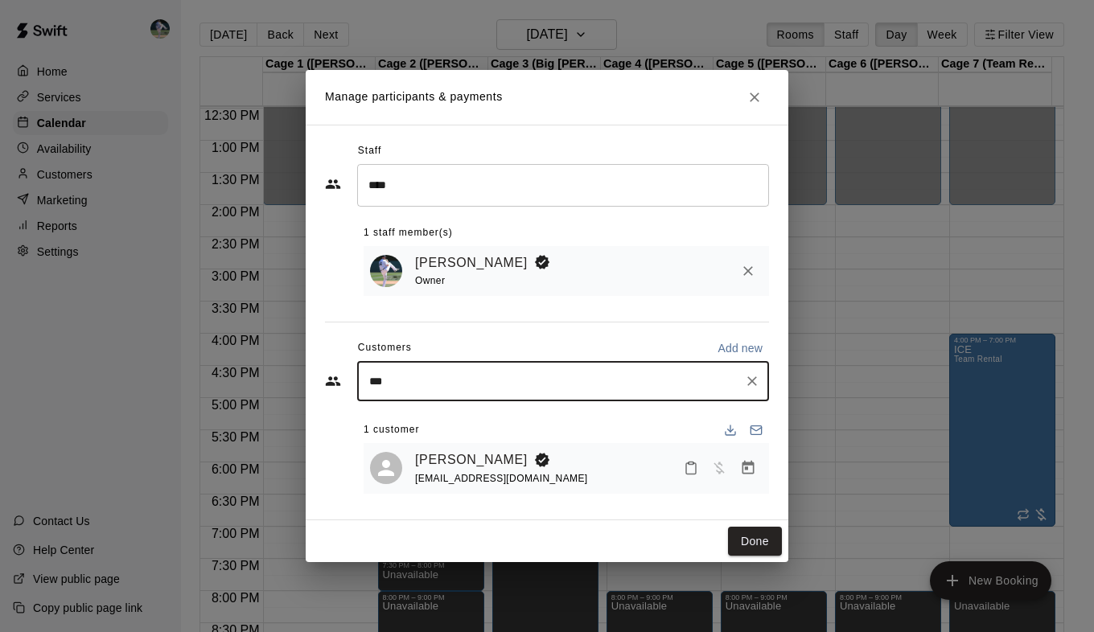
type input "****"
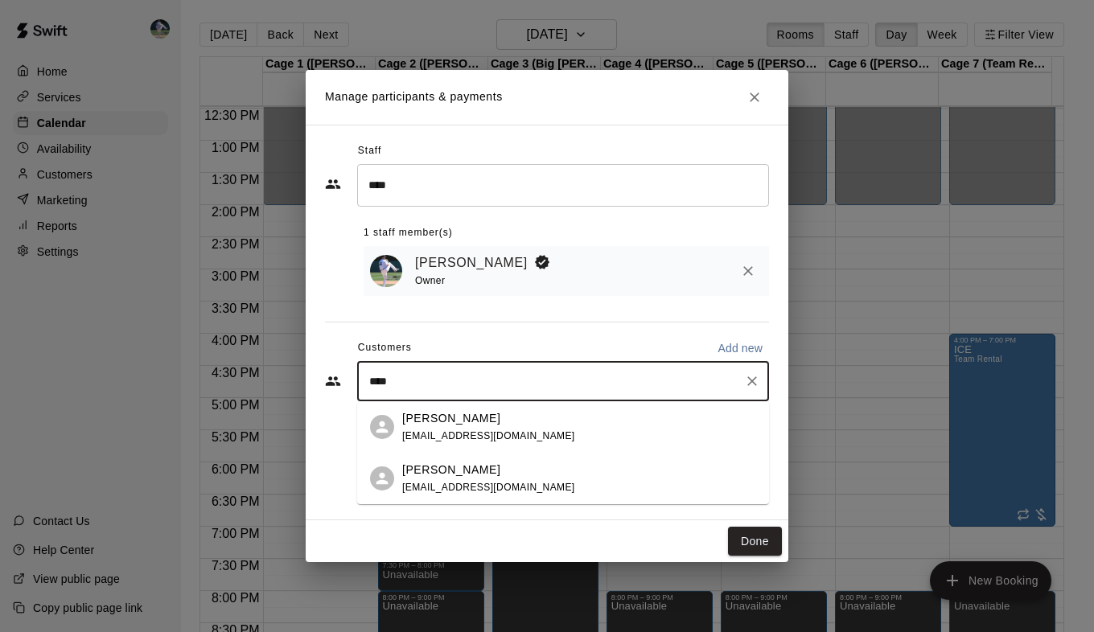
click at [488, 427] on div "[PERSON_NAME] [EMAIL_ADDRESS][DOMAIN_NAME]" at bounding box center [488, 427] width 173 height 35
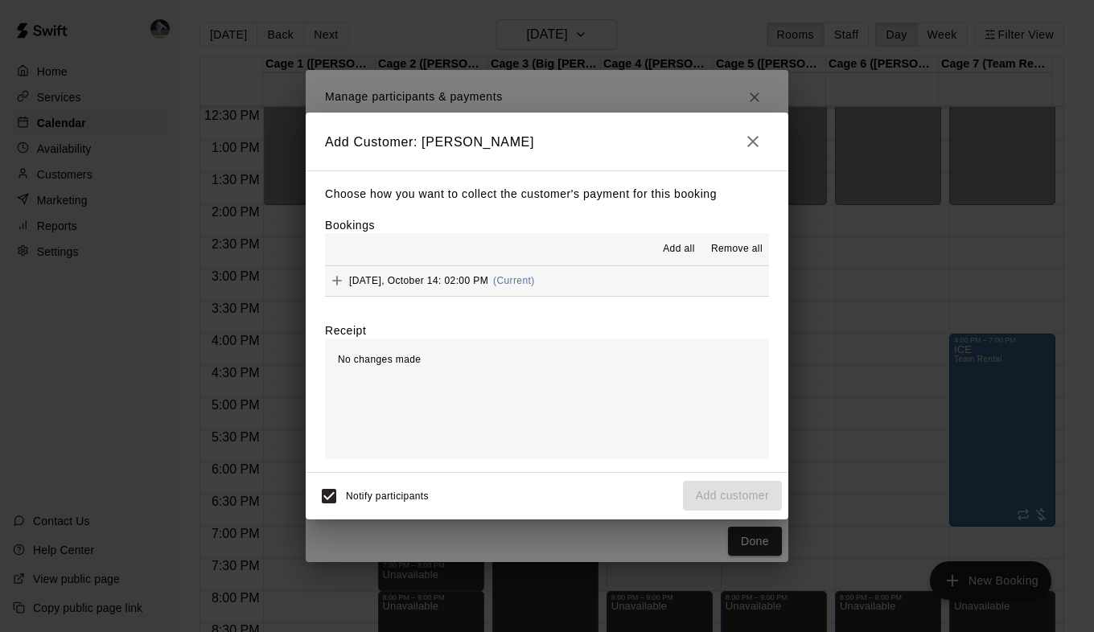
click at [669, 244] on span "Add all" at bounding box center [679, 249] width 32 height 16
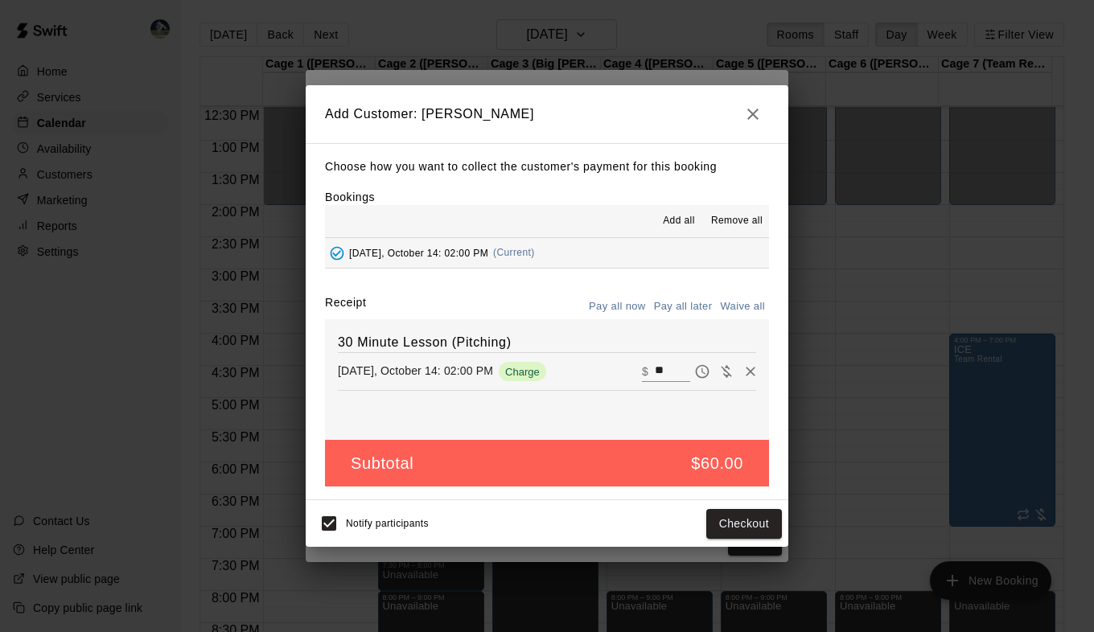
click at [655, 368] on input "**" at bounding box center [672, 371] width 35 height 21
type input "**"
click at [686, 307] on button "Pay all later" at bounding box center [683, 307] width 67 height 25
click at [735, 521] on button "Add customer" at bounding box center [732, 524] width 99 height 30
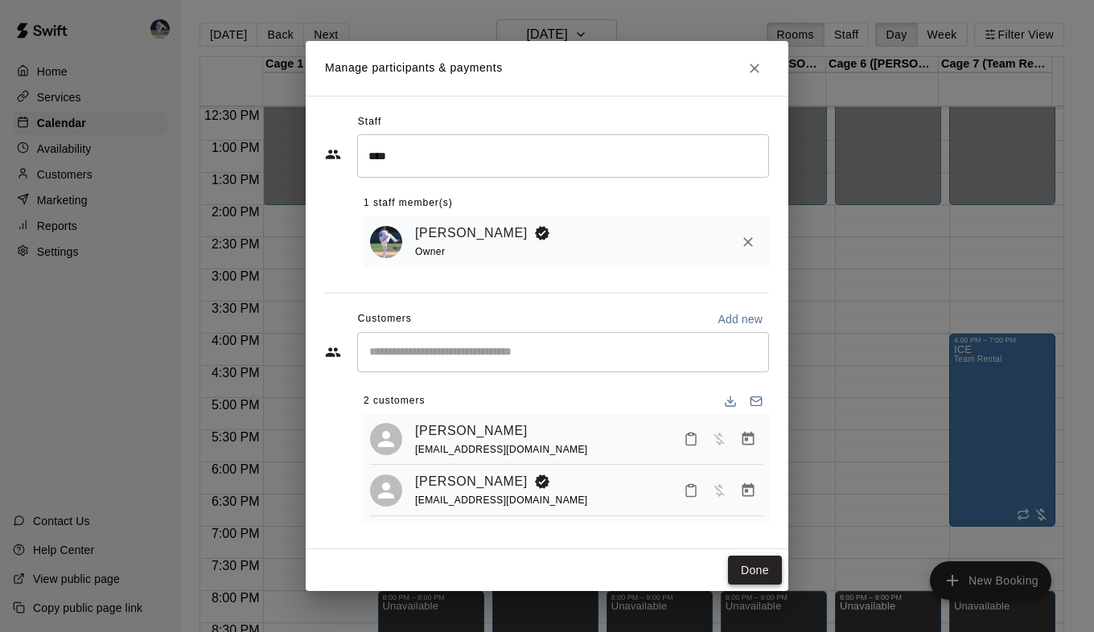
click at [757, 568] on button "Done" at bounding box center [755, 571] width 54 height 30
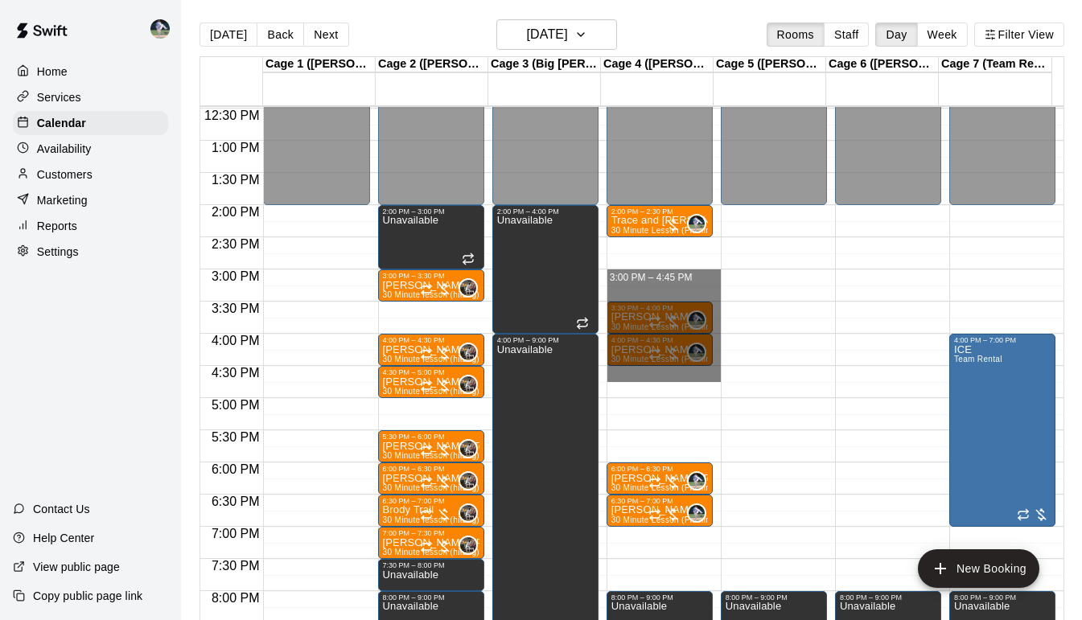
drag, startPoint x: 672, startPoint y: 240, endPoint x: 696, endPoint y: 380, distance: 142.1
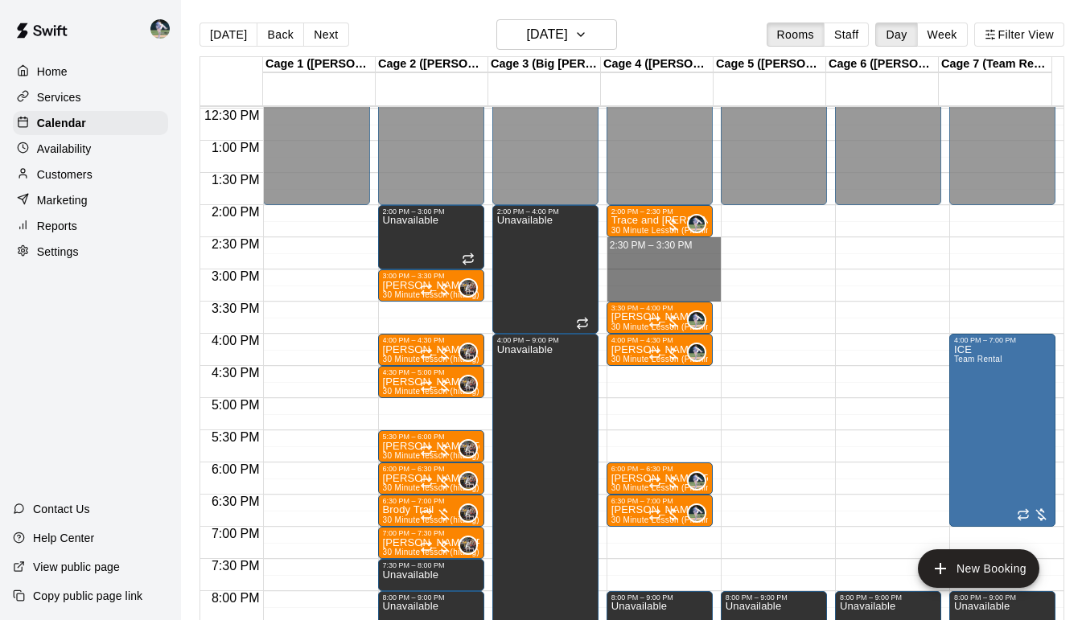
drag, startPoint x: 649, startPoint y: 240, endPoint x: 648, endPoint y: 290, distance: 49.9
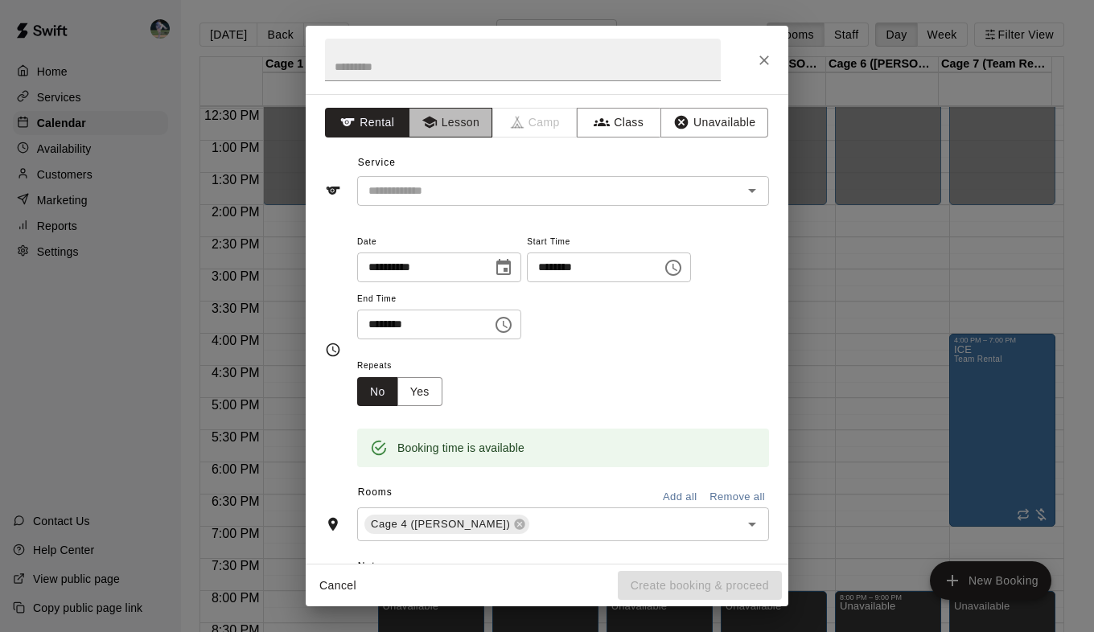
click at [459, 122] on button "Lesson" at bounding box center [451, 123] width 84 height 30
click at [466, 185] on input "text" at bounding box center [539, 191] width 355 height 20
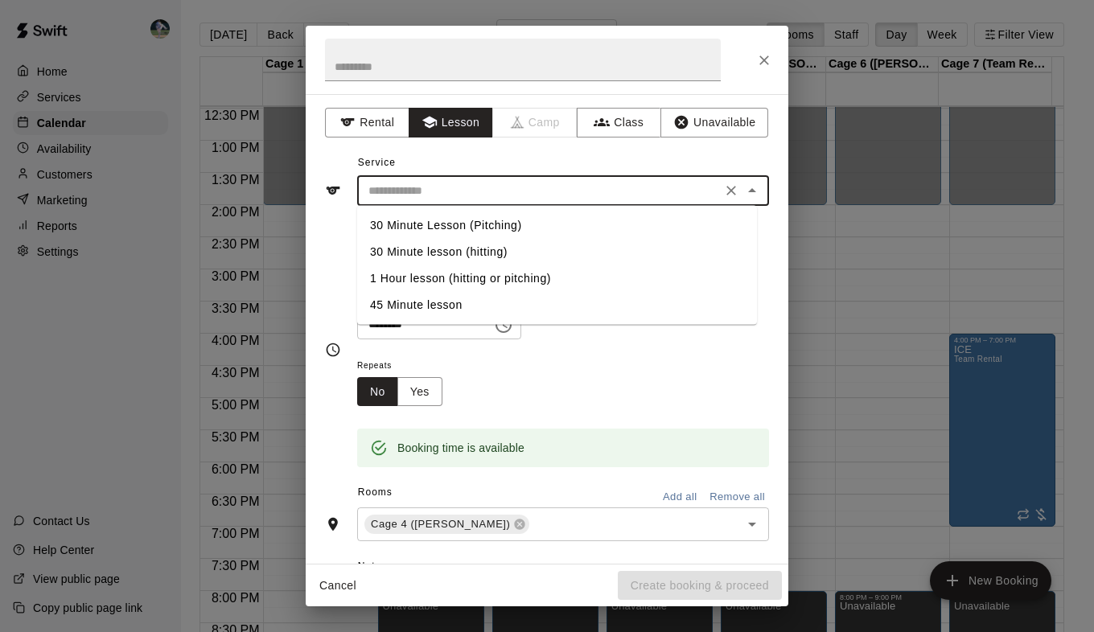
click at [476, 277] on li "1 Hour lesson (hitting or pitching)" at bounding box center [557, 279] width 400 height 27
type input "**********"
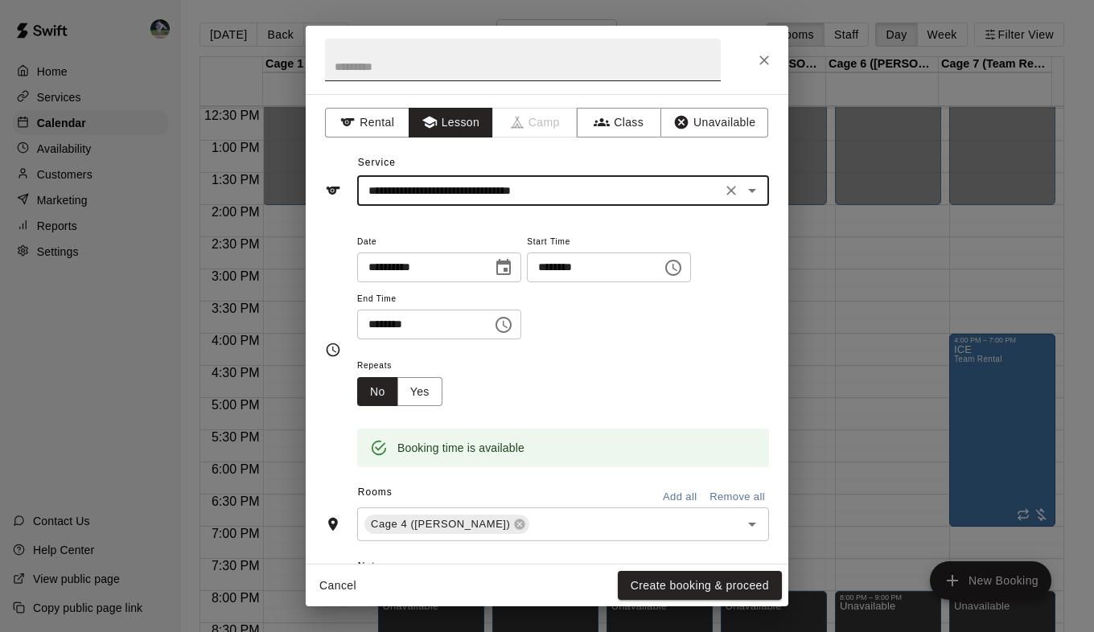
click at [410, 63] on input "text" at bounding box center [523, 60] width 396 height 43
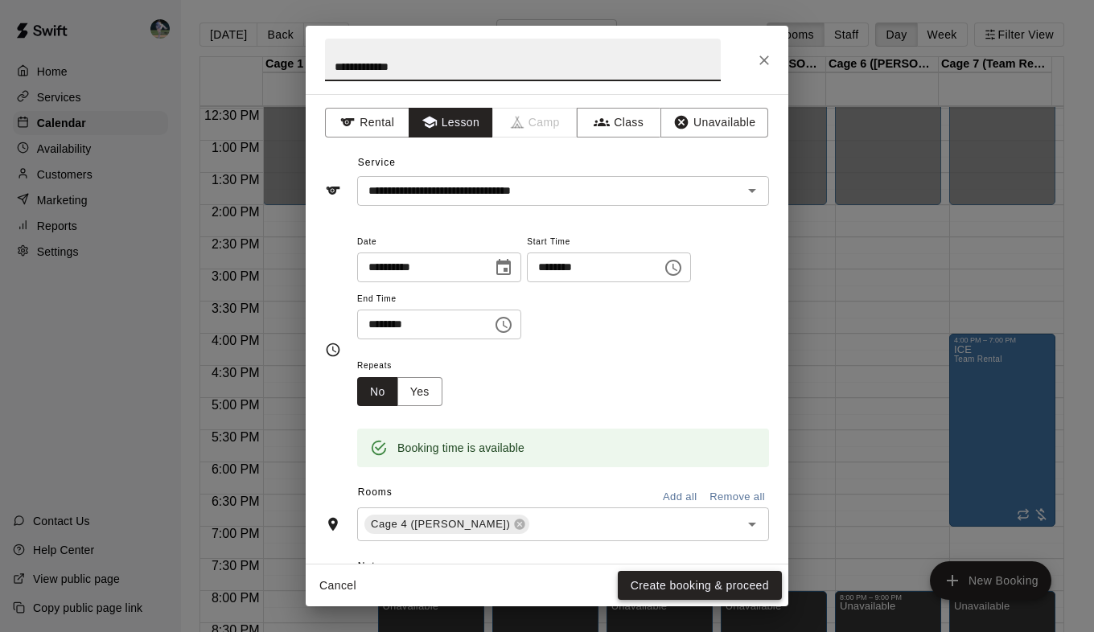
type input "**********"
click at [650, 584] on button "Create booking & proceed" at bounding box center [700, 586] width 164 height 30
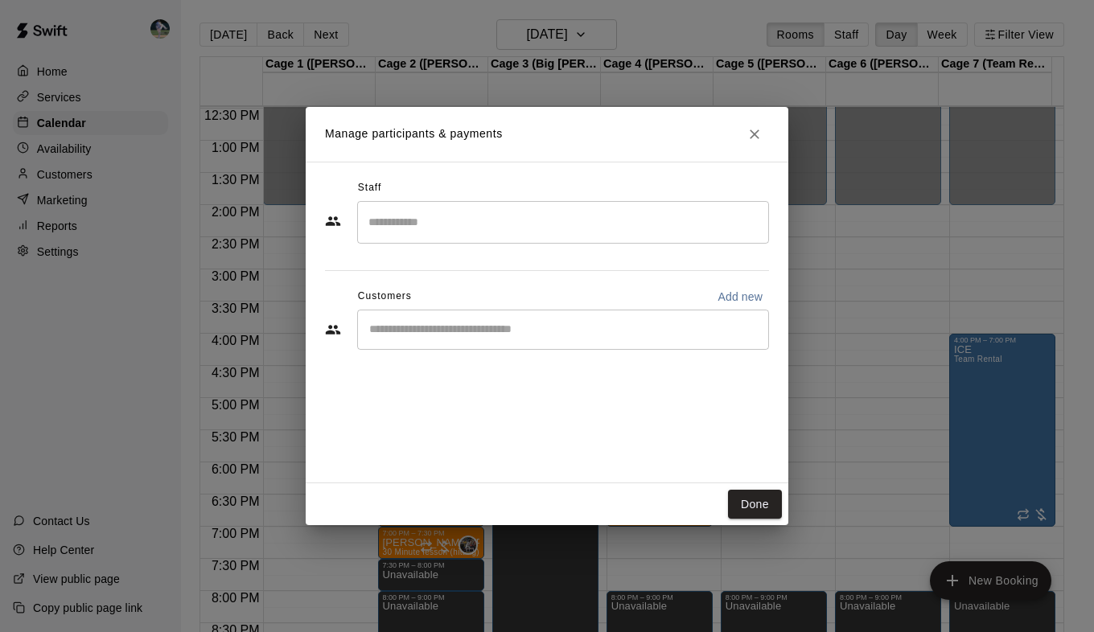
click at [484, 228] on input "Search staff" at bounding box center [564, 222] width 398 height 28
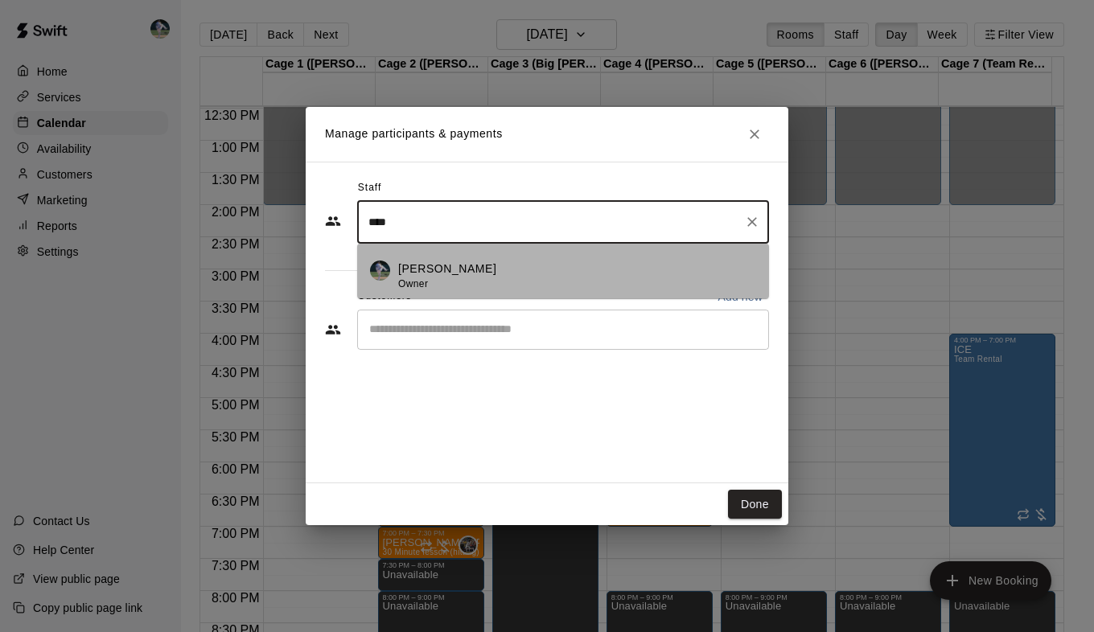
click at [459, 284] on div "[PERSON_NAME] Owner" at bounding box center [577, 276] width 358 height 31
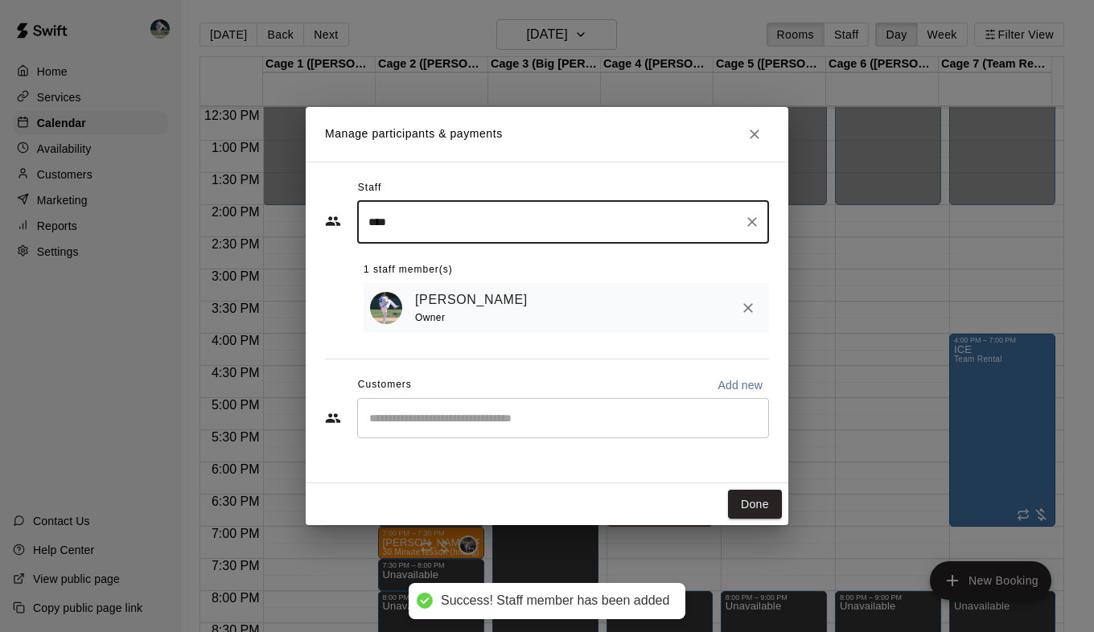
type input "****"
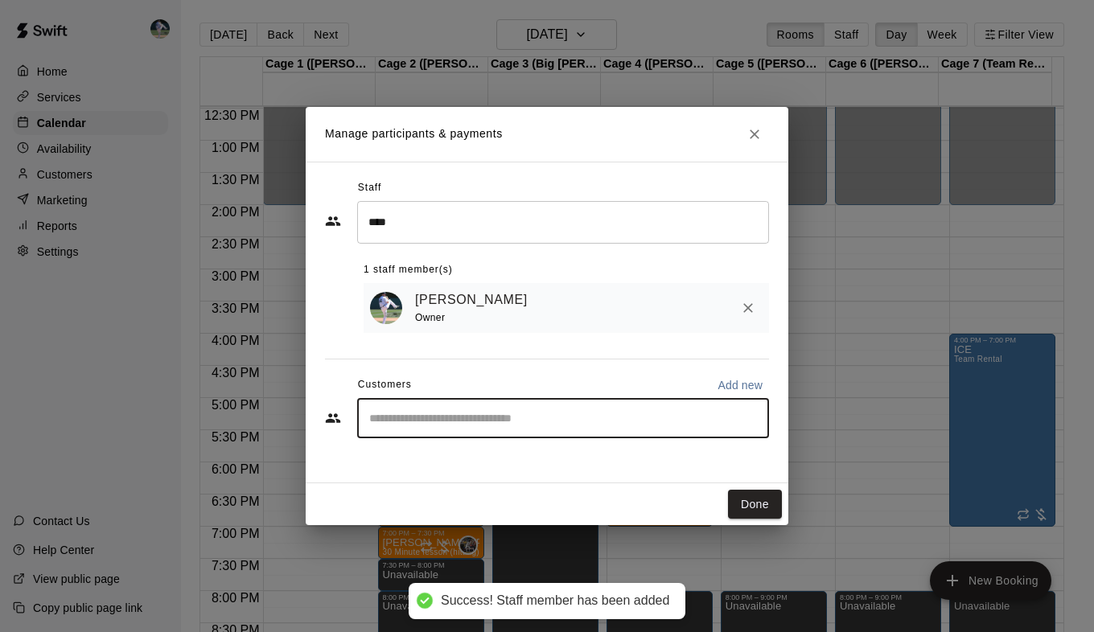
click at [685, 426] on input "Start typing to search customers..." at bounding box center [564, 418] width 398 height 16
type input "****"
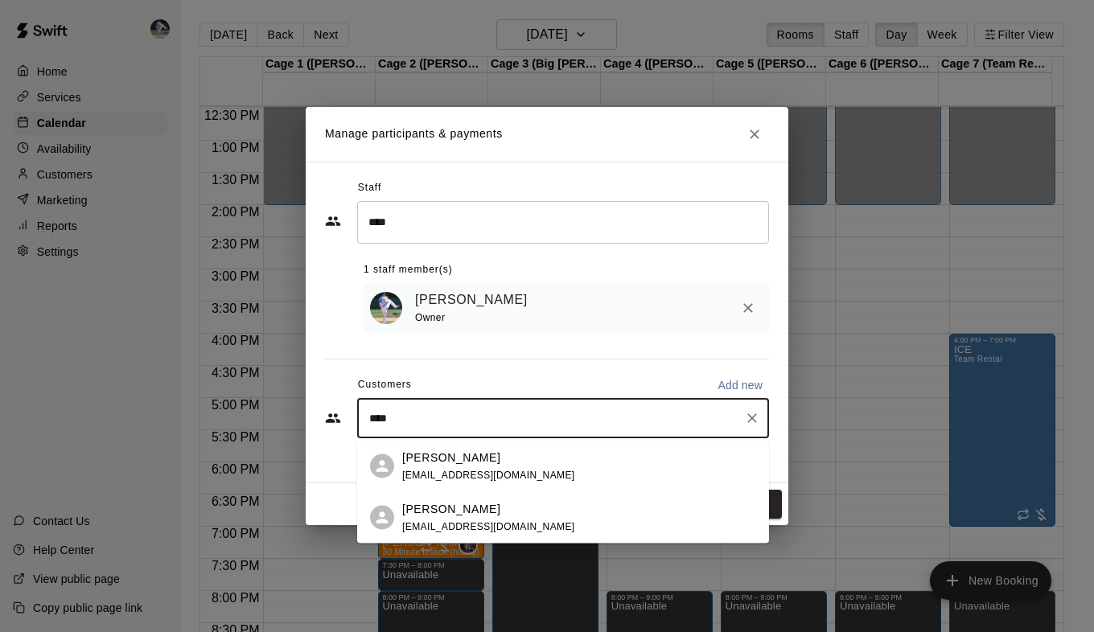
click at [657, 468] on div "[PERSON_NAME] [EMAIL_ADDRESS][DOMAIN_NAME]" at bounding box center [579, 466] width 354 height 35
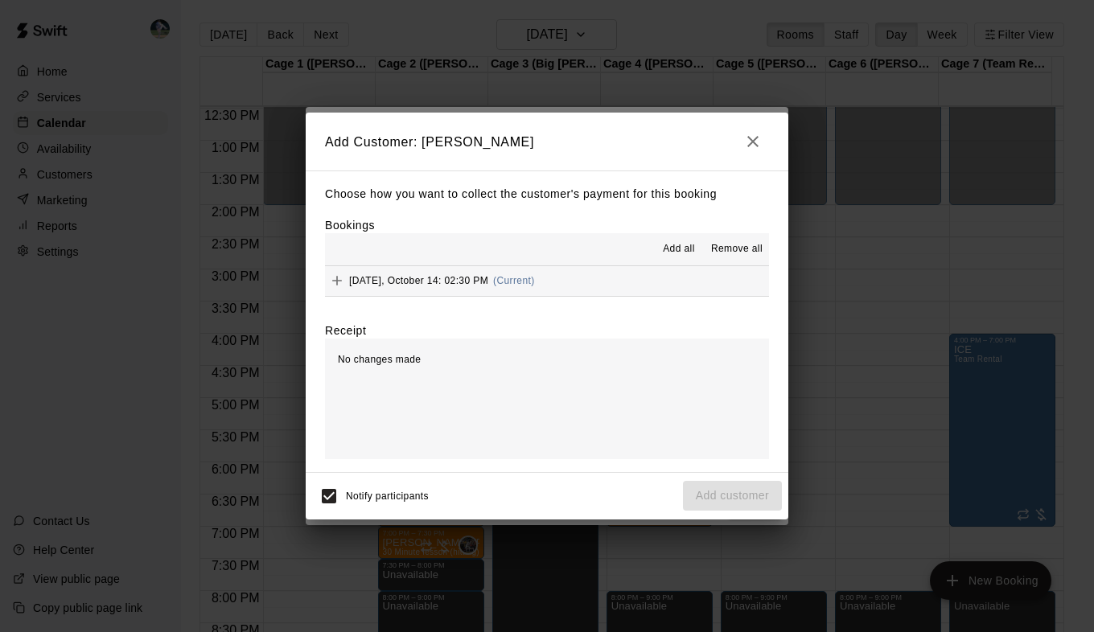
click at [676, 248] on span "Add all" at bounding box center [679, 249] width 32 height 16
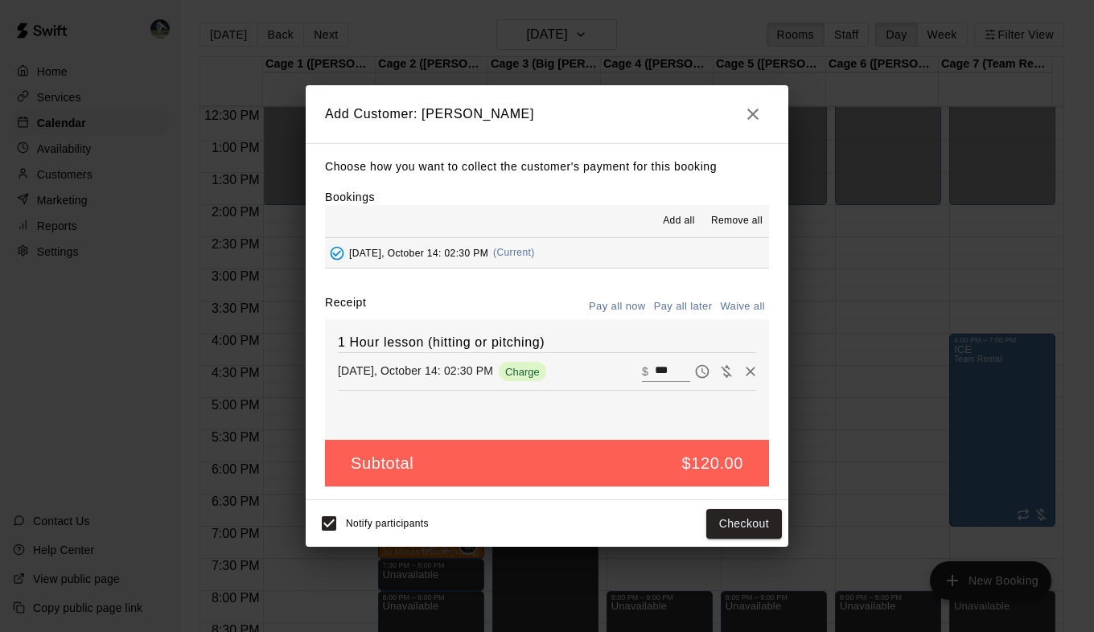
click at [747, 307] on button "Waive all" at bounding box center [742, 307] width 53 height 25
type input "*"
click at [712, 521] on button "Add customer" at bounding box center [732, 524] width 99 height 30
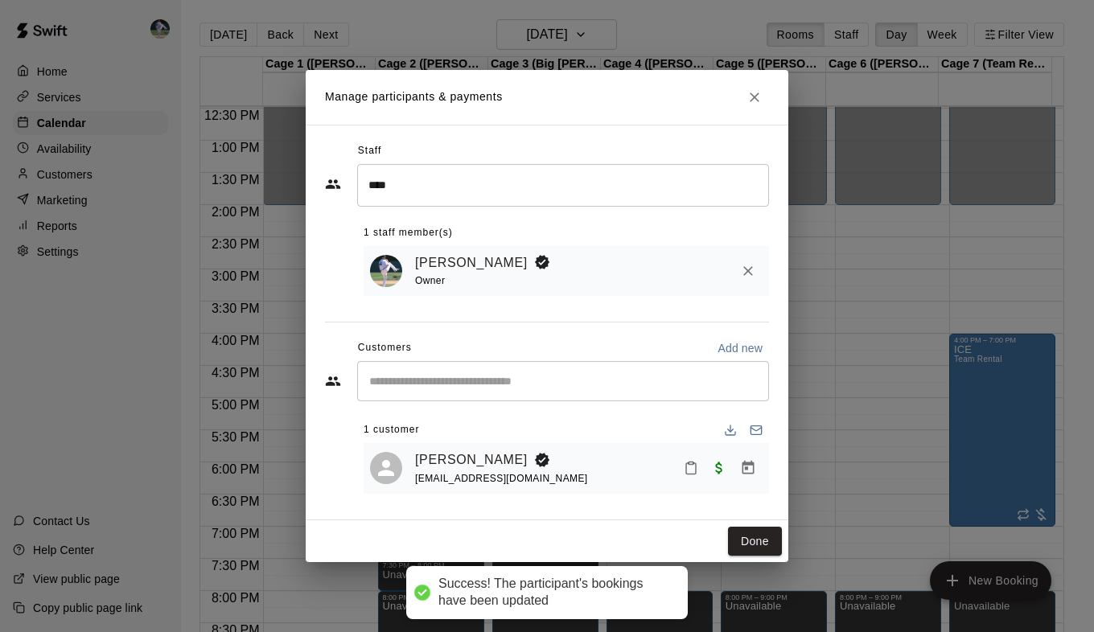
click at [513, 401] on div "​" at bounding box center [563, 381] width 412 height 40
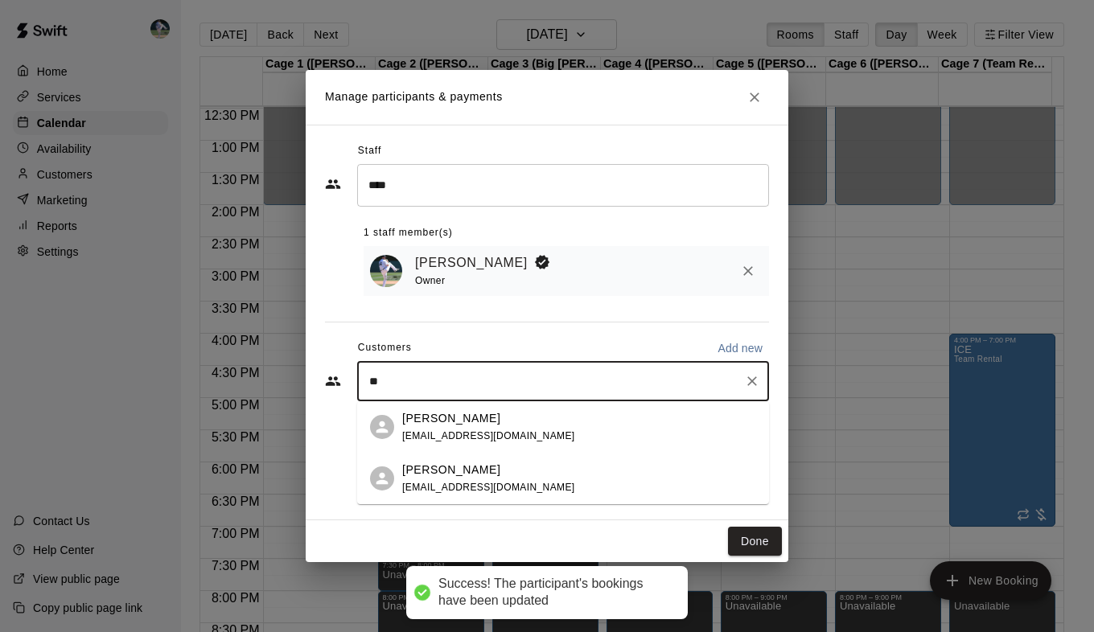
type input "*"
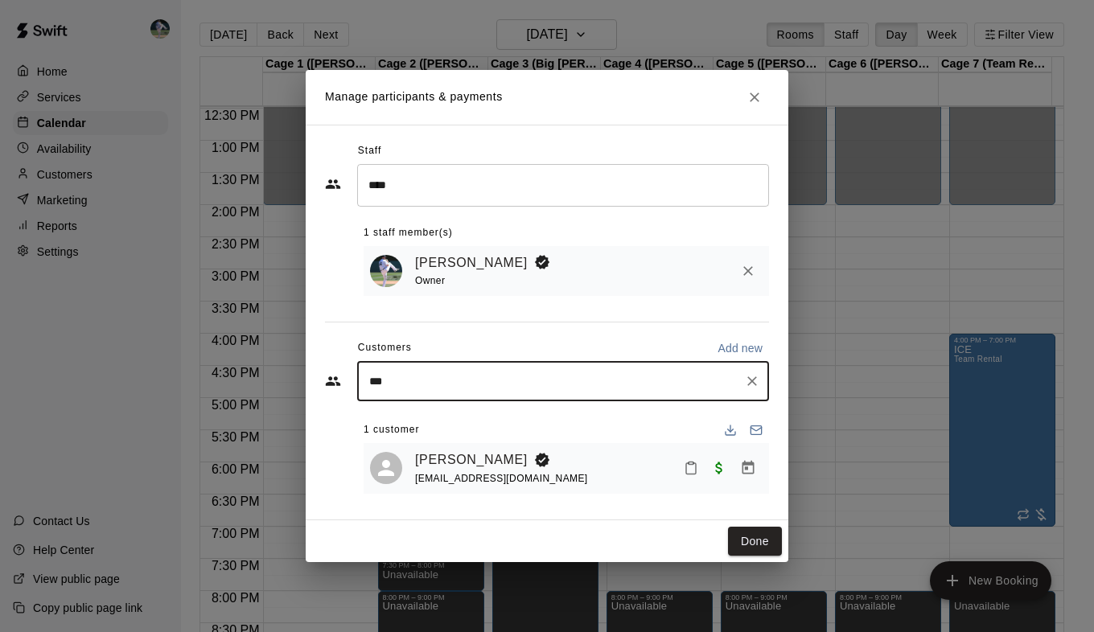
type input "****"
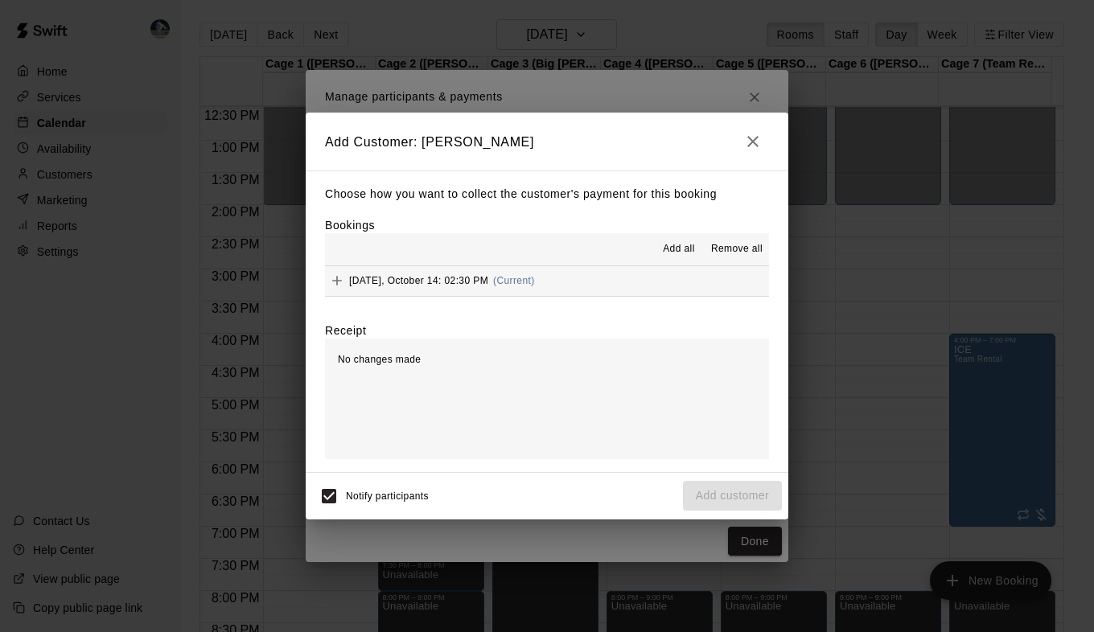
click at [682, 249] on span "Add all" at bounding box center [679, 249] width 32 height 16
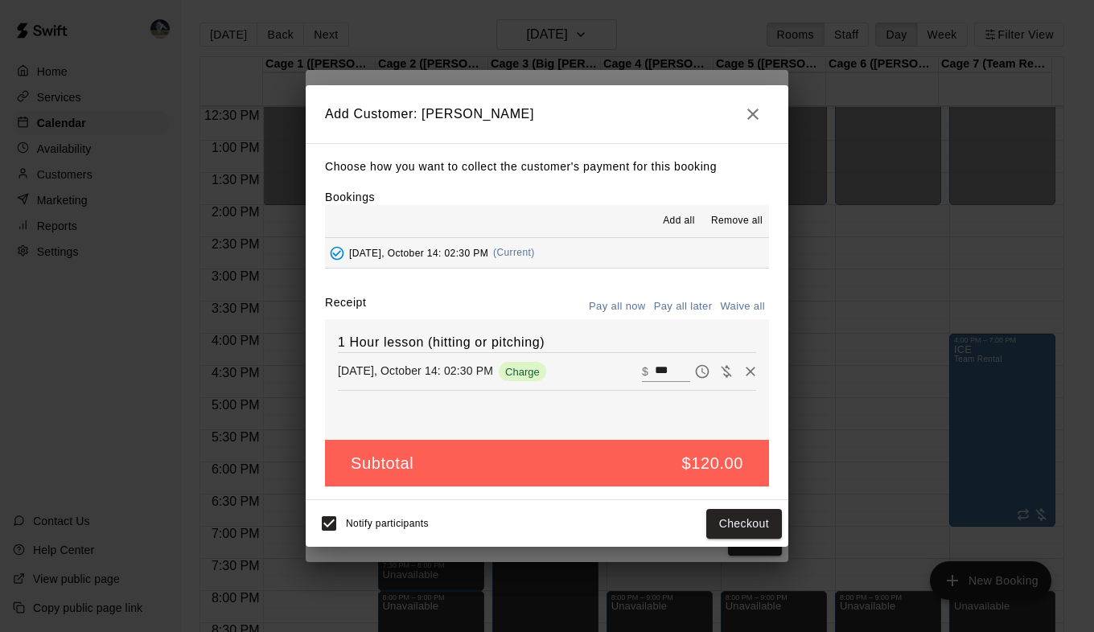
click at [756, 309] on button "Waive all" at bounding box center [742, 307] width 53 height 25
type input "*"
click at [737, 524] on button "Add customer" at bounding box center [732, 524] width 99 height 30
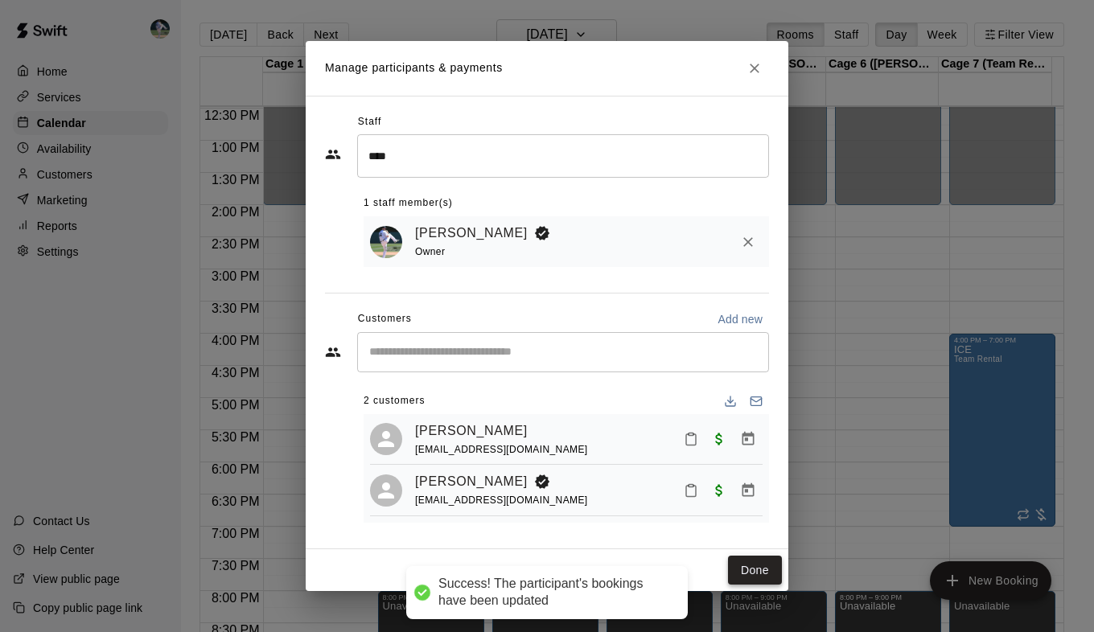
click at [760, 576] on button "Done" at bounding box center [755, 571] width 54 height 30
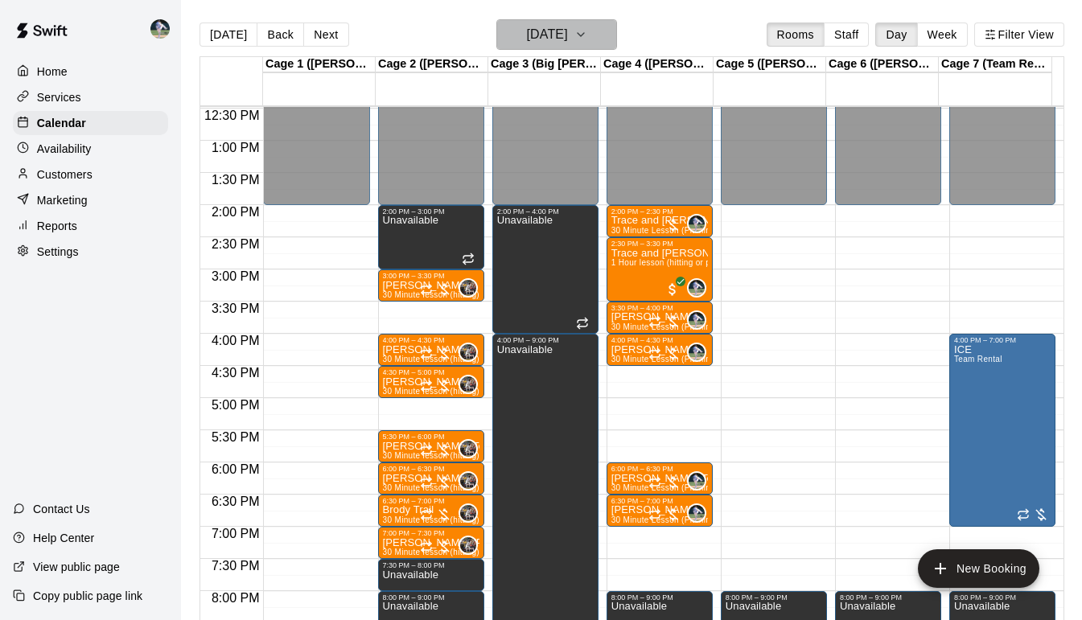
click at [613, 49] on button "[DATE]" at bounding box center [557, 34] width 121 height 31
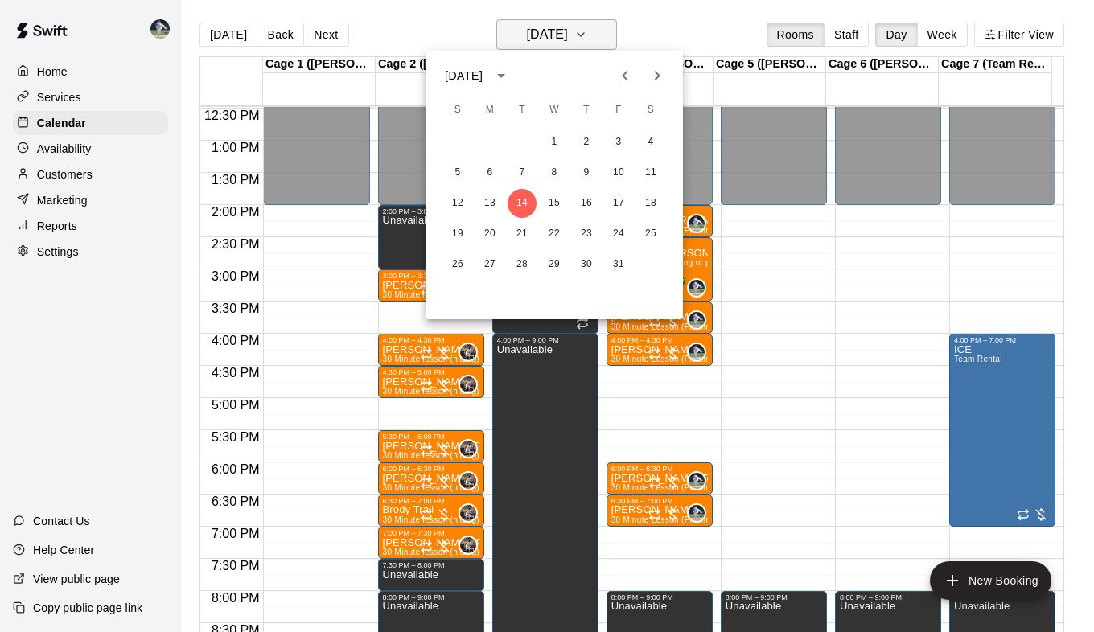
click at [613, 49] on div at bounding box center [547, 316] width 1094 height 632
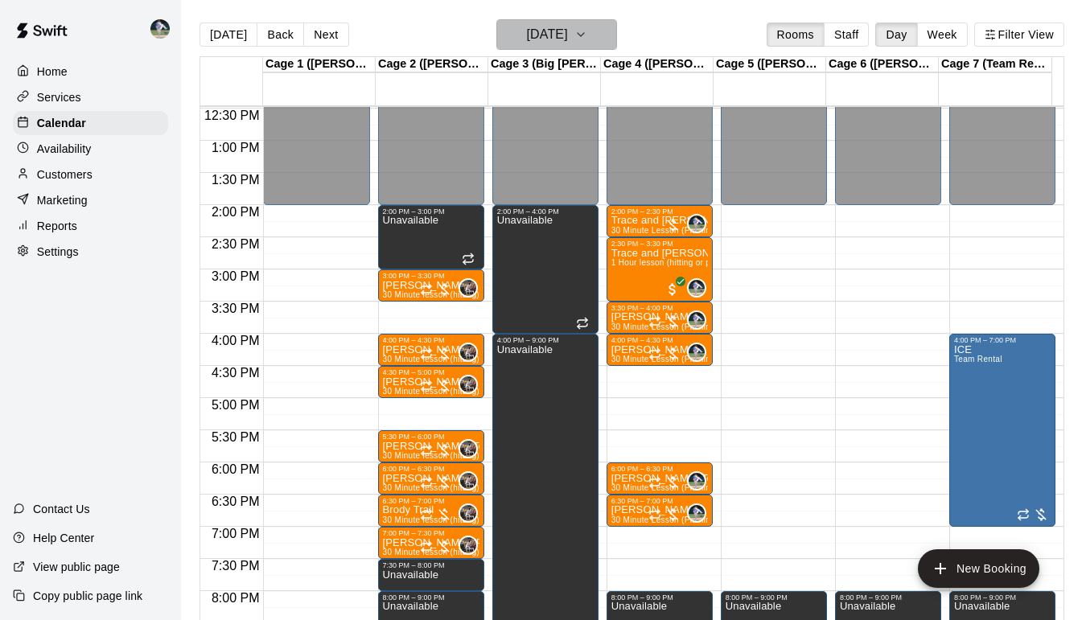
click at [600, 23] on button "[DATE]" at bounding box center [557, 34] width 121 height 31
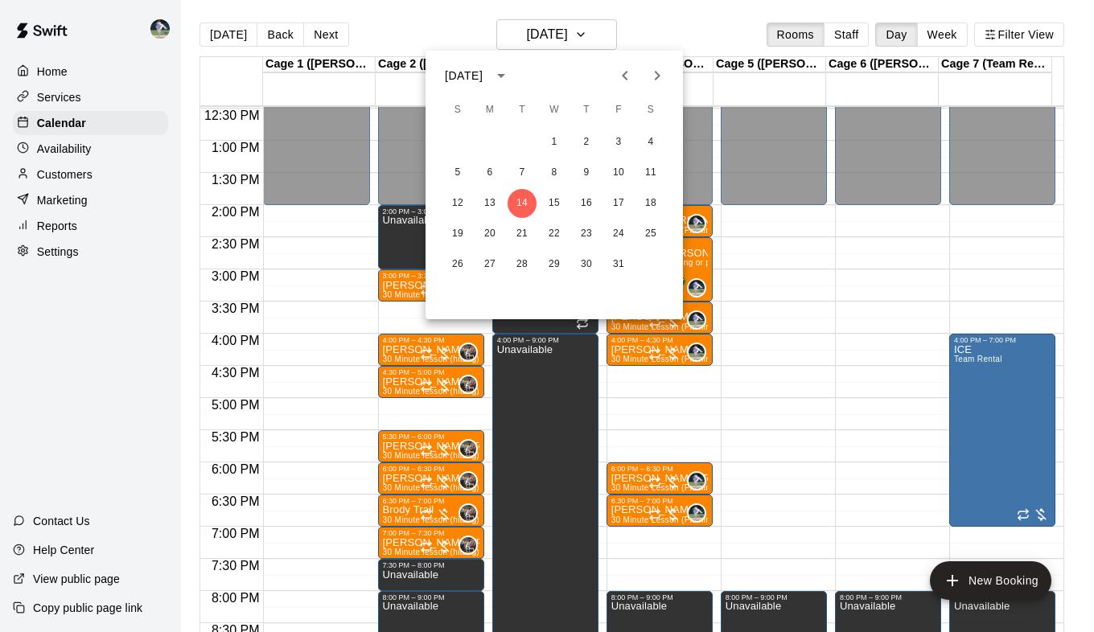
click at [631, 72] on icon "Previous month" at bounding box center [625, 75] width 19 height 19
click at [554, 233] on button "24" at bounding box center [554, 234] width 29 height 29
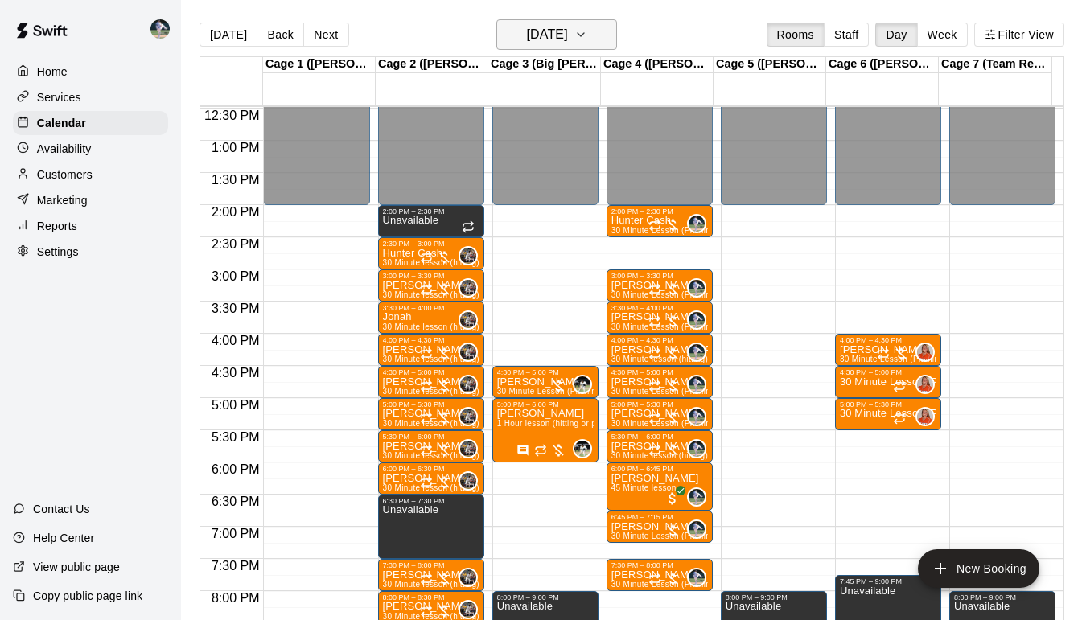
click at [587, 31] on icon "button" at bounding box center [581, 34] width 13 height 19
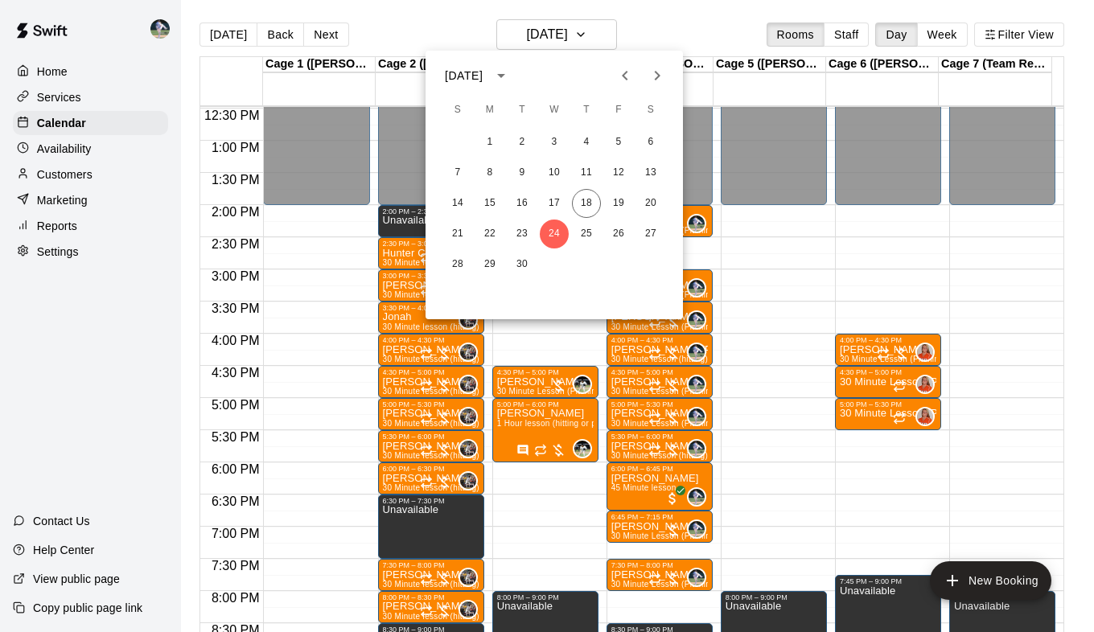
click at [653, 76] on icon "Next month" at bounding box center [657, 75] width 19 height 19
click at [556, 144] on button "1" at bounding box center [554, 142] width 29 height 29
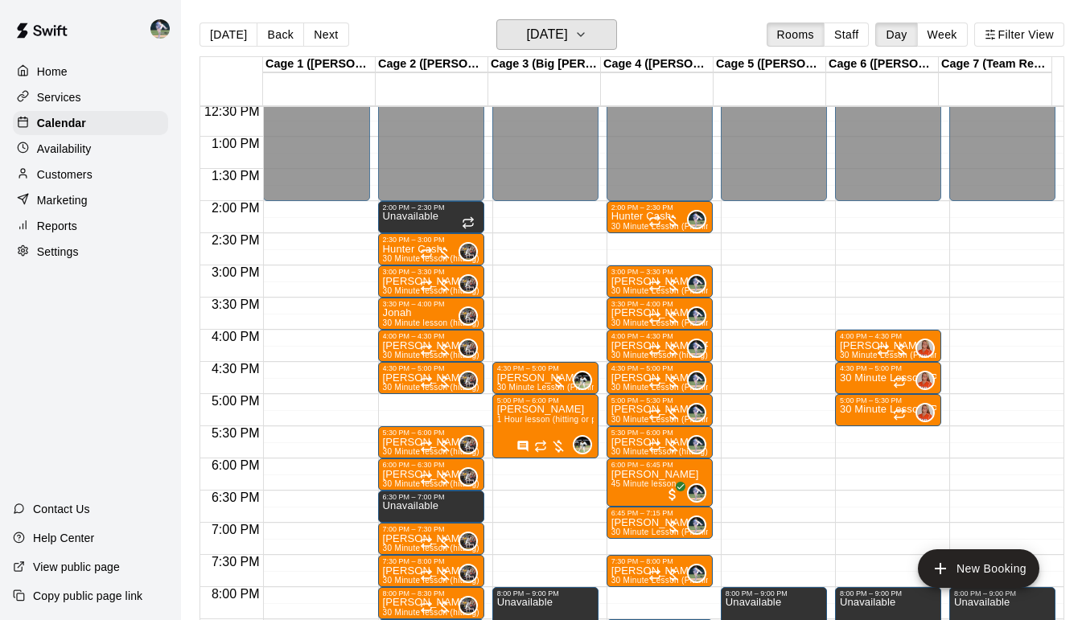
scroll to position [806, 0]
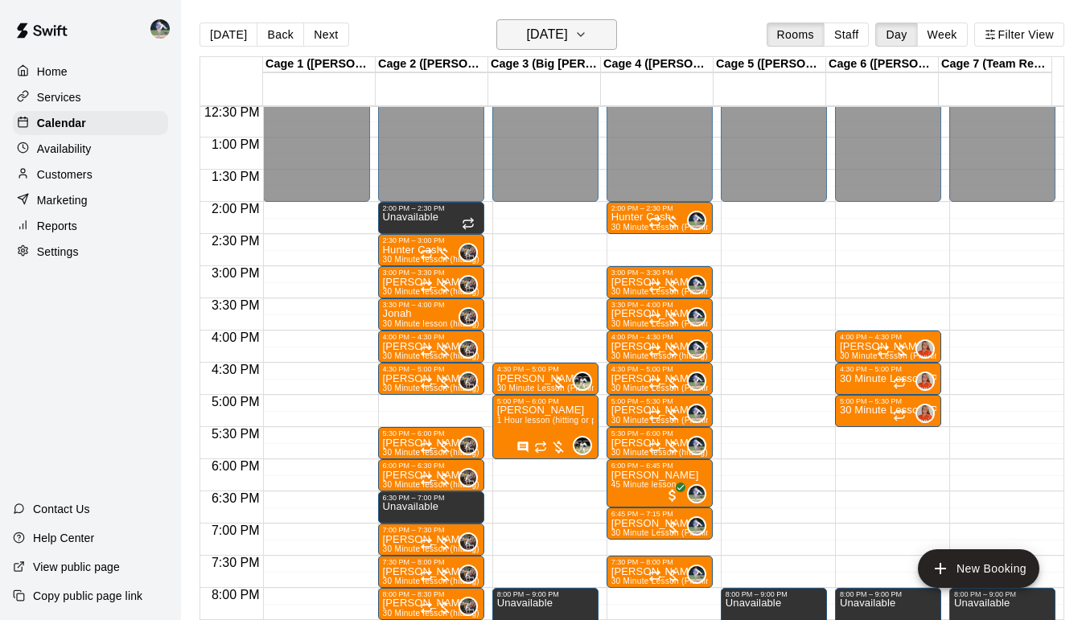
click at [604, 37] on button "[DATE]" at bounding box center [557, 34] width 121 height 31
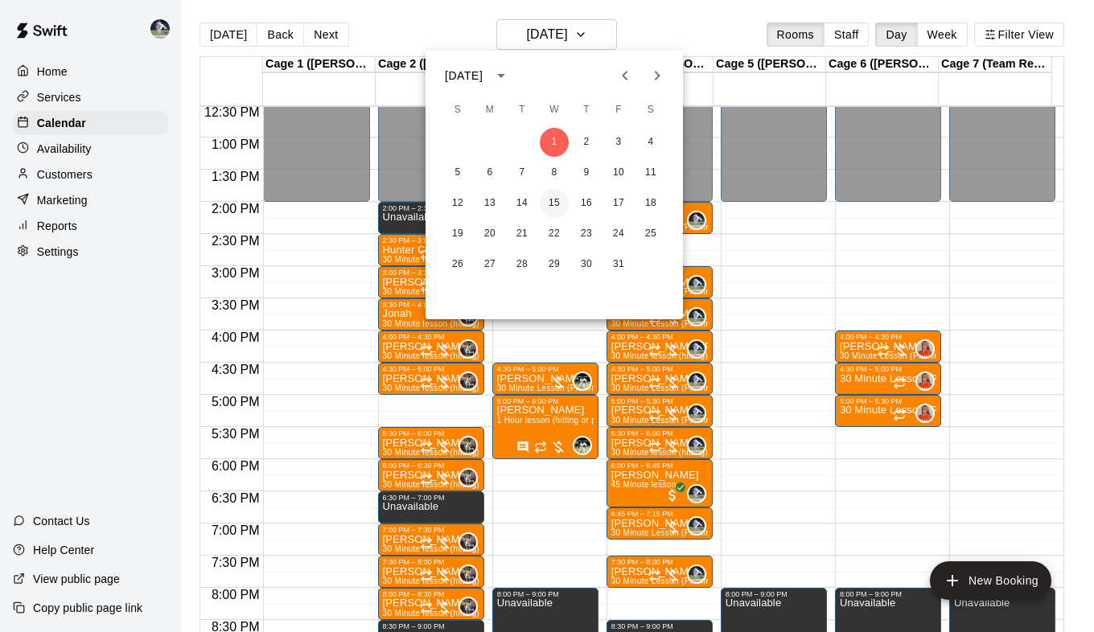
click at [555, 200] on button "15" at bounding box center [554, 203] width 29 height 29
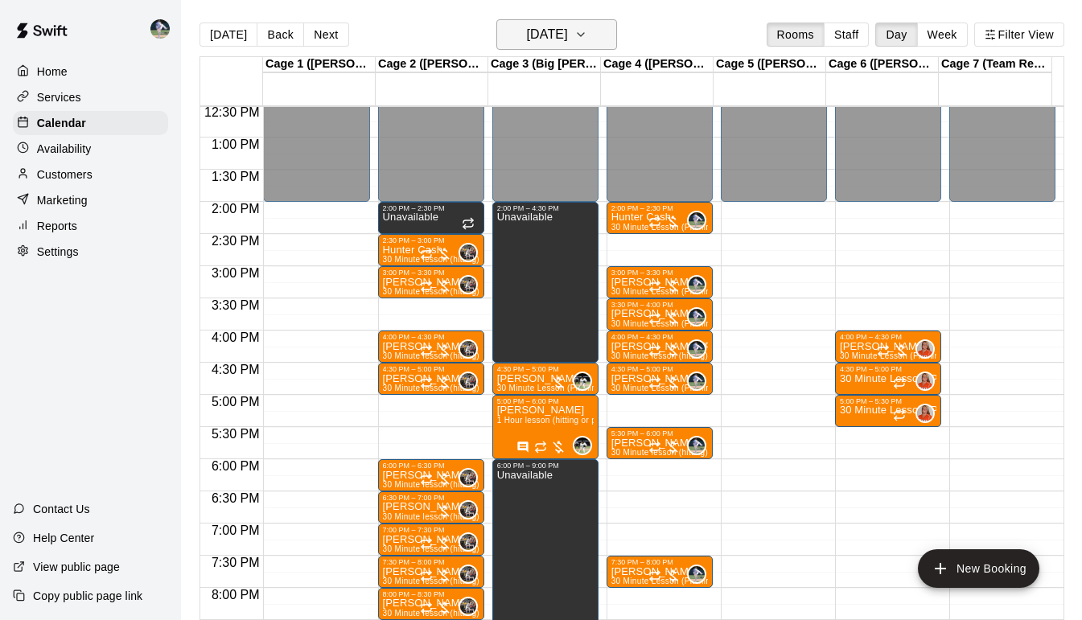
click at [587, 30] on icon "button" at bounding box center [581, 34] width 13 height 19
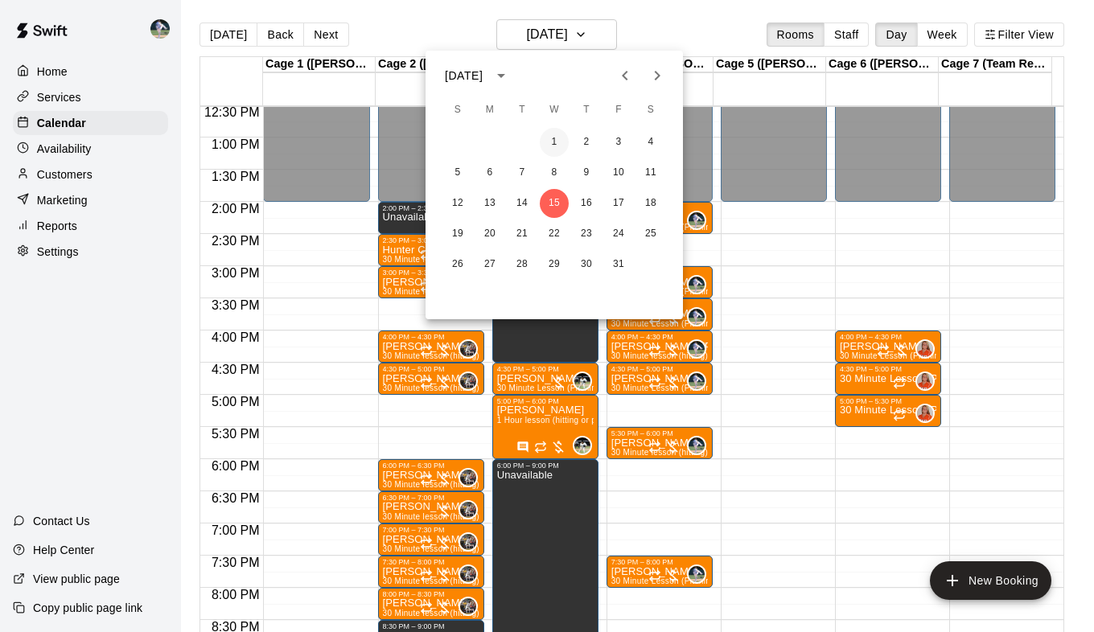
click at [555, 143] on button "1" at bounding box center [554, 142] width 29 height 29
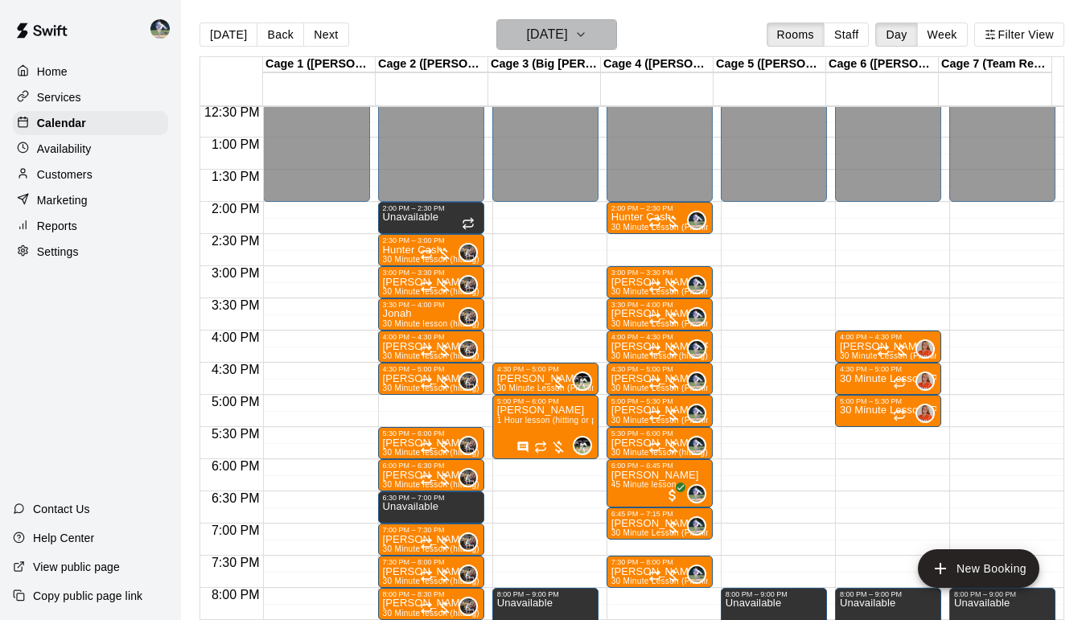
click at [587, 41] on icon "button" at bounding box center [581, 34] width 13 height 19
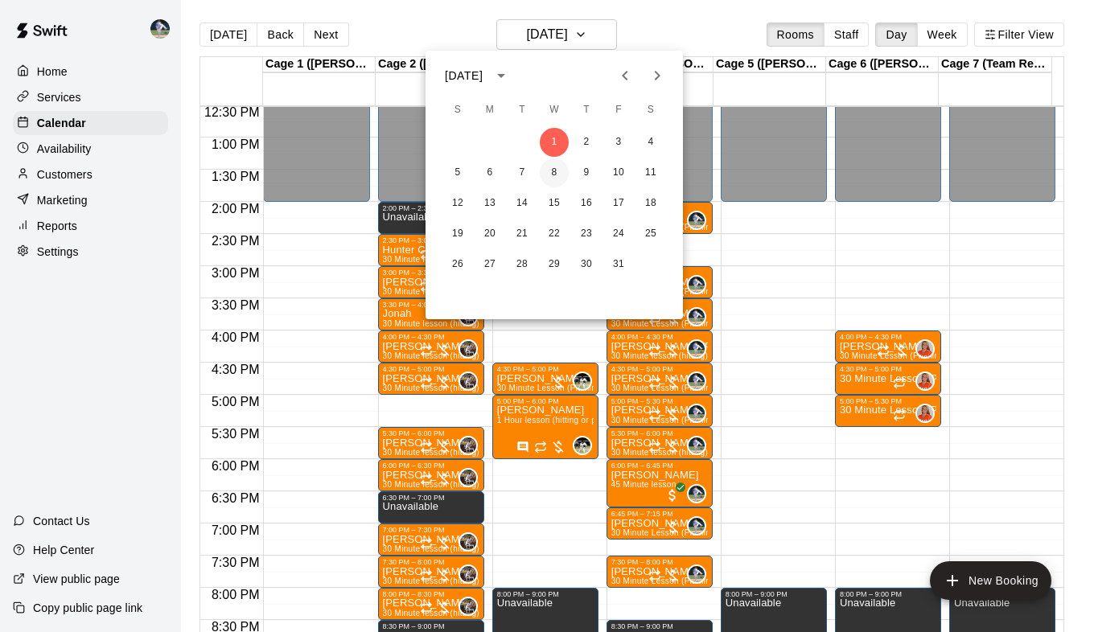
click at [552, 171] on button "8" at bounding box center [554, 173] width 29 height 29
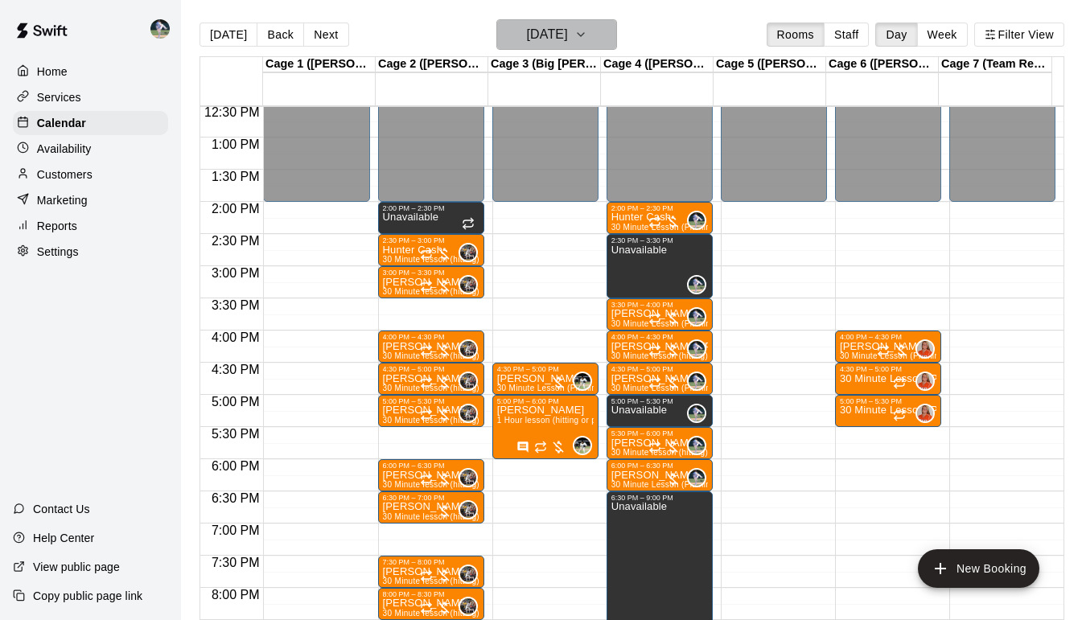
click at [587, 41] on icon "button" at bounding box center [581, 34] width 13 height 19
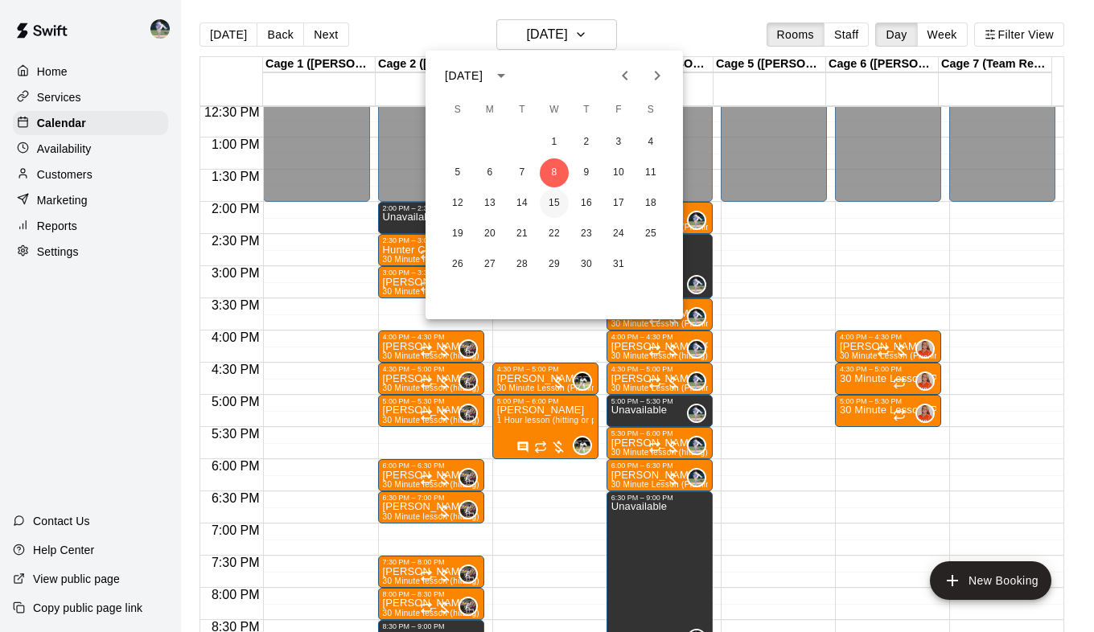
click at [552, 210] on button "15" at bounding box center [554, 203] width 29 height 29
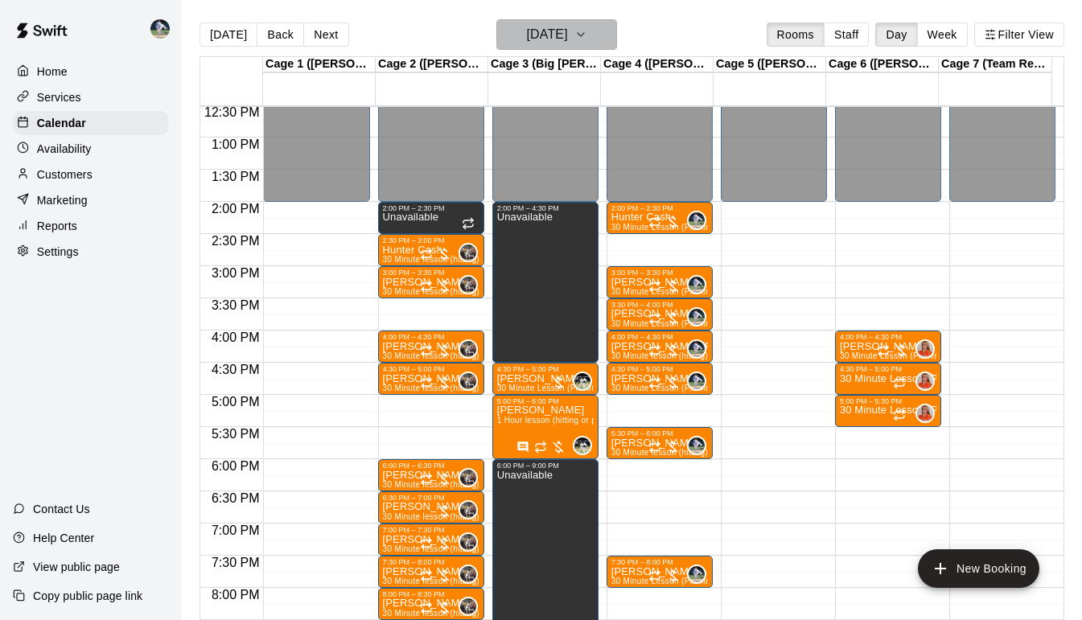
click at [617, 36] on button "[DATE]" at bounding box center [557, 34] width 121 height 31
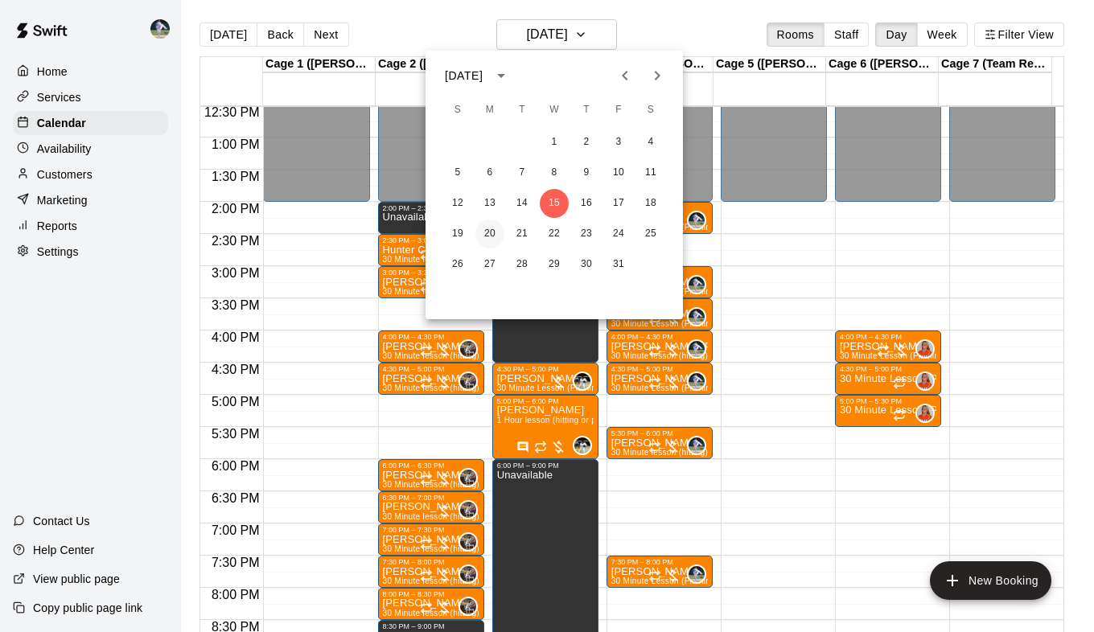
click at [492, 229] on button "20" at bounding box center [490, 234] width 29 height 29
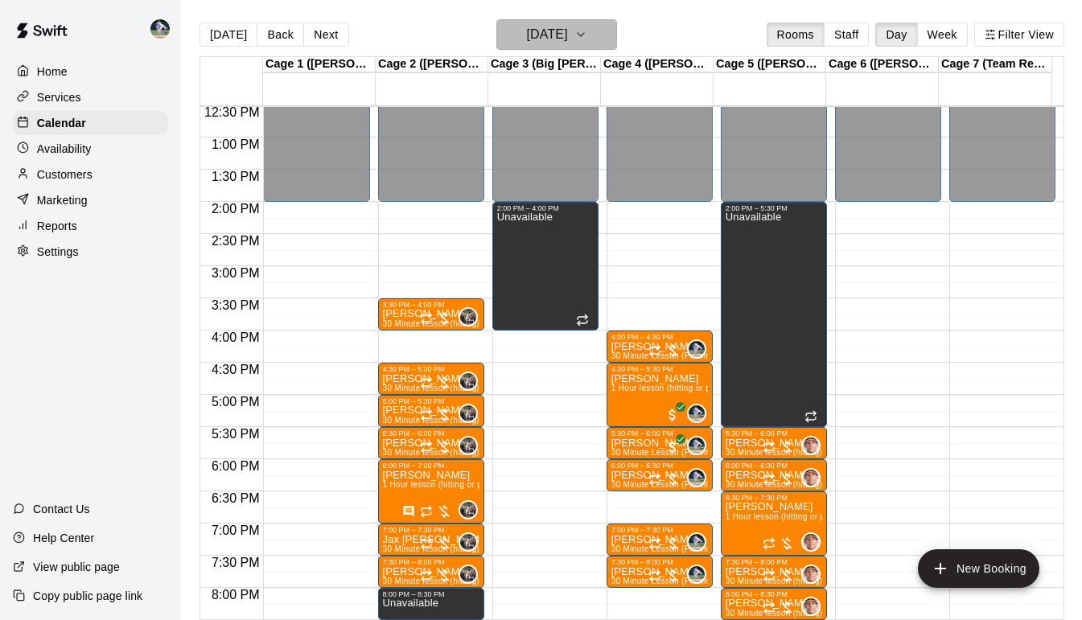
click at [594, 42] on button "[DATE]" at bounding box center [557, 34] width 121 height 31
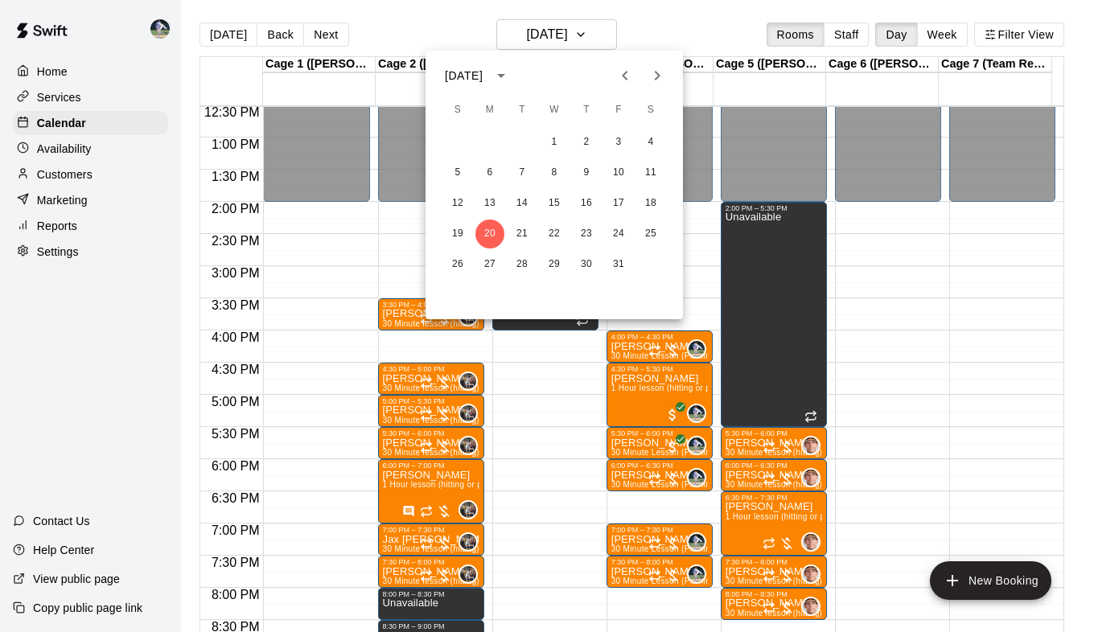
click at [626, 76] on icon "Previous month" at bounding box center [625, 75] width 19 height 19
click at [488, 225] on button "22" at bounding box center [490, 234] width 29 height 29
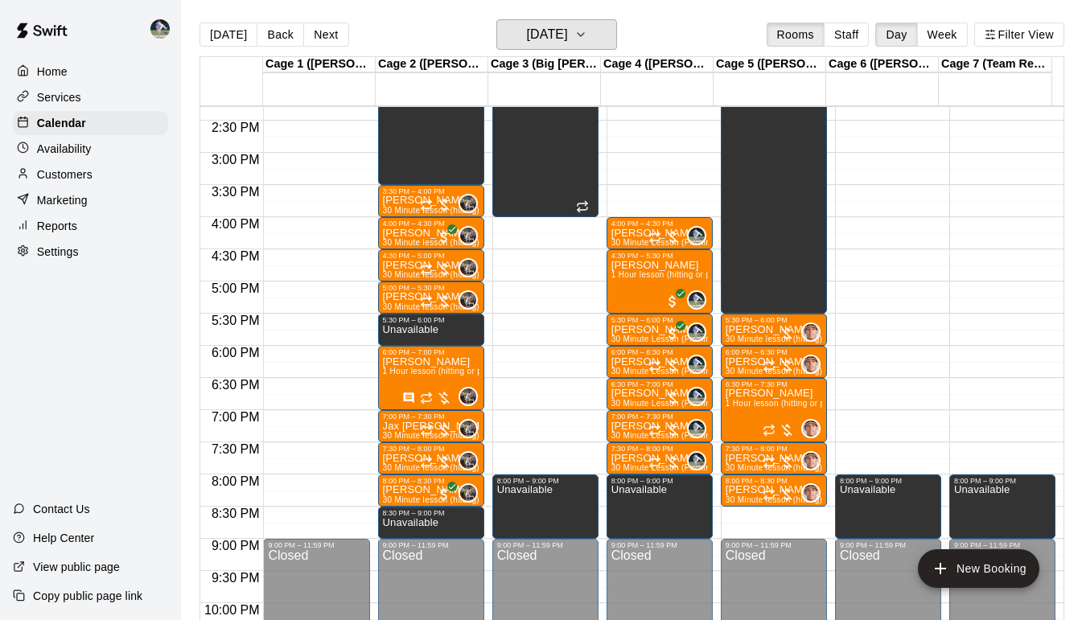
scroll to position [918, 0]
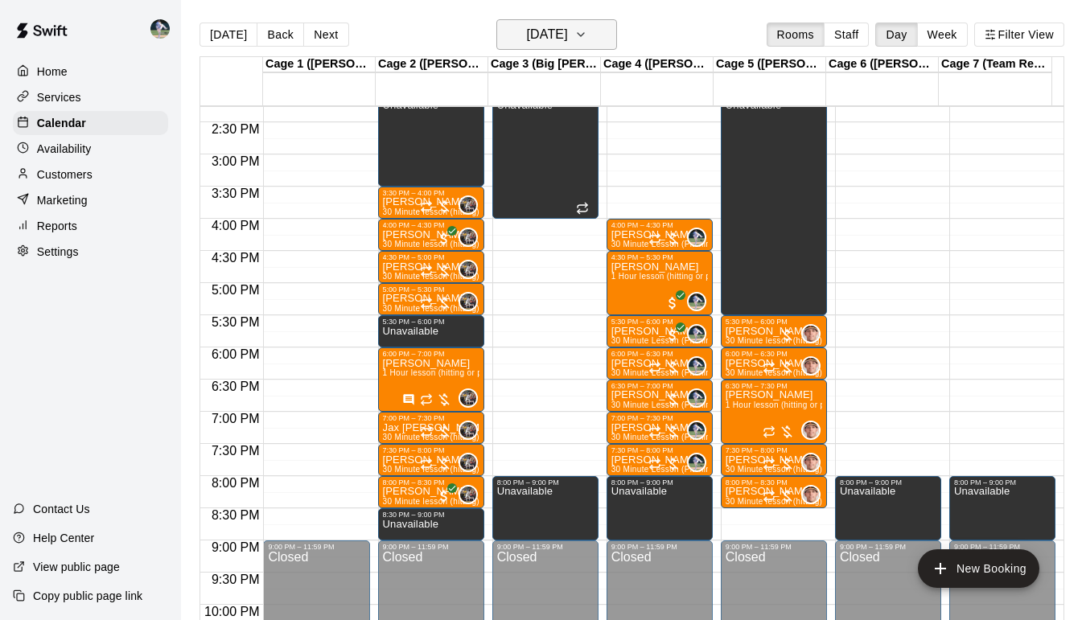
click at [587, 34] on icon "button" at bounding box center [581, 34] width 13 height 19
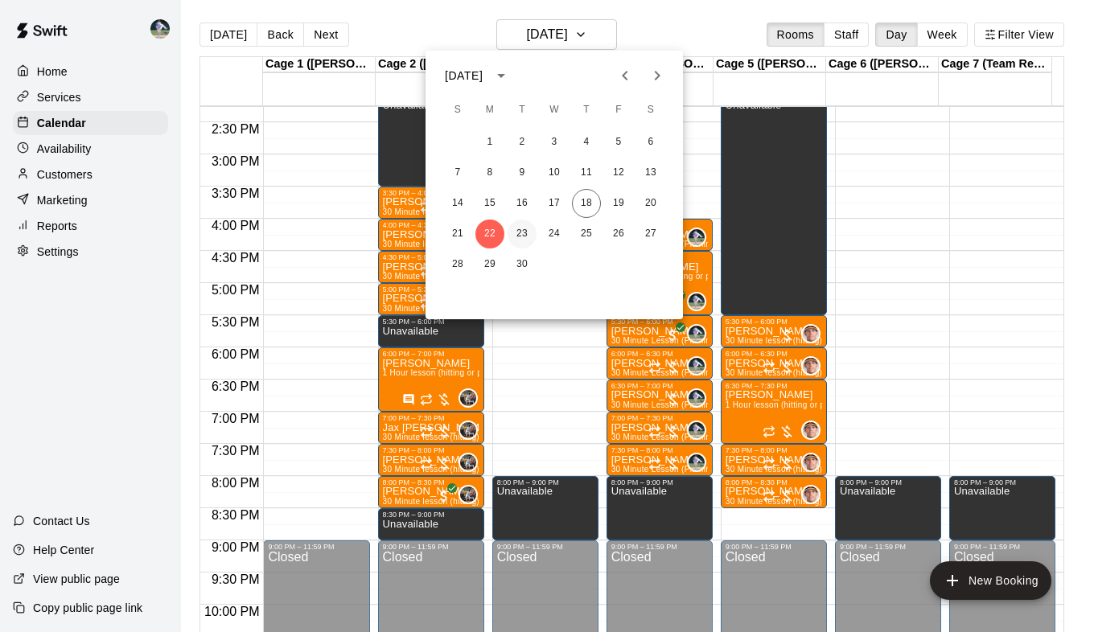
click at [522, 236] on button "23" at bounding box center [522, 234] width 29 height 29
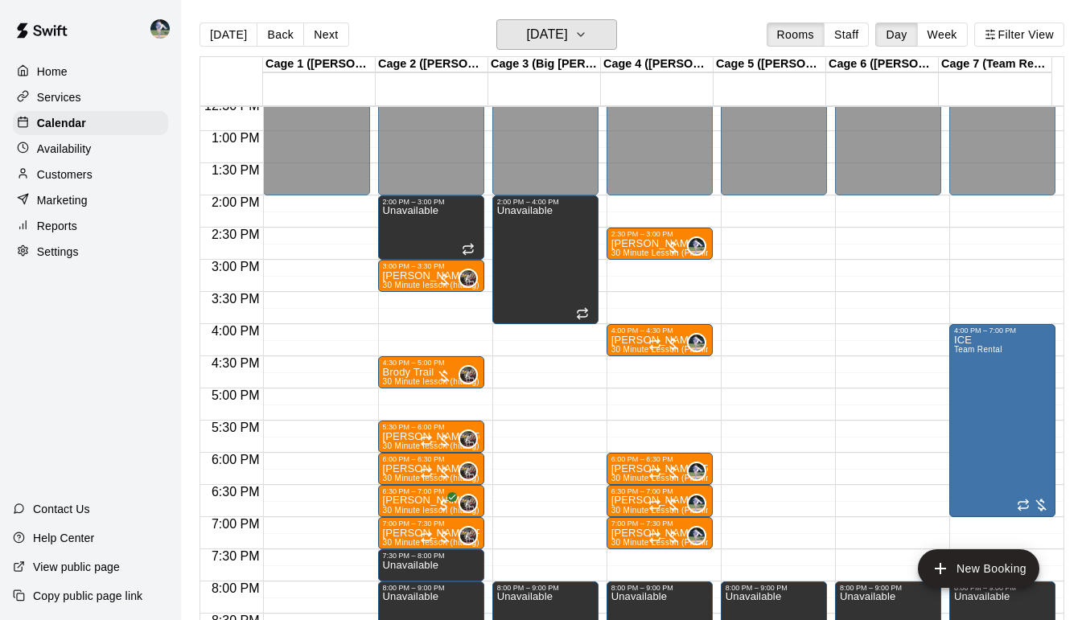
scroll to position [811, 0]
